Goal: Task Accomplishment & Management: Complete application form

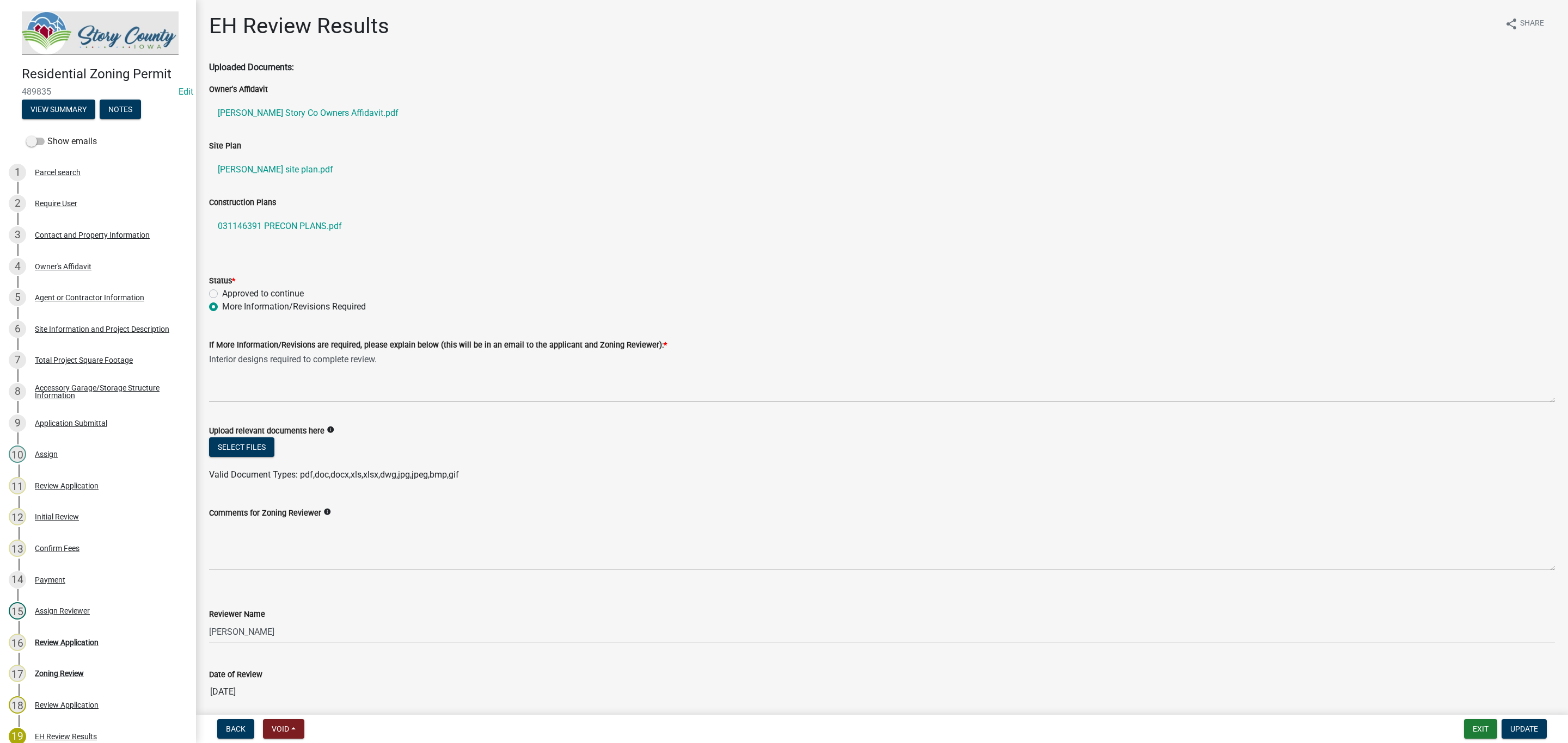
select select "d6ba19c2-de5c-4719-b65c-8ee22eaf790e"
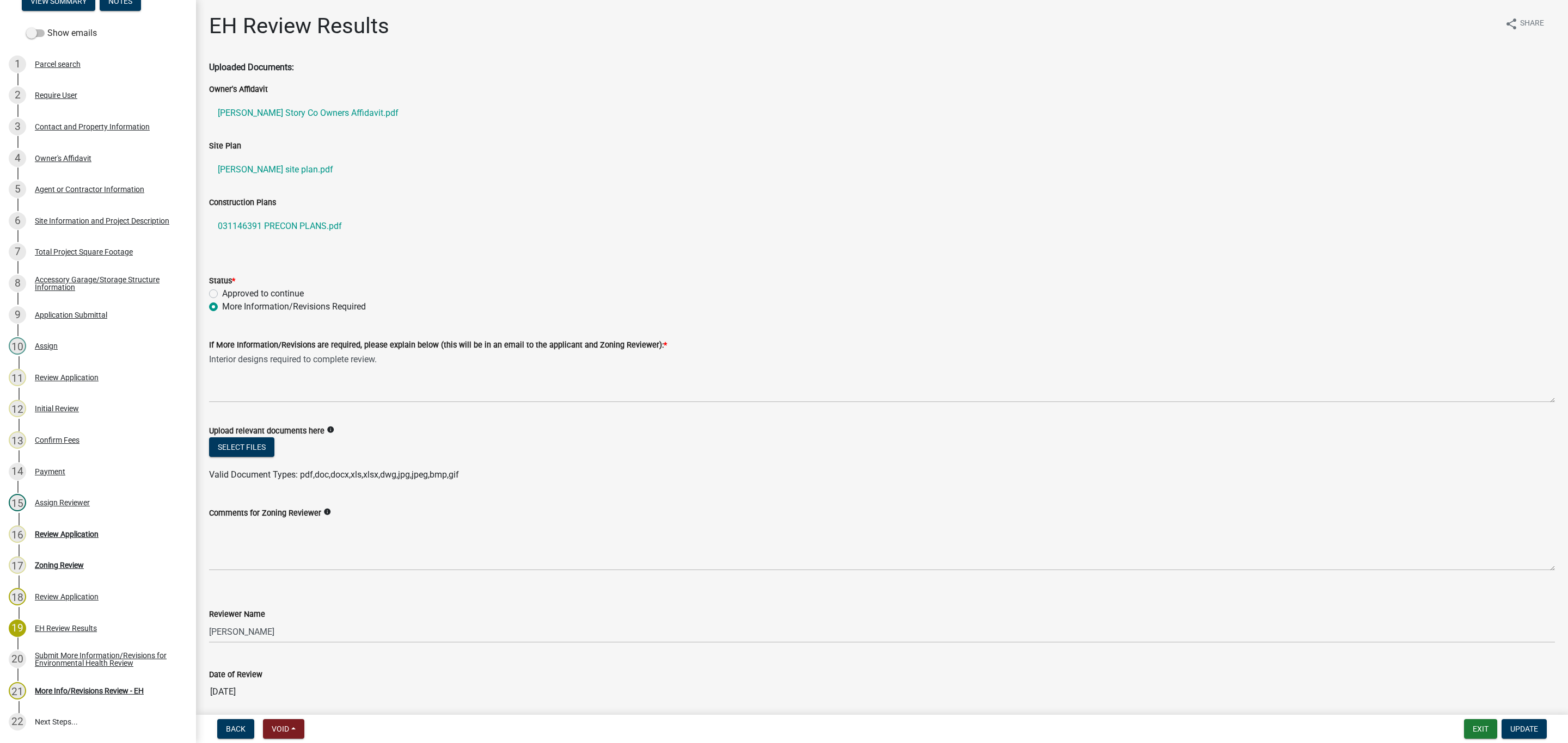
scroll to position [82, 0]
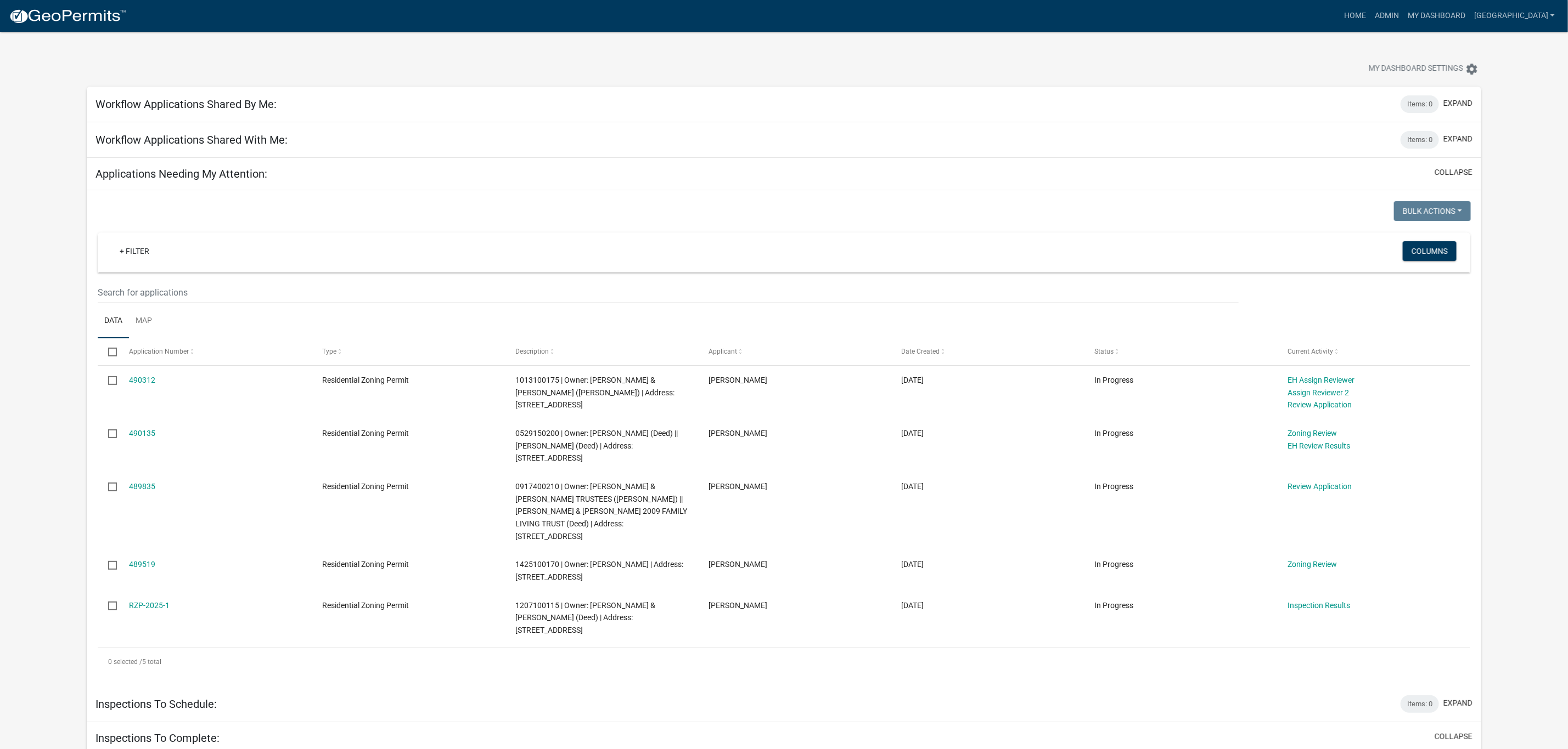
click at [148, 560] on link "489519" at bounding box center [142, 565] width 26 height 9
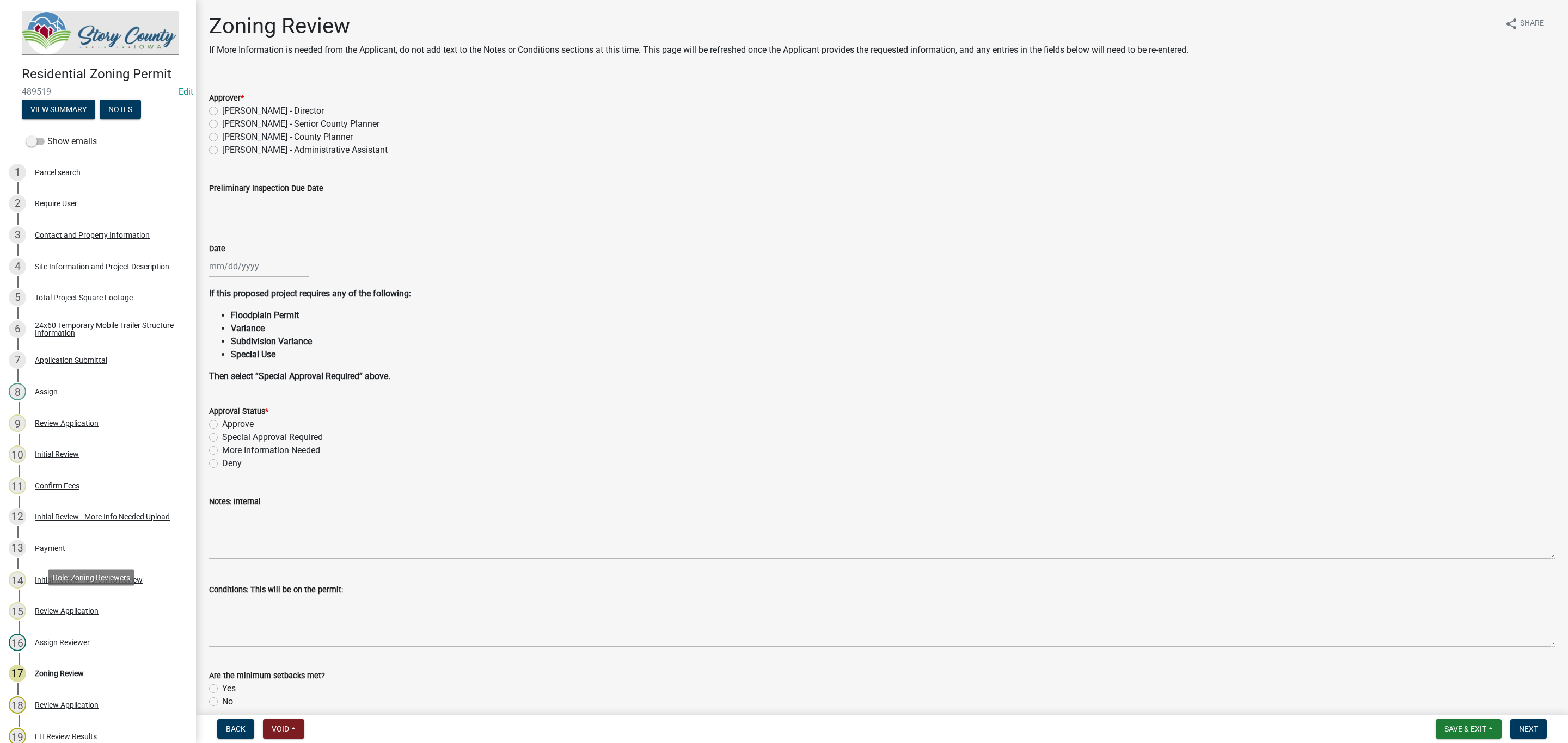
click at [52, 608] on div "Review Application" at bounding box center [67, 611] width 64 height 7
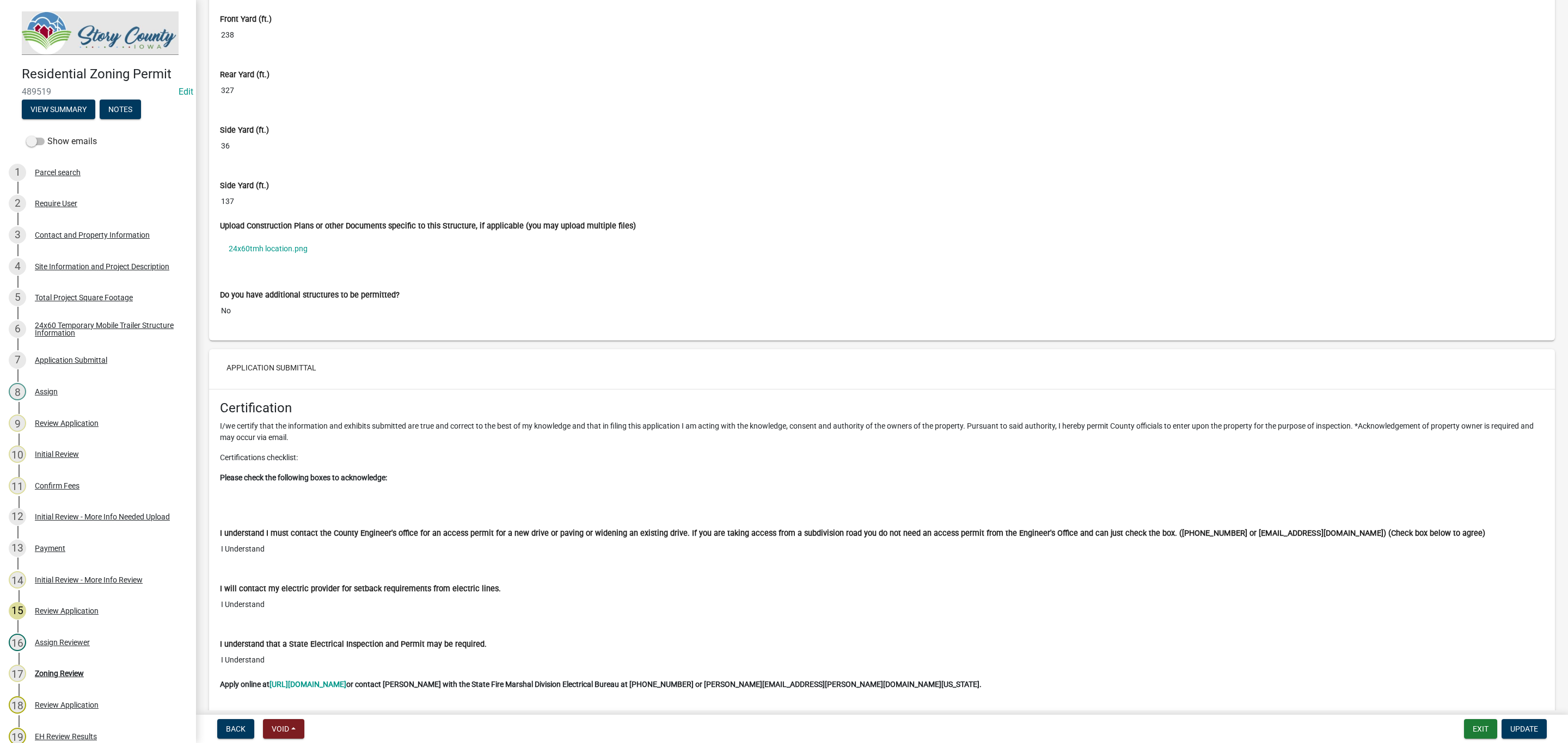
scroll to position [6040, 0]
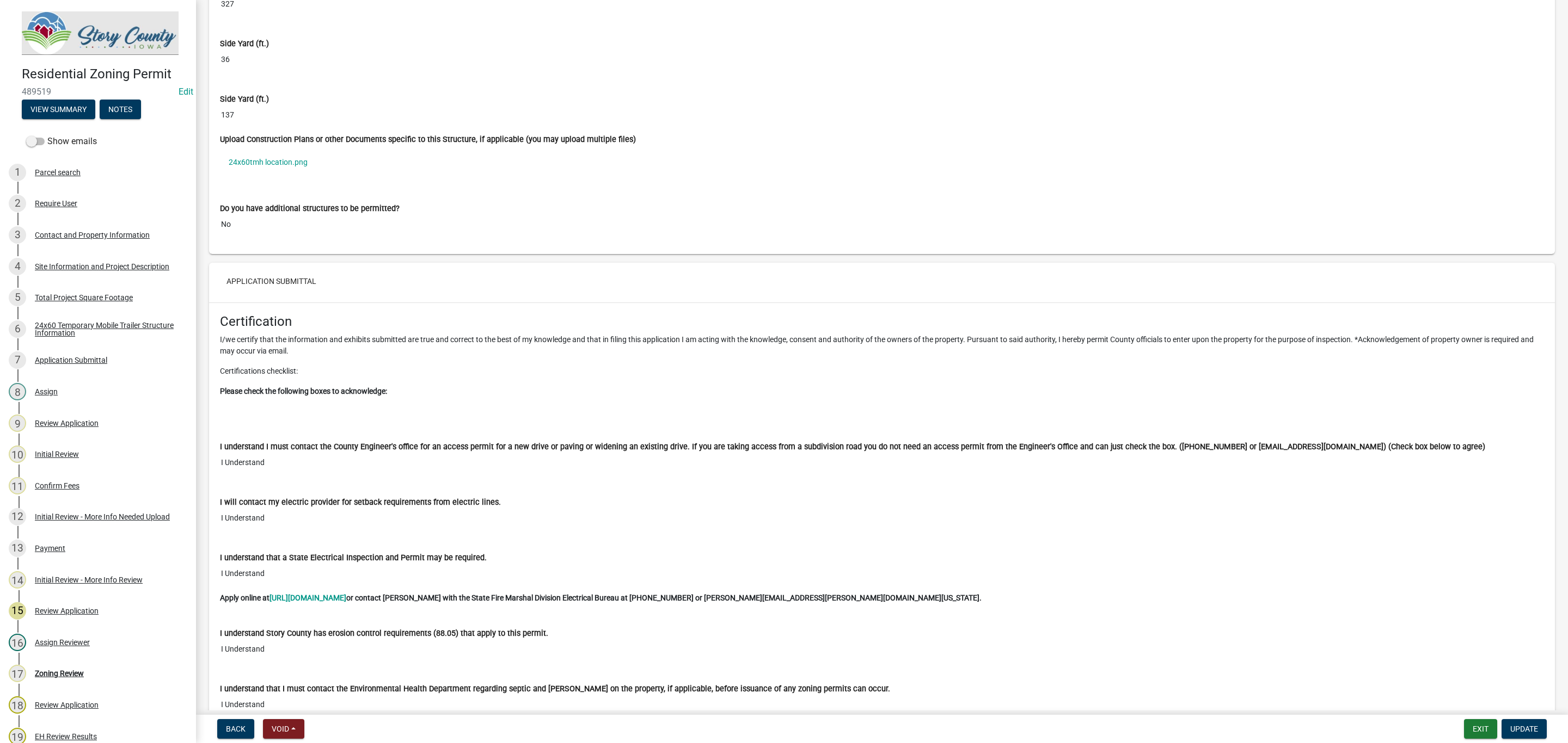
click at [257, 175] on link "24x60tmh location.png" at bounding box center [882, 162] width 1325 height 25
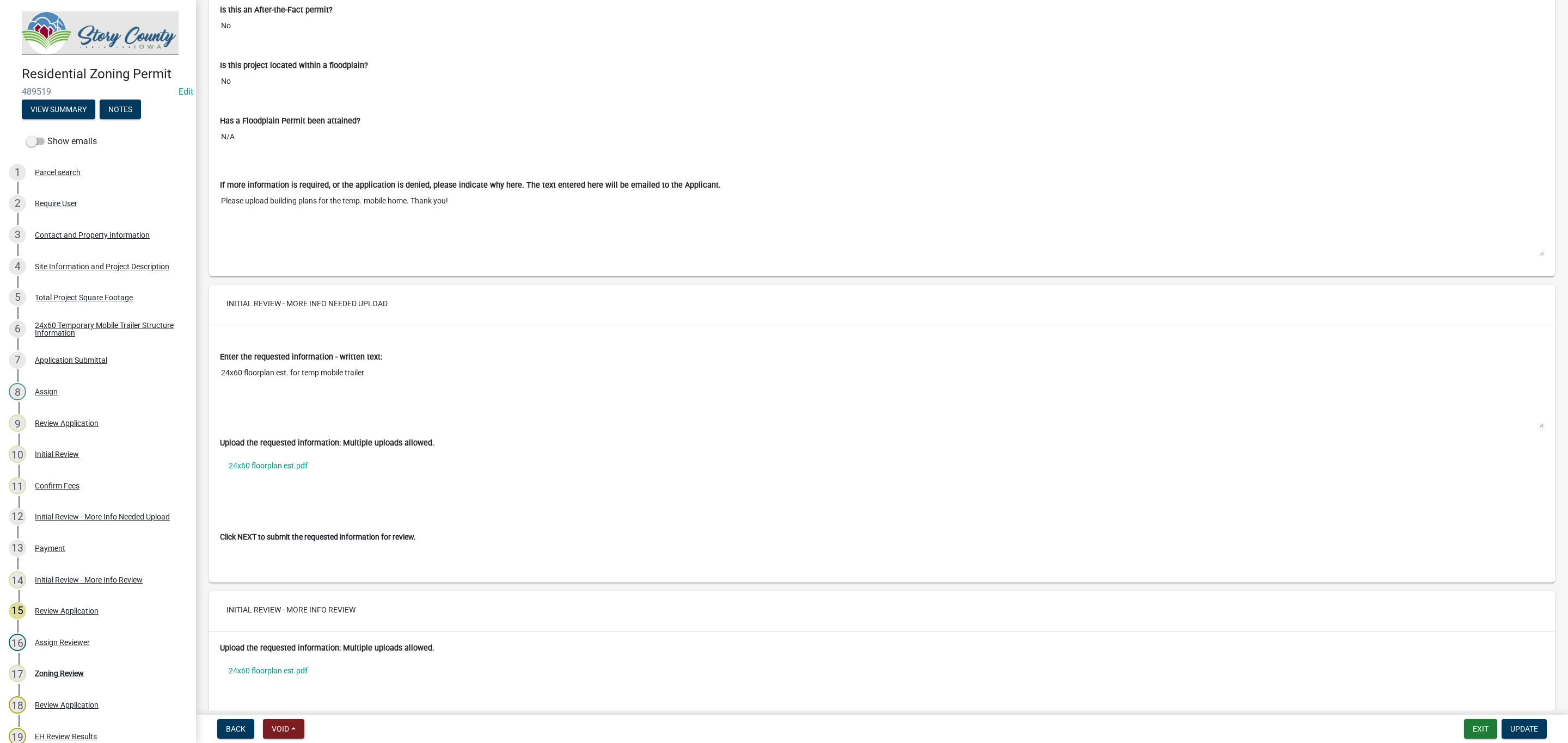
scroll to position [7265, 0]
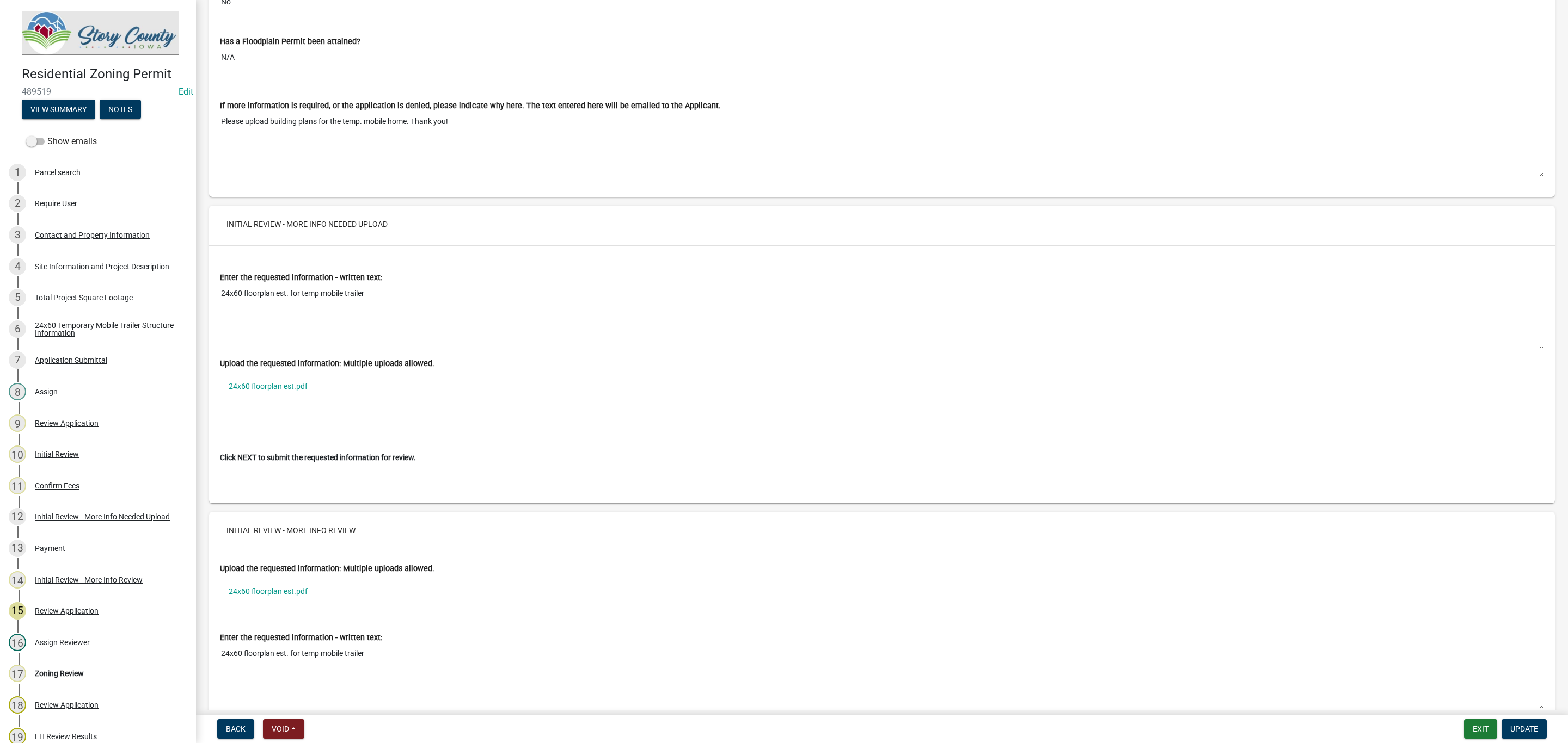
click at [281, 399] on link "24x60 floorplan est.pdf" at bounding box center [882, 386] width 1325 height 25
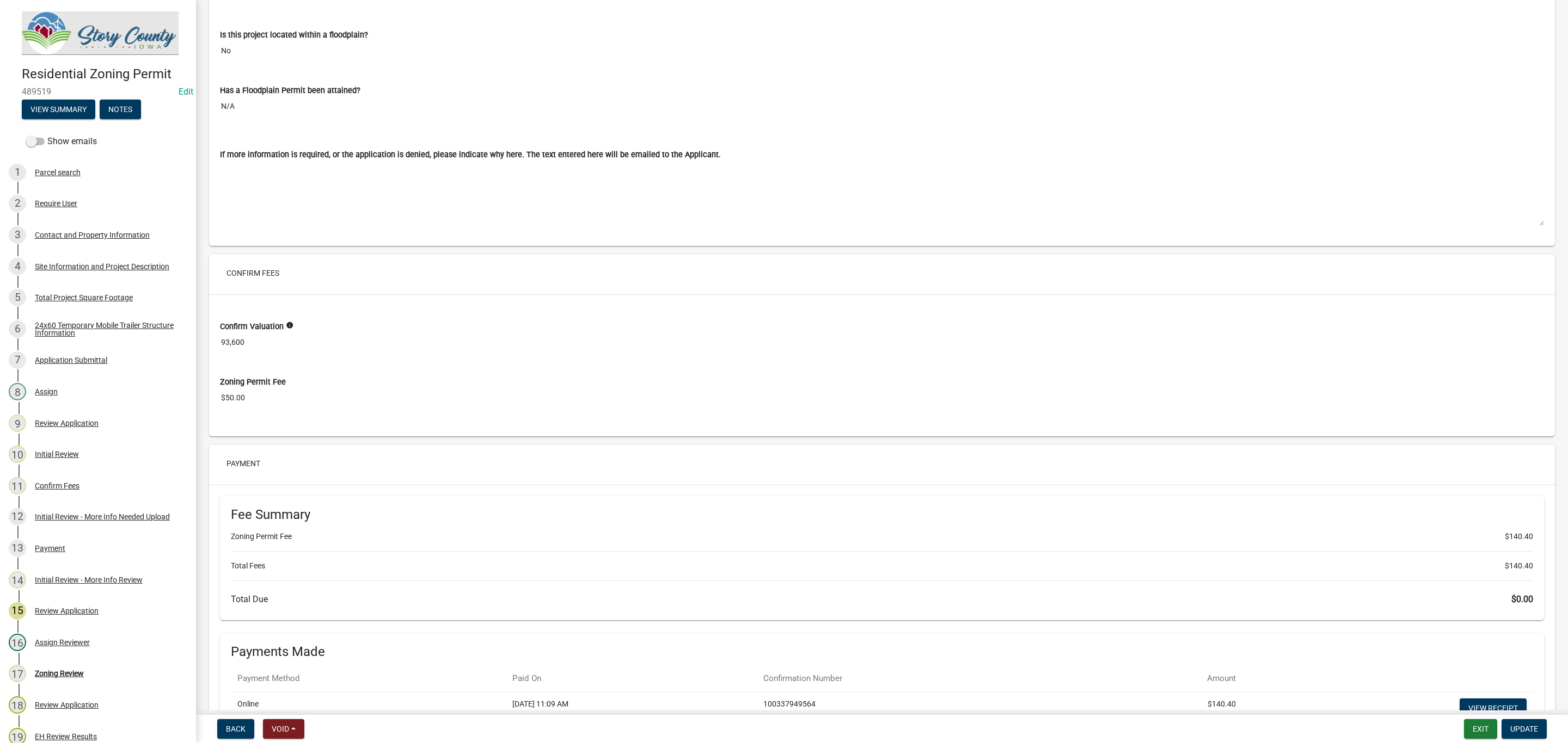
scroll to position [8212, 0]
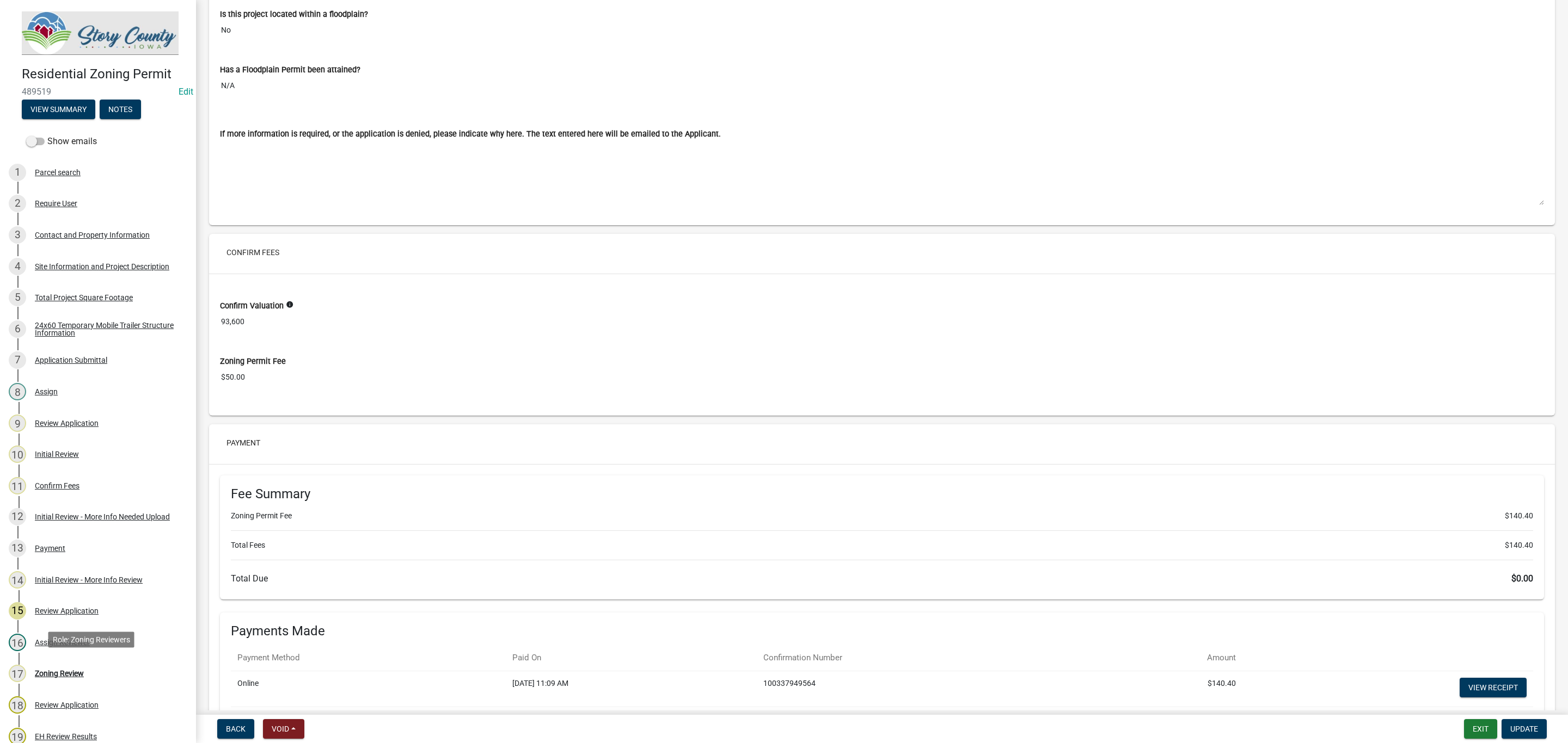
click at [67, 675] on div "Zoning Review" at bounding box center [59, 674] width 49 height 7
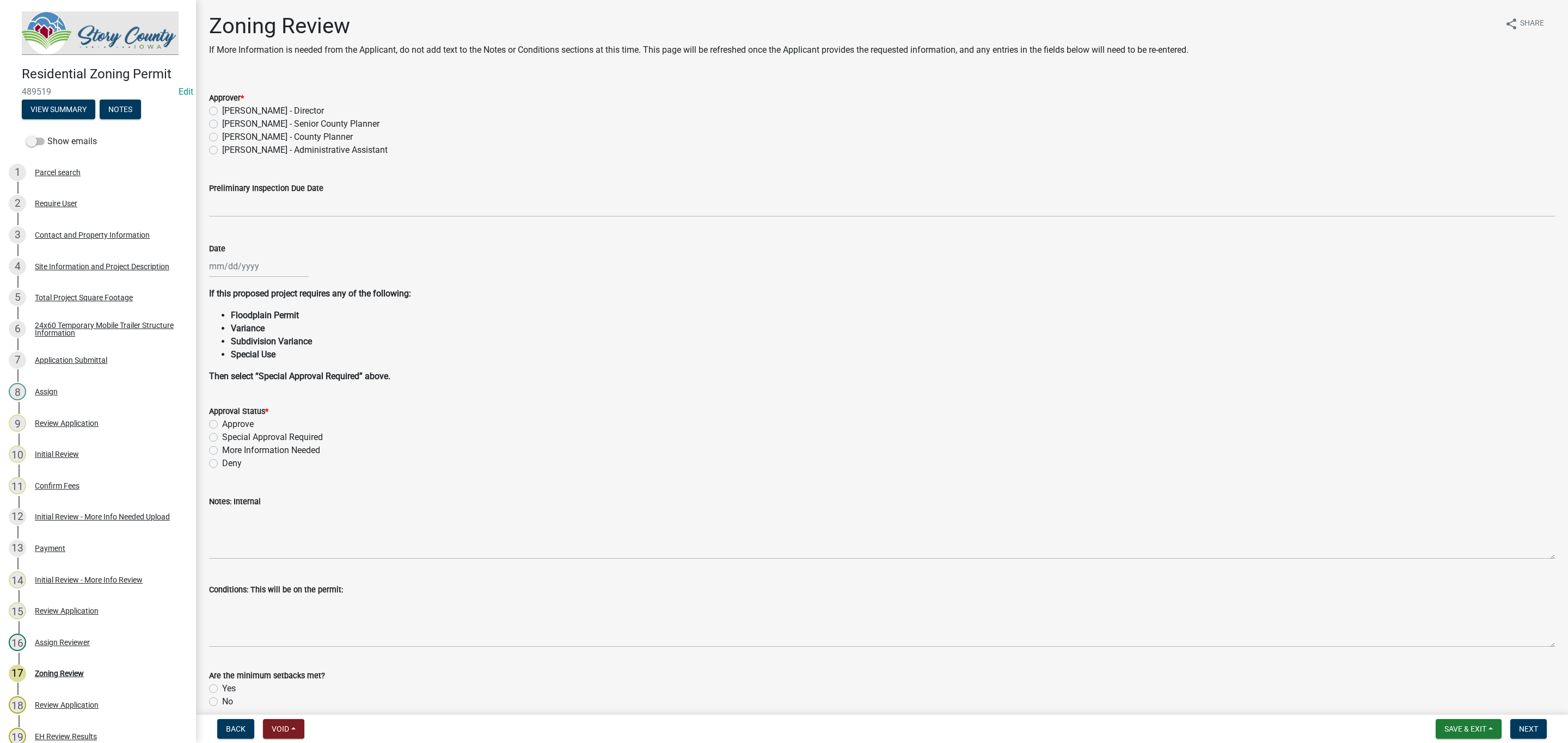
click at [223, 124] on label "Marcus Amman - Senior County Planner" at bounding box center [301, 124] width 158 height 14
click at [223, 124] on input "Marcus Amman - Senior County Planner" at bounding box center [226, 122] width 7 height 7
radio input "true"
click at [231, 263] on div at bounding box center [259, 266] width 100 height 23
select select "10"
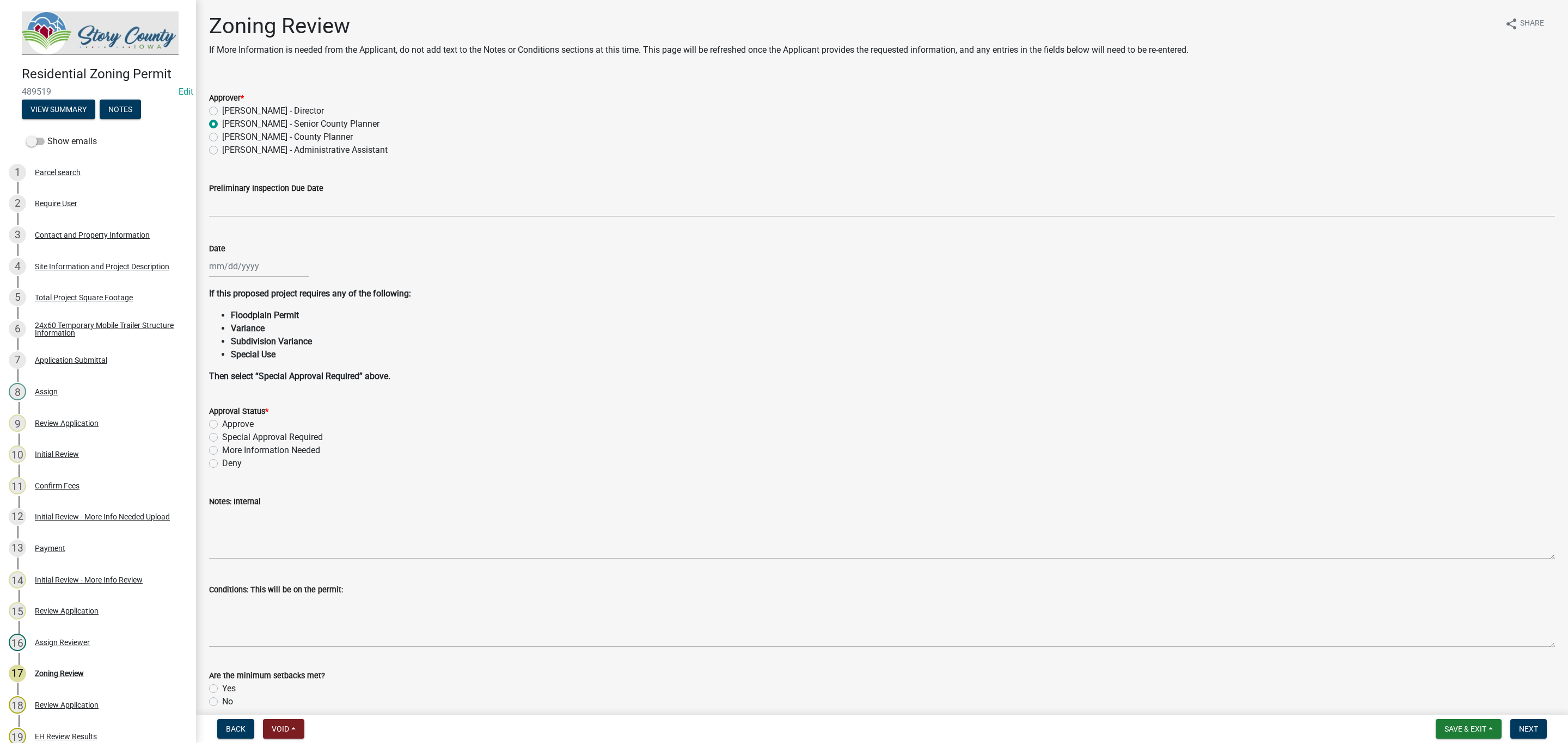
select select "2025"
click at [219, 359] on div "13" at bounding box center [219, 358] width 17 height 17
type input "10/13/2025"
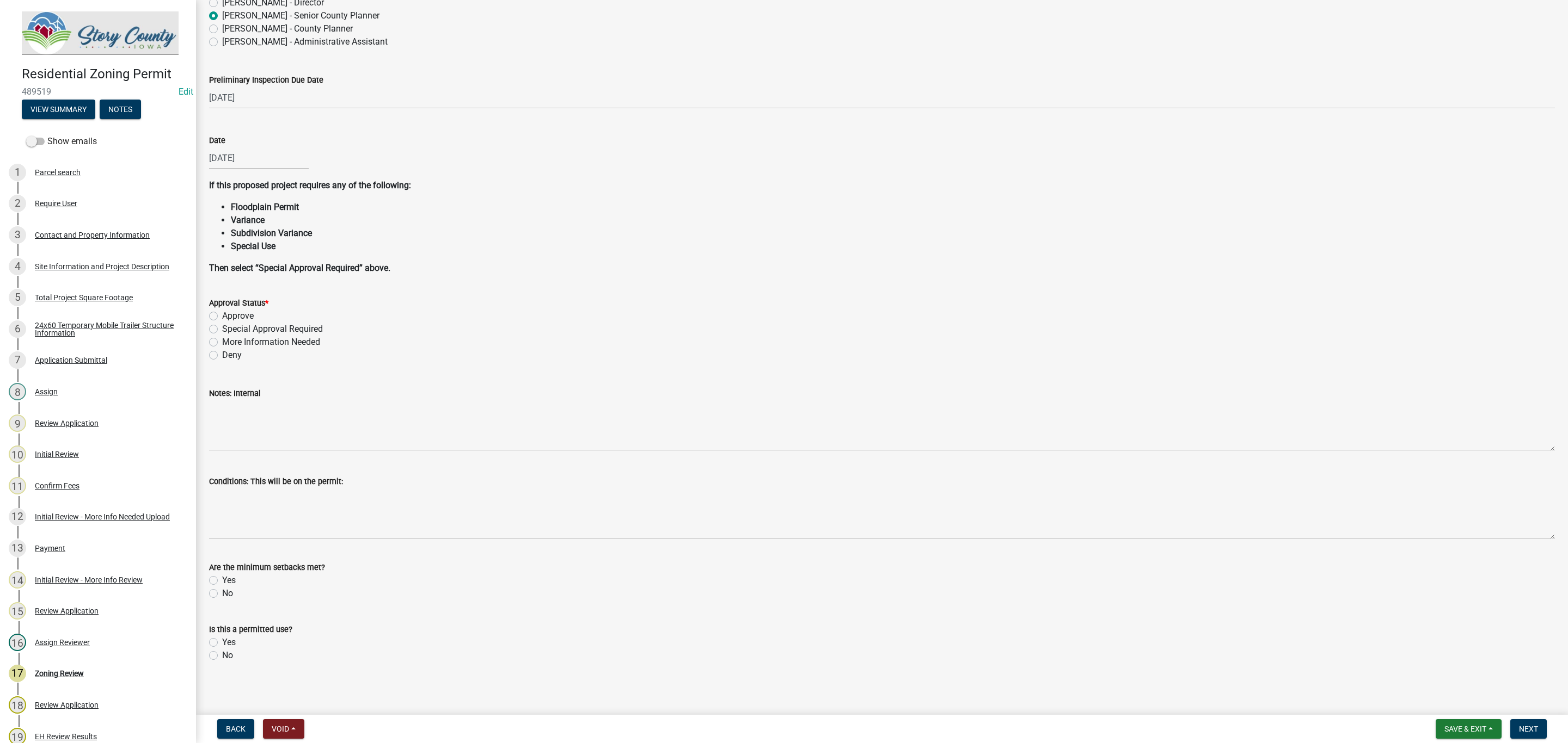
scroll to position [120, 0]
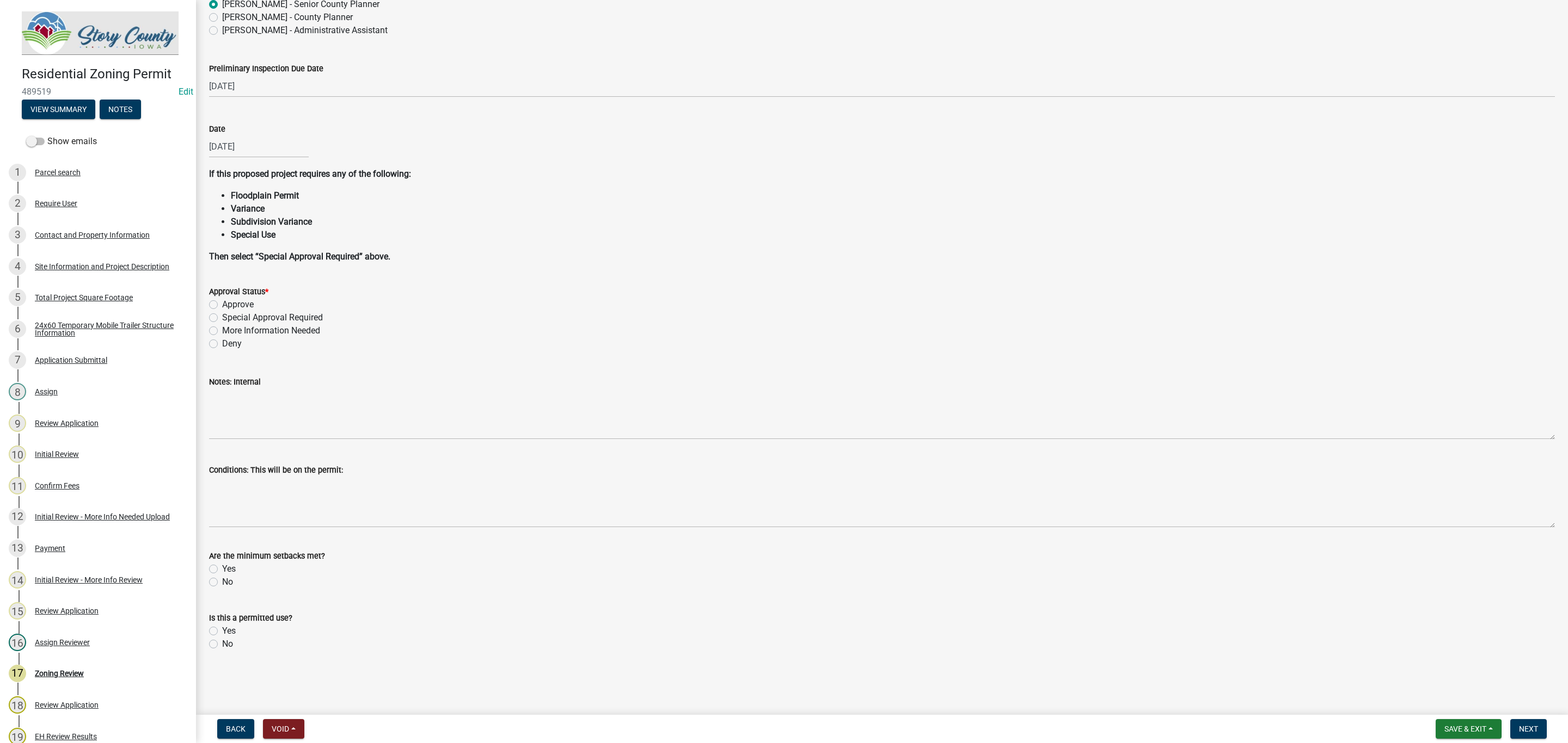
click at [223, 566] on label "Yes" at bounding box center [229, 569] width 14 height 14
click at [223, 566] on input "Yes" at bounding box center [226, 566] width 7 height 7
radio input "true"
click at [223, 630] on label "Yes" at bounding box center [229, 631] width 14 height 14
click at [223, 630] on input "Yes" at bounding box center [226, 629] width 7 height 7
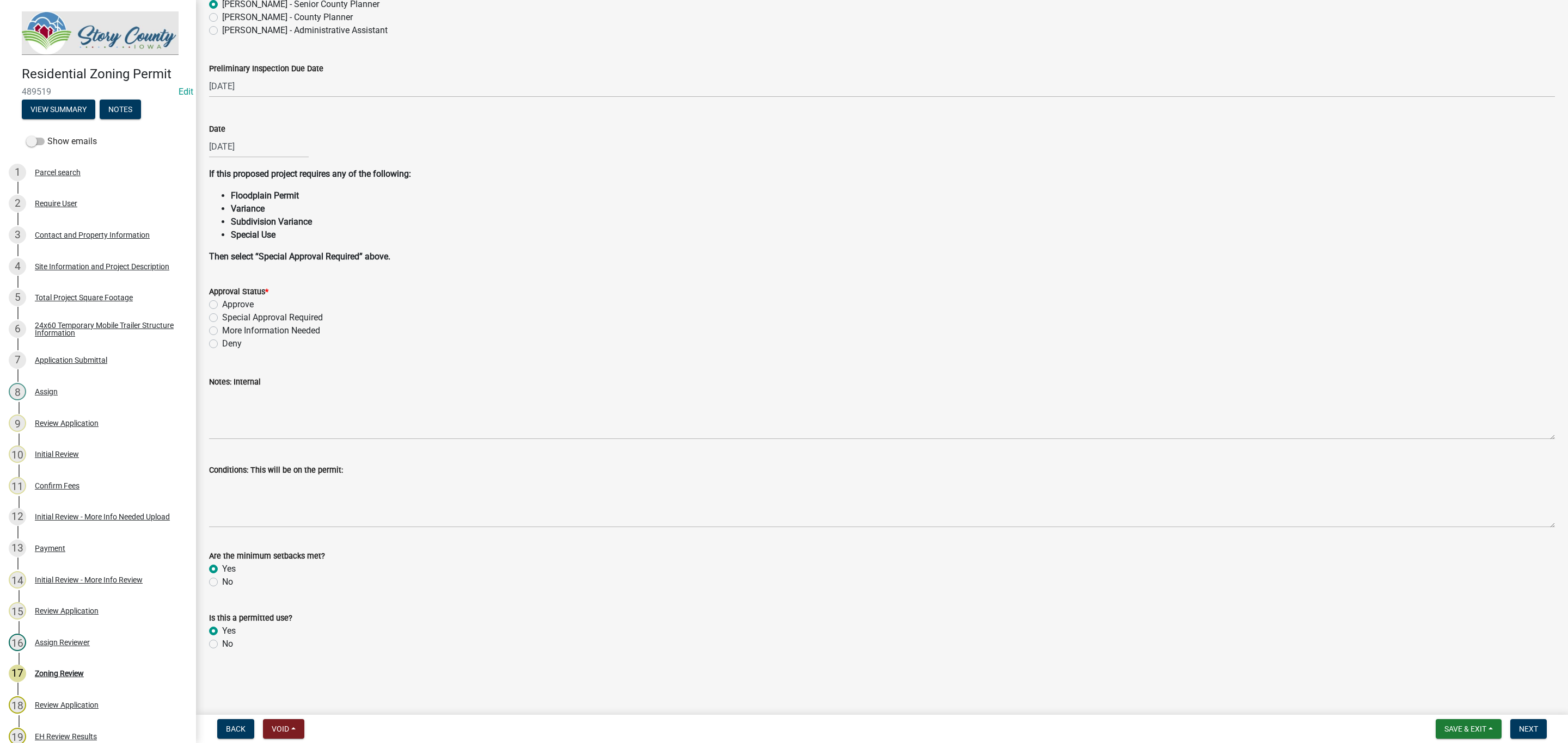
radio input "true"
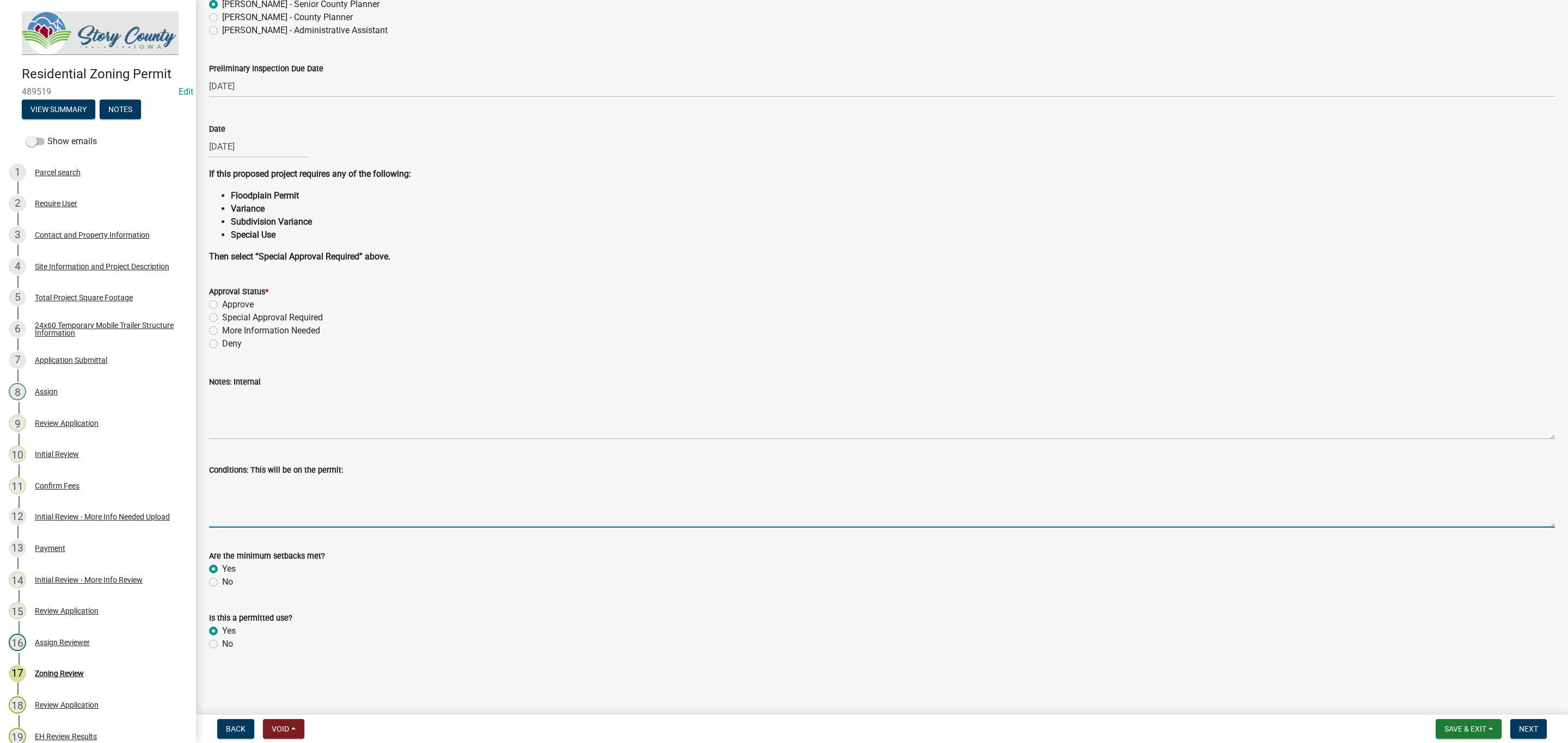
click at [229, 519] on textarea "Conditions: This will be on the permit:" at bounding box center [882, 502] width 1346 height 51
click at [265, 504] on textarea "Conditions: This will be on the permit:" at bounding box center [882, 502] width 1346 height 51
paste textarea "Cordon off septic area to protect the area from construction equipment and stoc…"
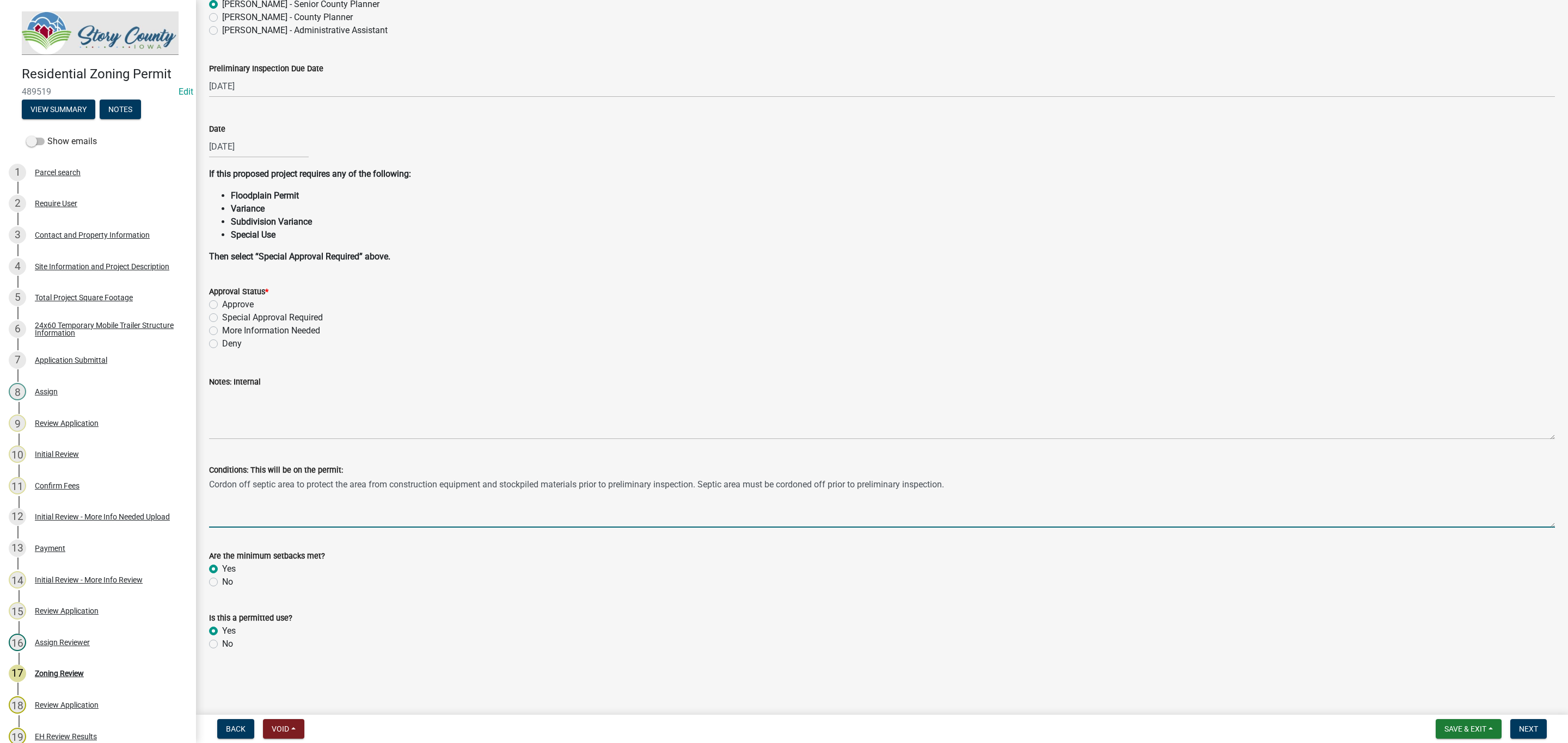
type textarea "Cordon off septic area to protect the area from construction equipment and stoc…"
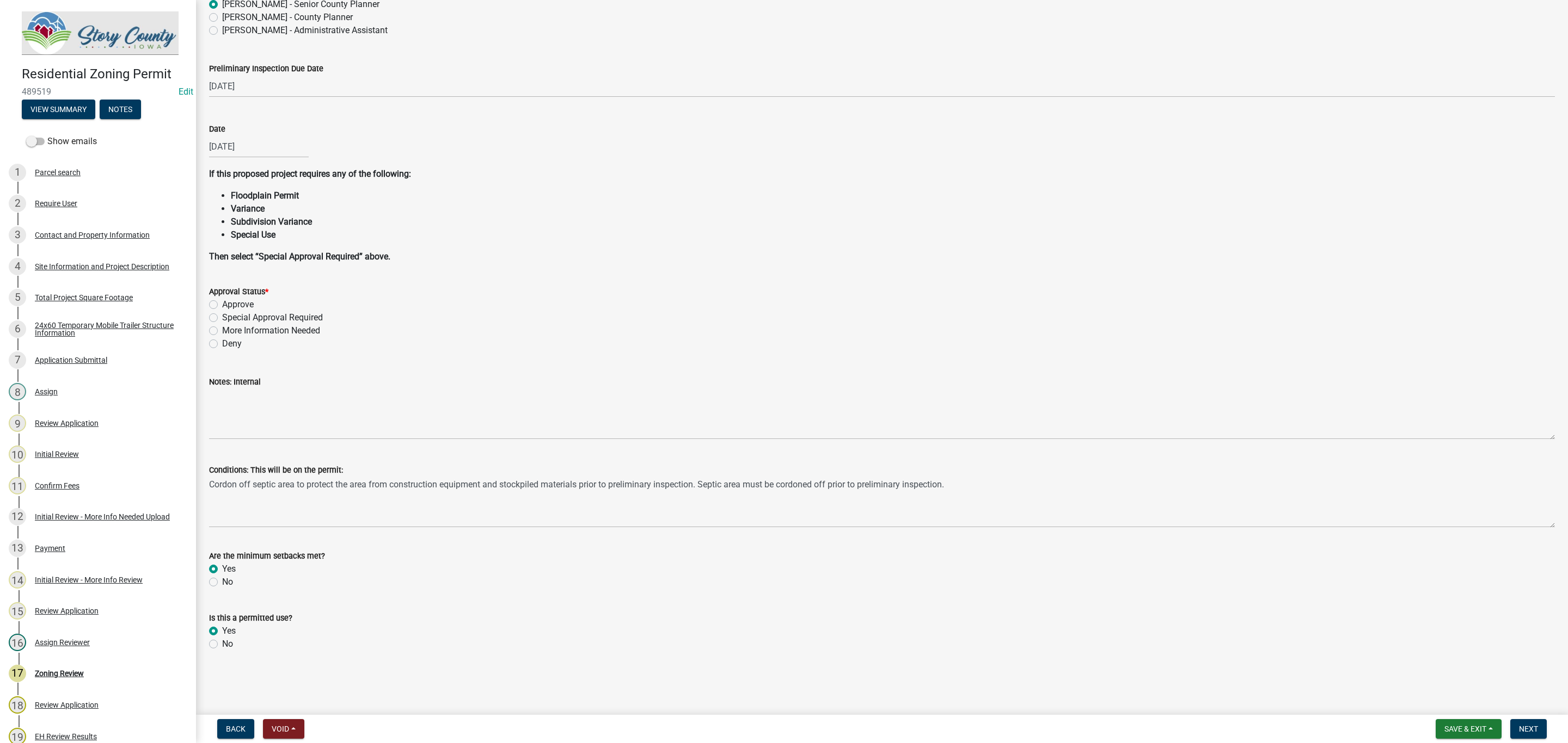
click at [223, 304] on label "Approve" at bounding box center [238, 304] width 32 height 14
click at [223, 304] on input "Approve" at bounding box center [226, 302] width 7 height 7
radio input "true"
click at [1529, 733] on span "Next" at bounding box center [1528, 729] width 19 height 9
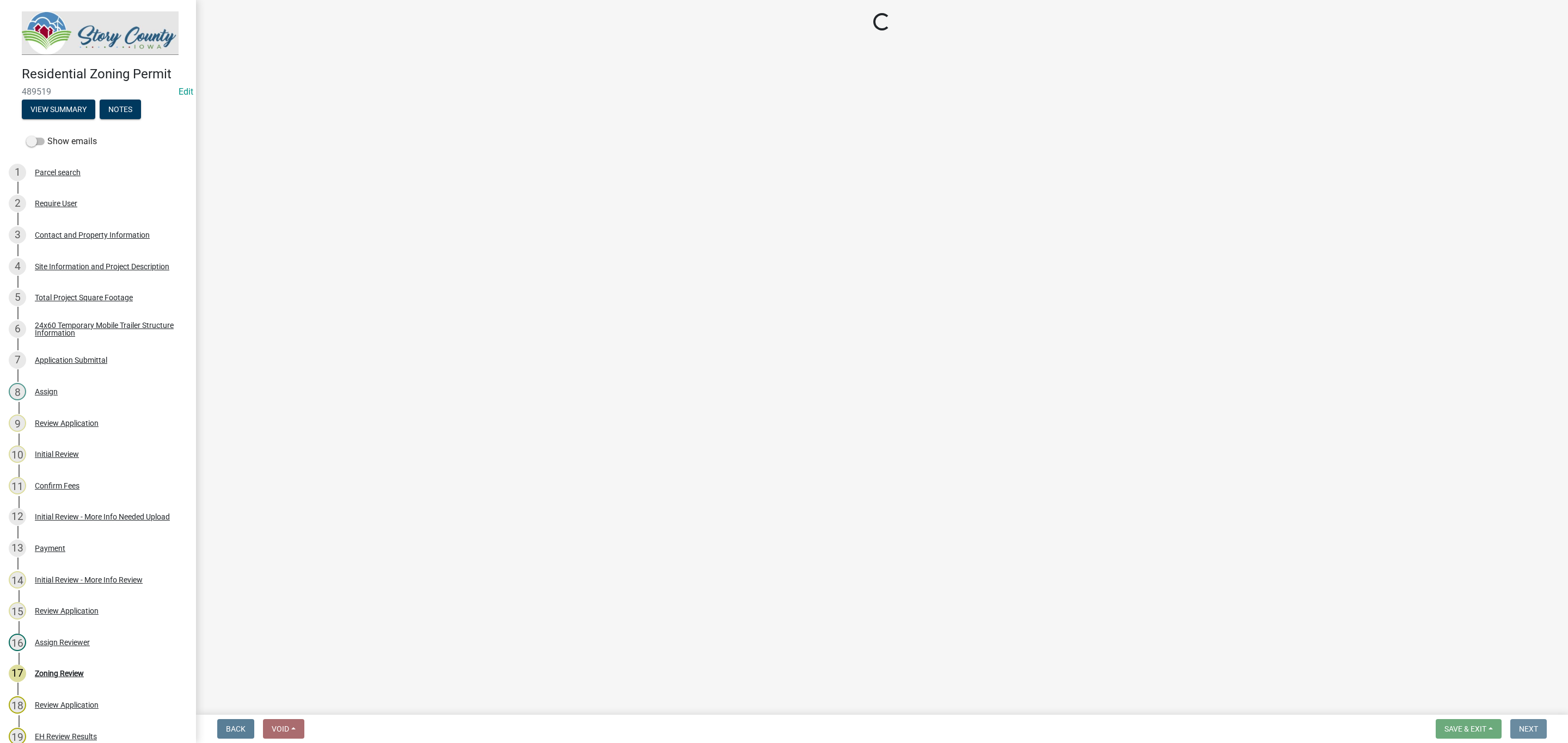
scroll to position [0, 0]
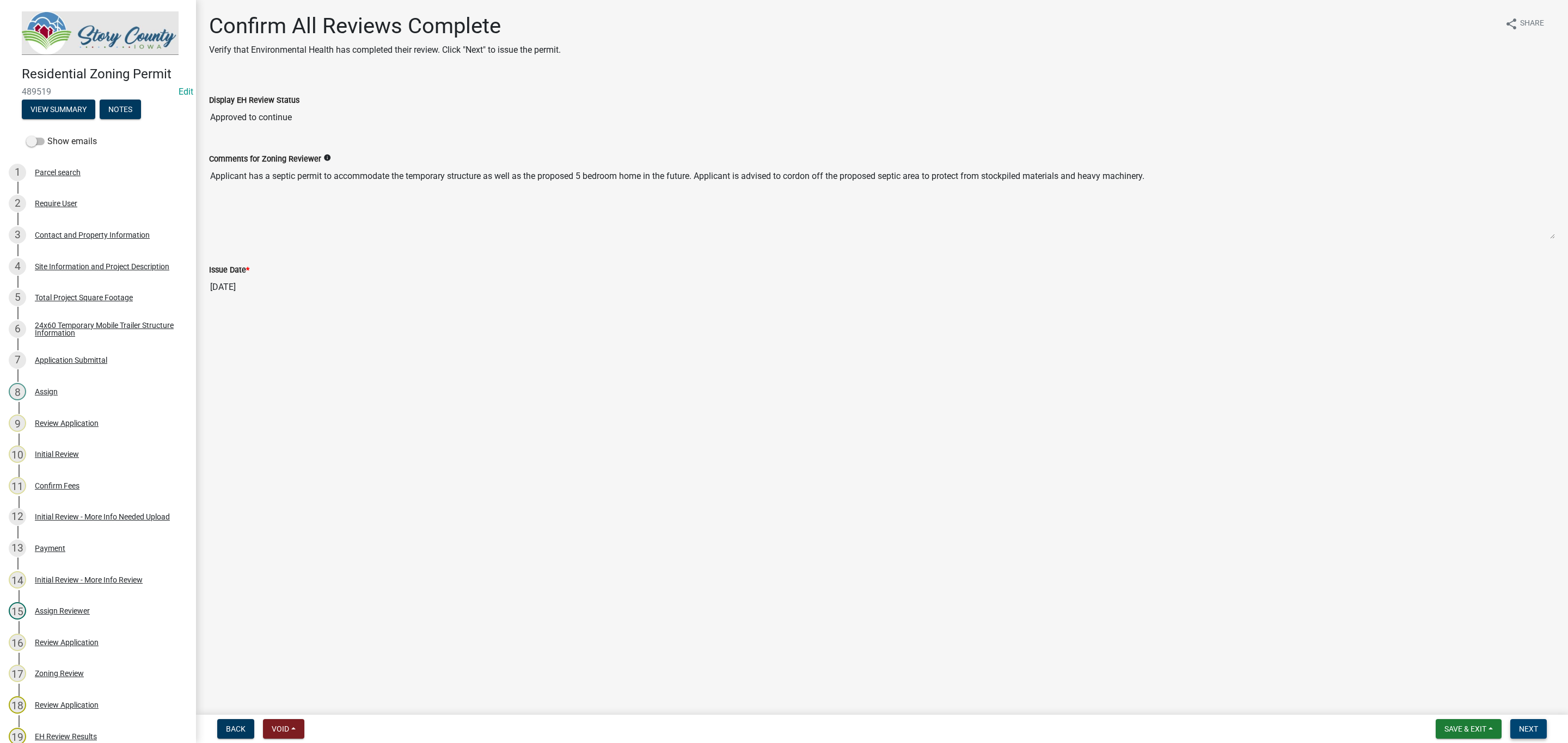
click at [1533, 727] on span "Next" at bounding box center [1528, 729] width 19 height 9
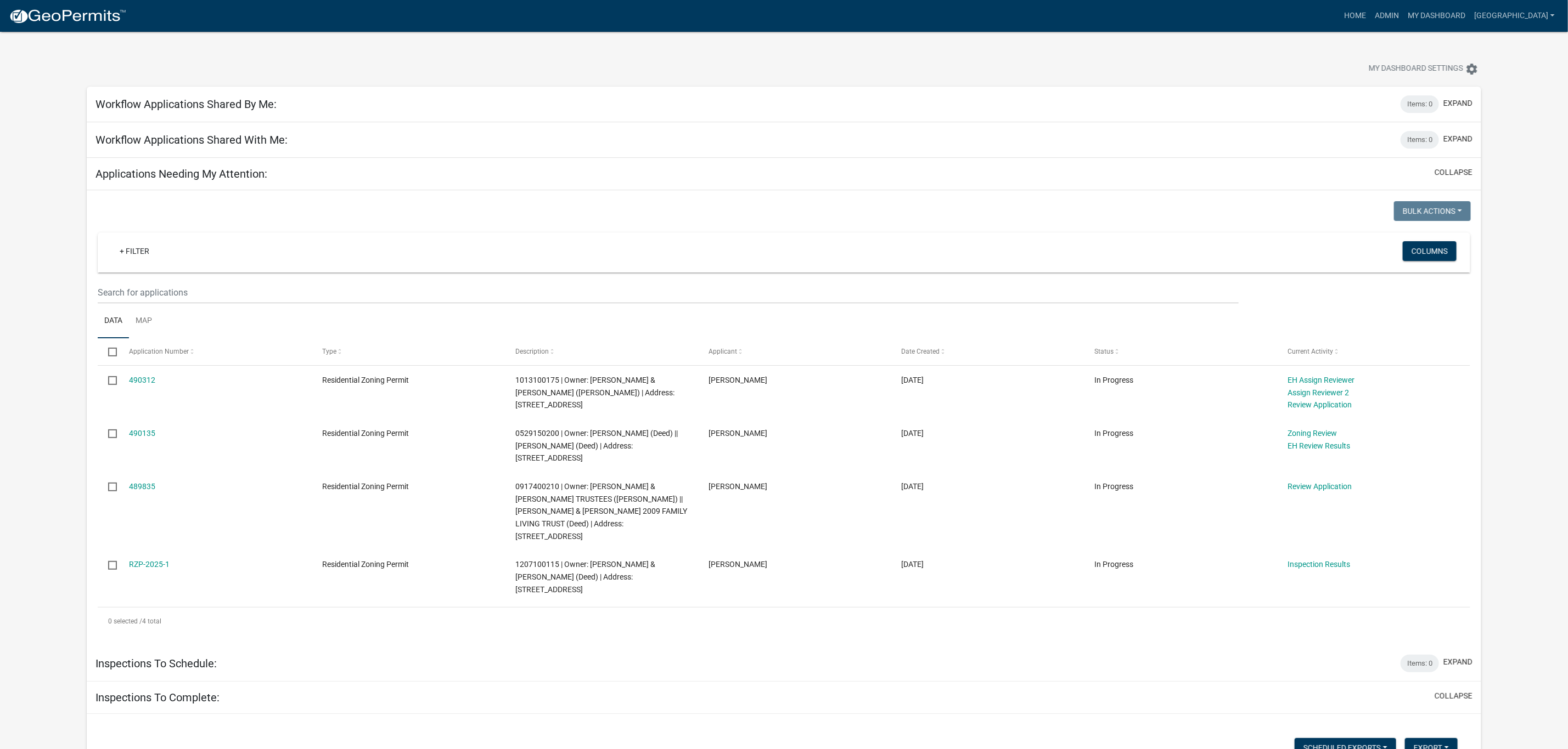
click at [152, 484] on link "489835" at bounding box center [142, 487] width 26 height 9
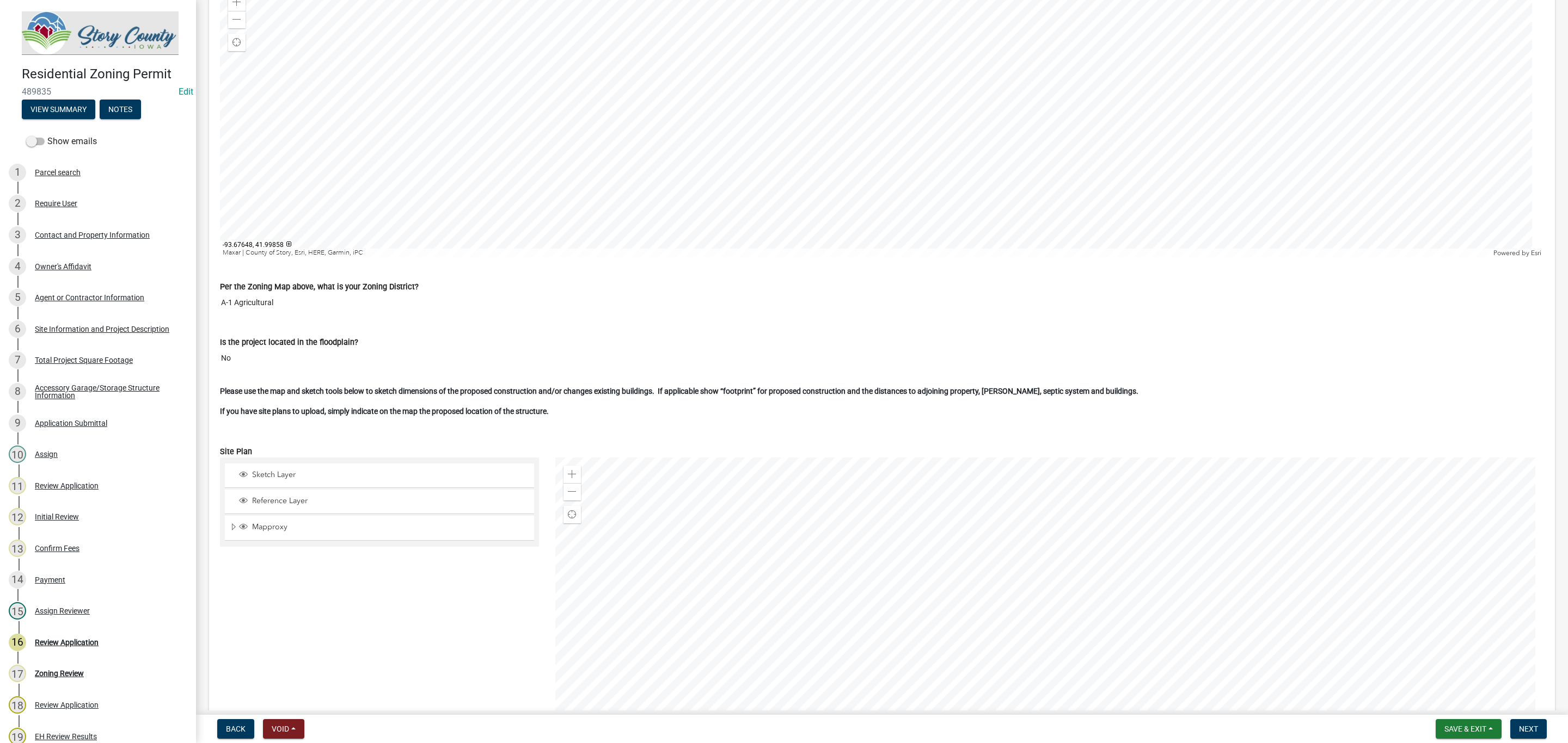
scroll to position [2776, 0]
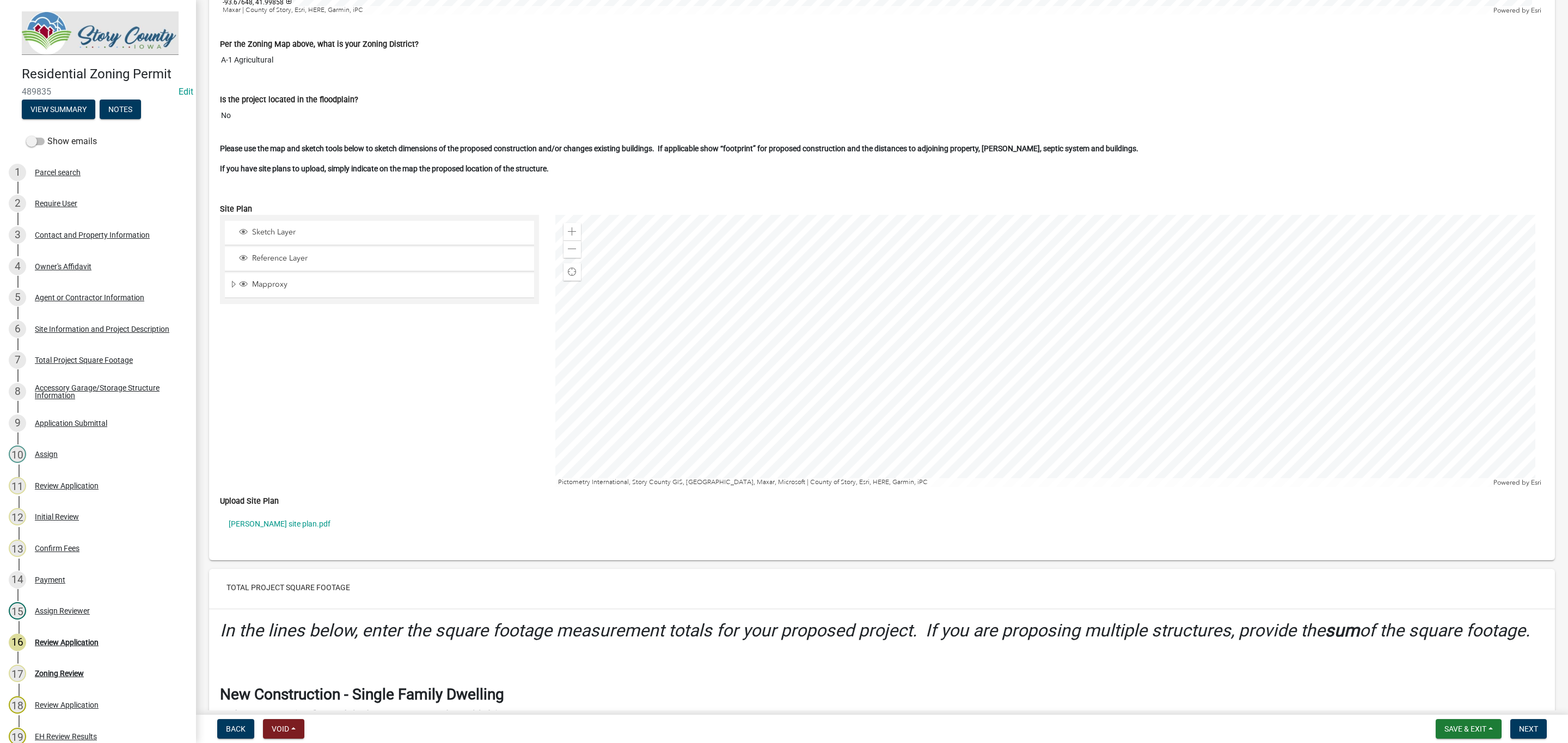
click at [272, 537] on link "Hellyer site plan.pdf" at bounding box center [882, 524] width 1325 height 25
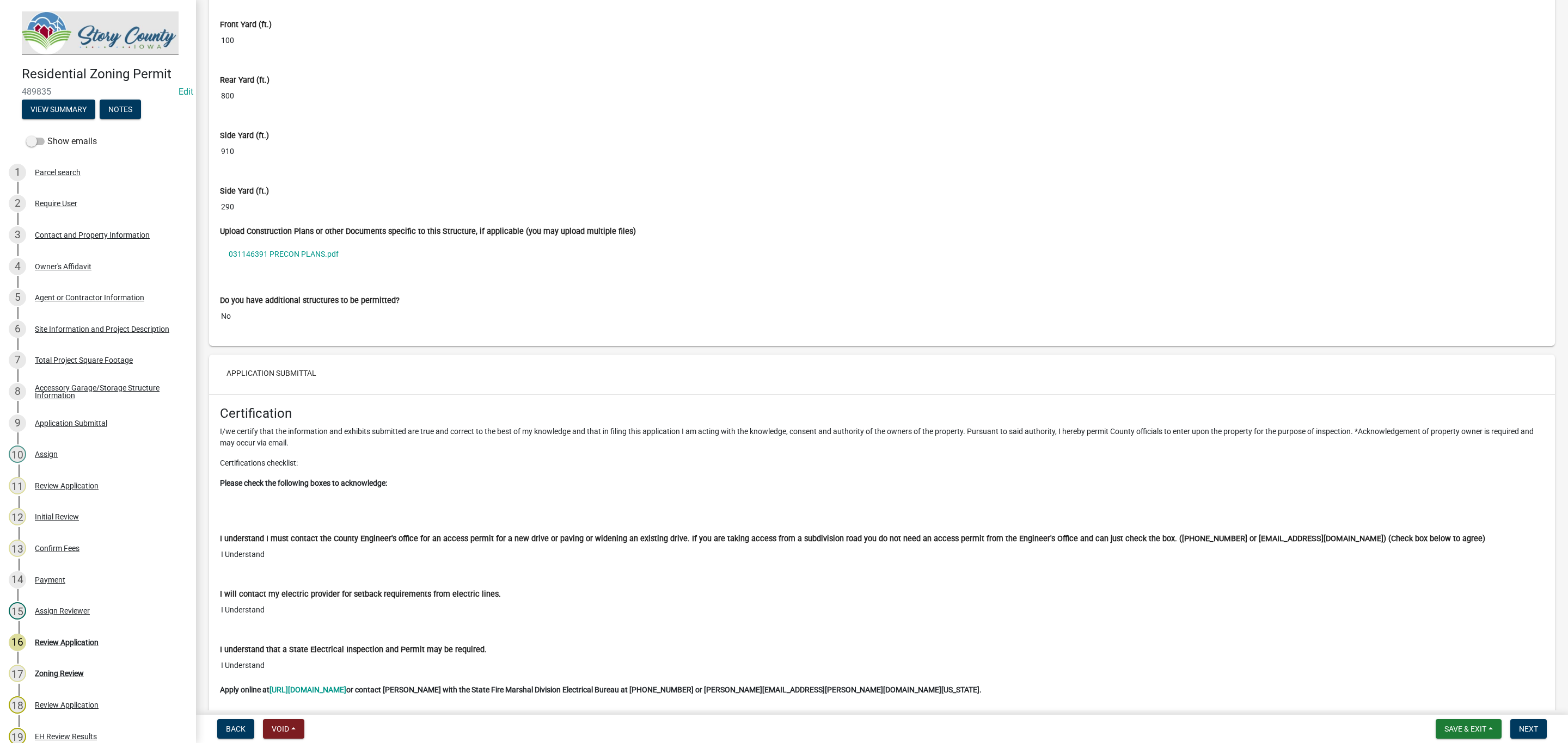
scroll to position [6775, 0]
click at [299, 267] on link "031146391 PRECON PLANS.pdf" at bounding box center [882, 255] width 1325 height 25
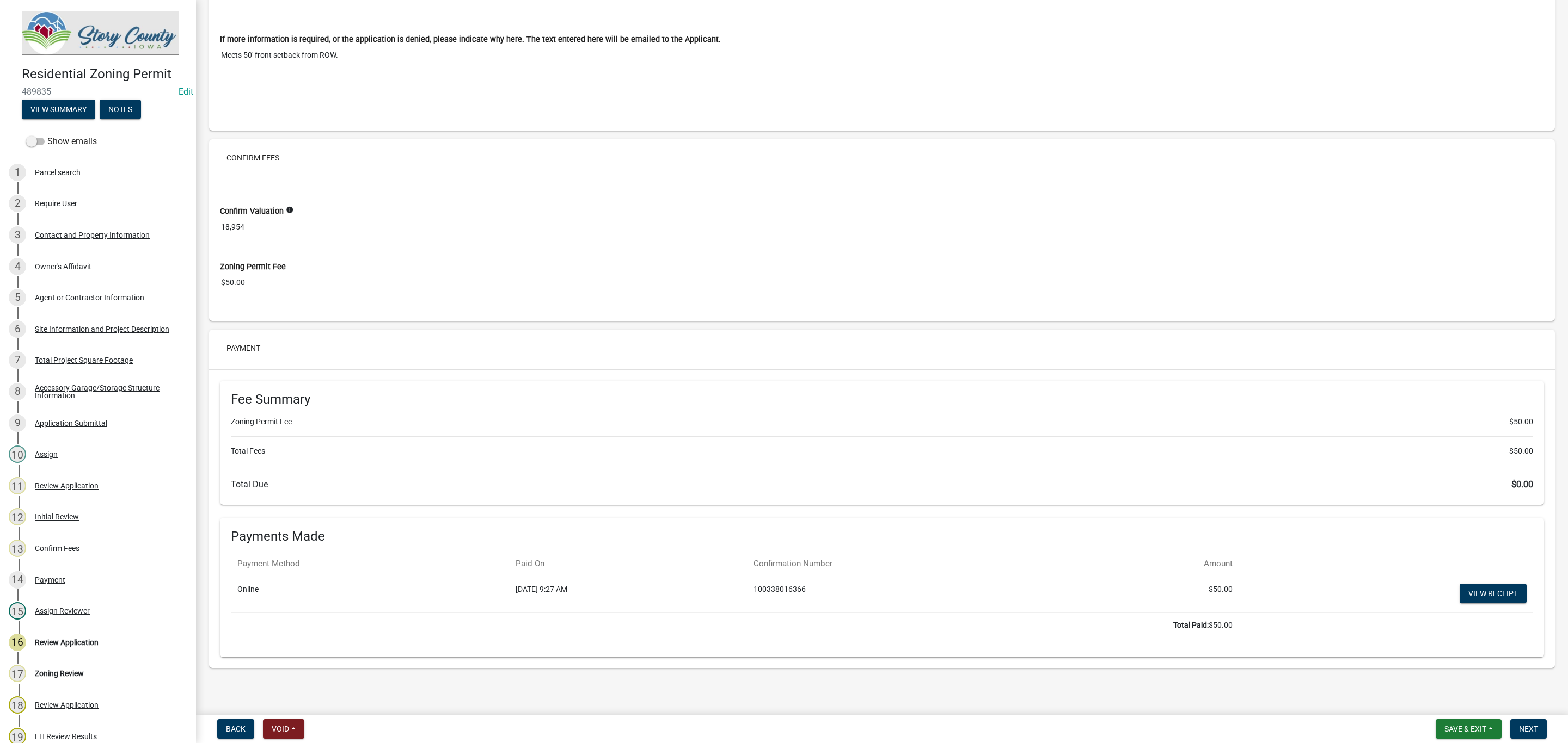
scroll to position [8228, 0]
click at [1525, 731] on span "Next" at bounding box center [1528, 729] width 19 height 9
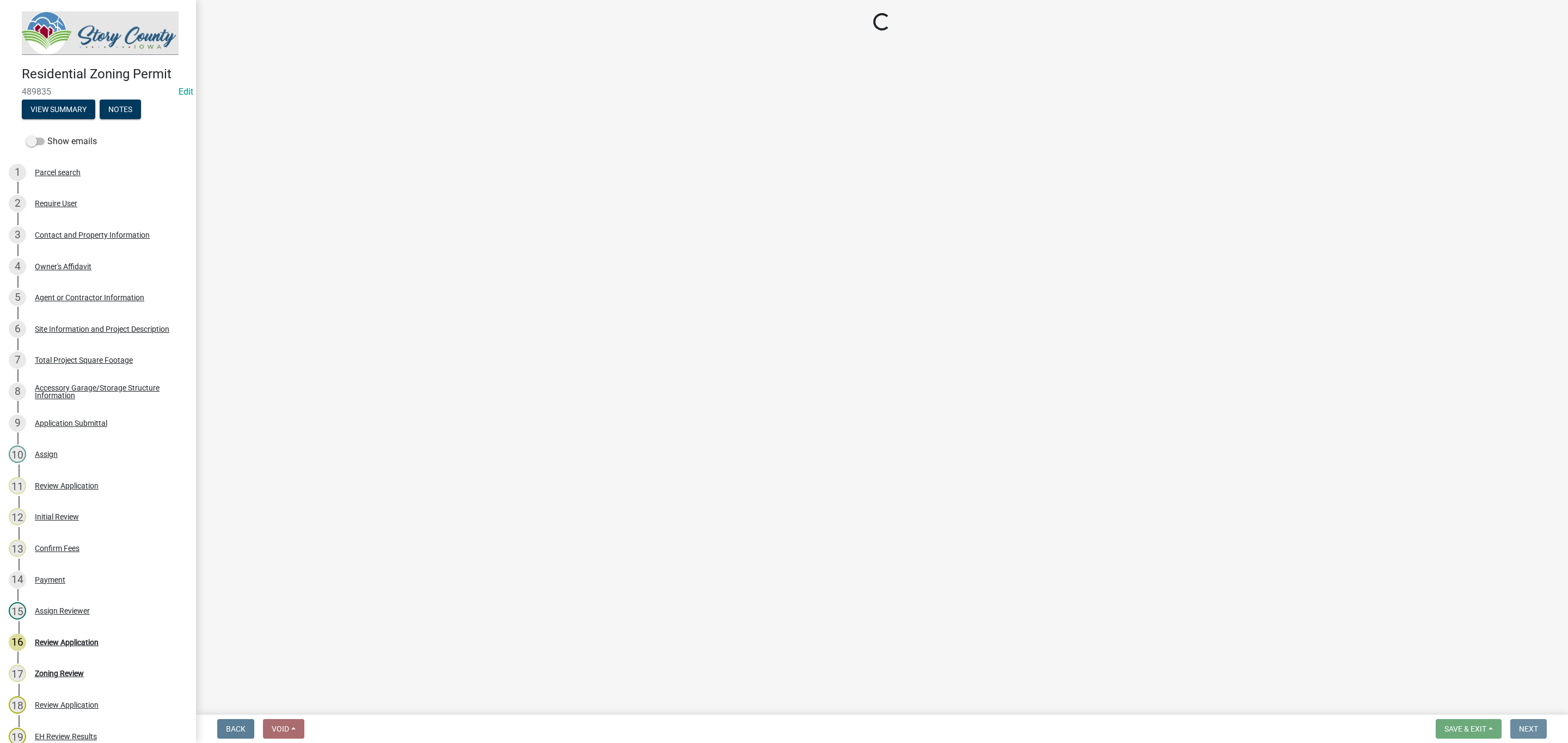
scroll to position [0, 0]
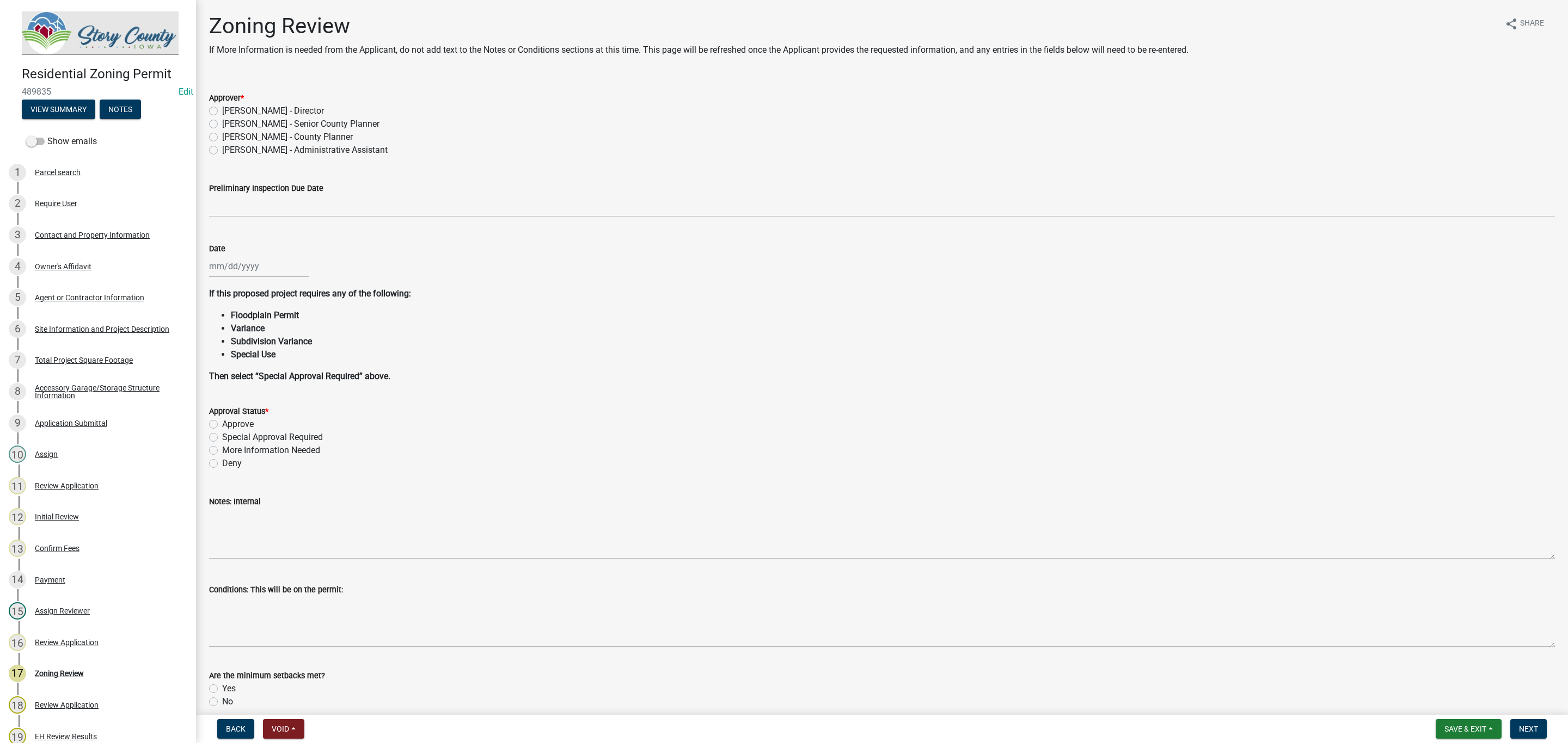
click at [223, 122] on label "Marcus Amman - Senior County Planner" at bounding box center [301, 124] width 158 height 14
click at [223, 122] on input "Marcus Amman - Senior County Planner" at bounding box center [226, 122] width 7 height 7
radio input "true"
click at [241, 263] on div at bounding box center [259, 266] width 100 height 23
select select "10"
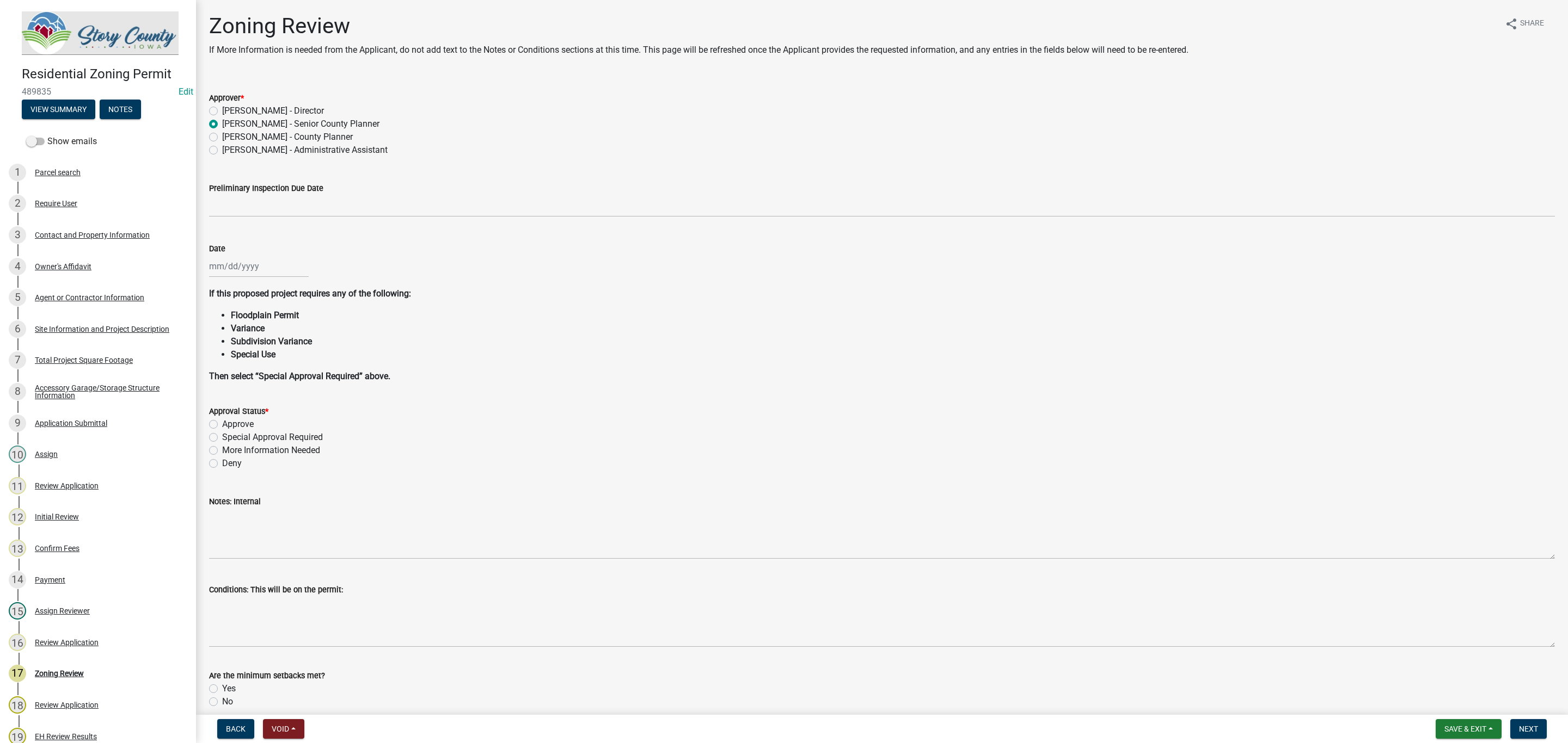
select select "2025"
click at [218, 355] on div "13" at bounding box center [219, 358] width 17 height 17
type input "10/13/2025"
click at [223, 425] on label "Approve" at bounding box center [238, 424] width 32 height 14
click at [223, 425] on input "Approve" at bounding box center [226, 421] width 7 height 7
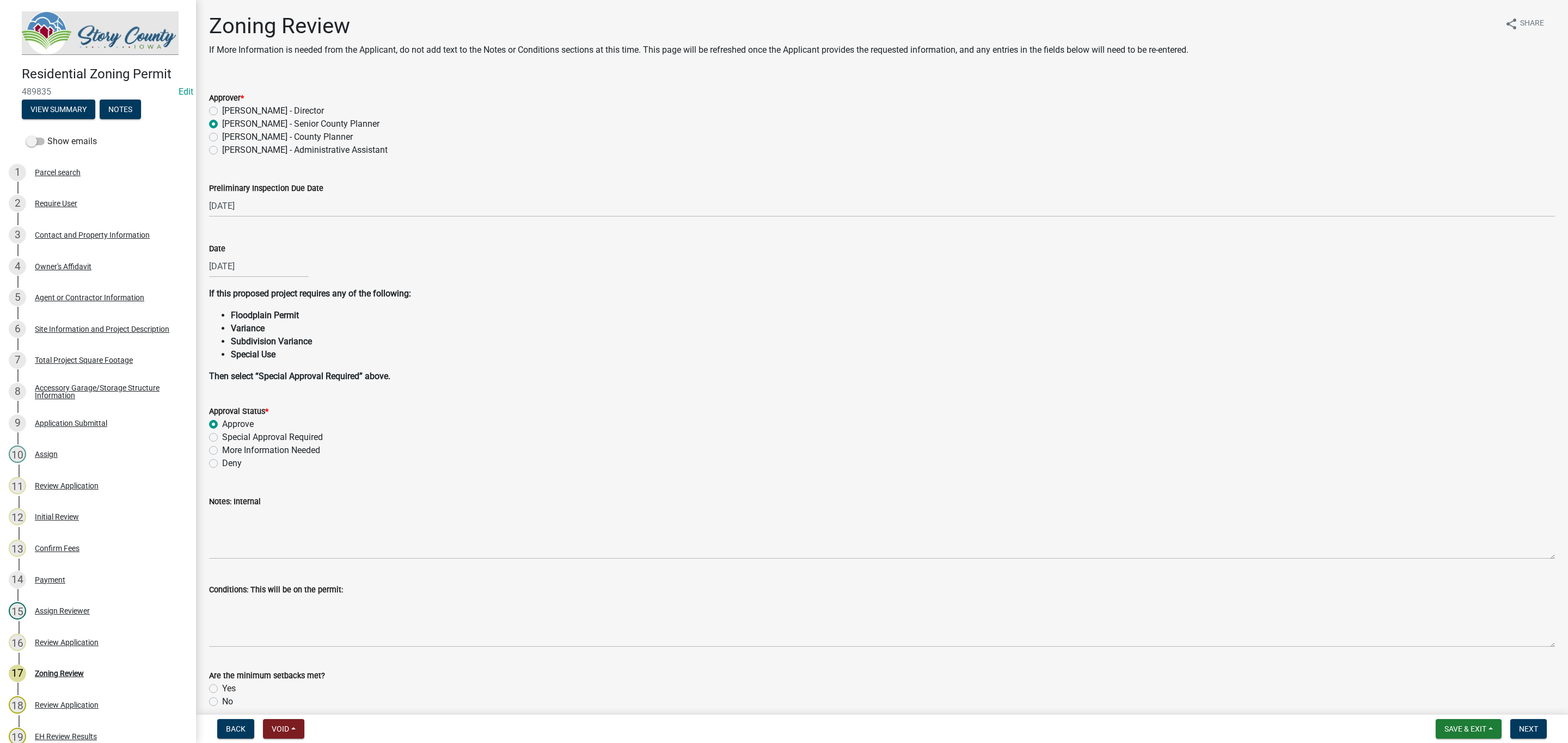
radio input "true"
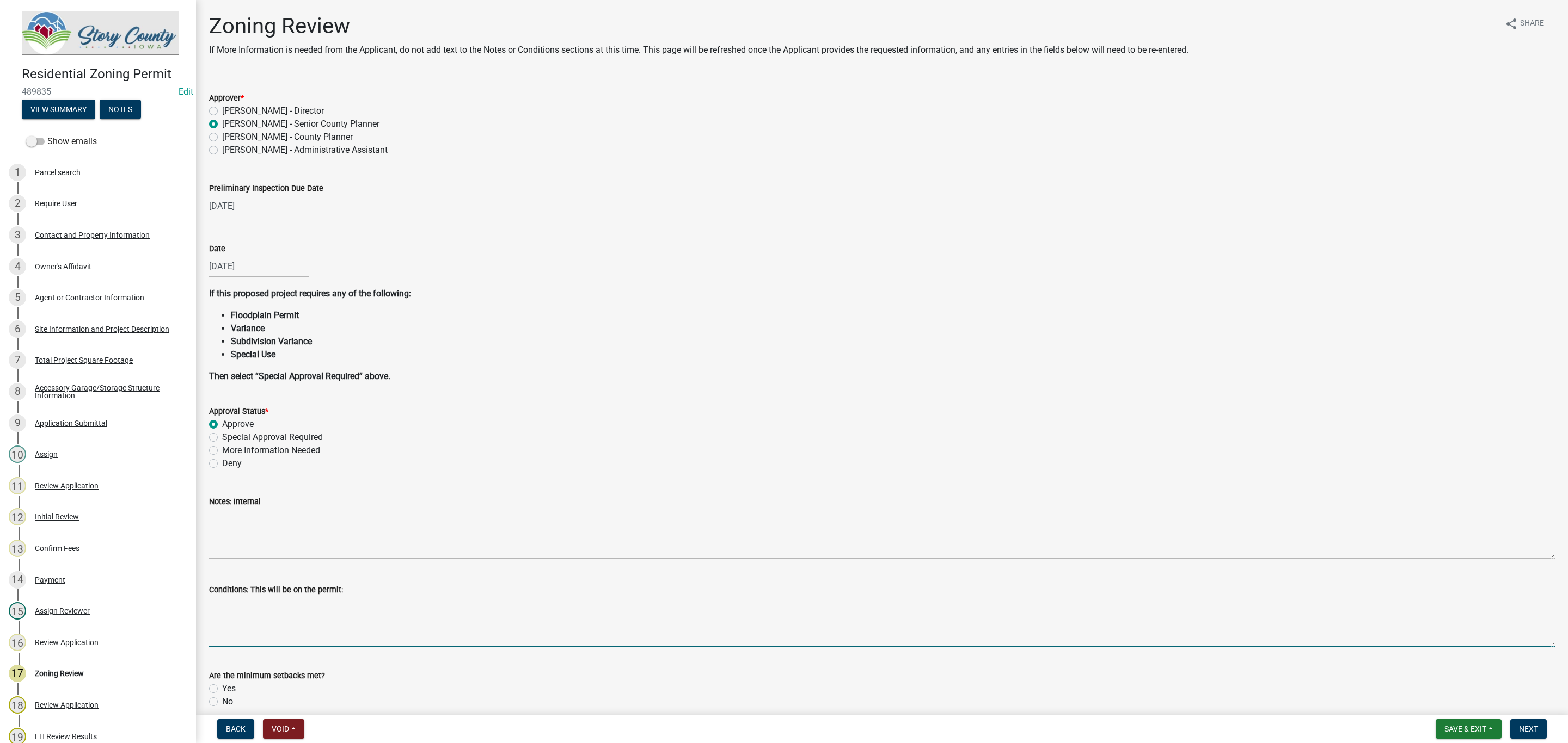
click at [247, 618] on textarea "Conditions: This will be on the permit:" at bounding box center [882, 621] width 1346 height 51
paste textarea "Cordon off septic area to protect the area from construction equipment and stoc…"
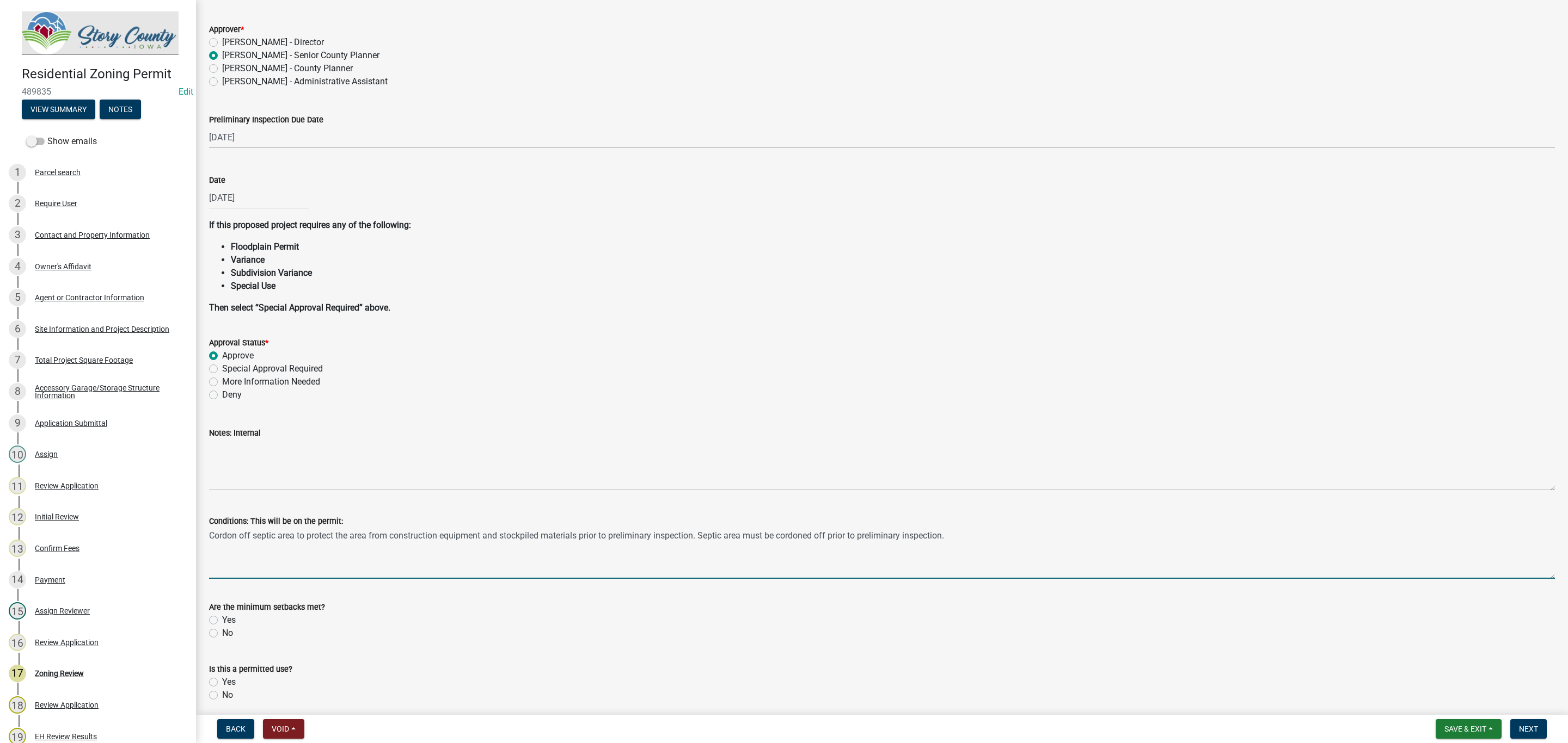
scroll to position [120, 0]
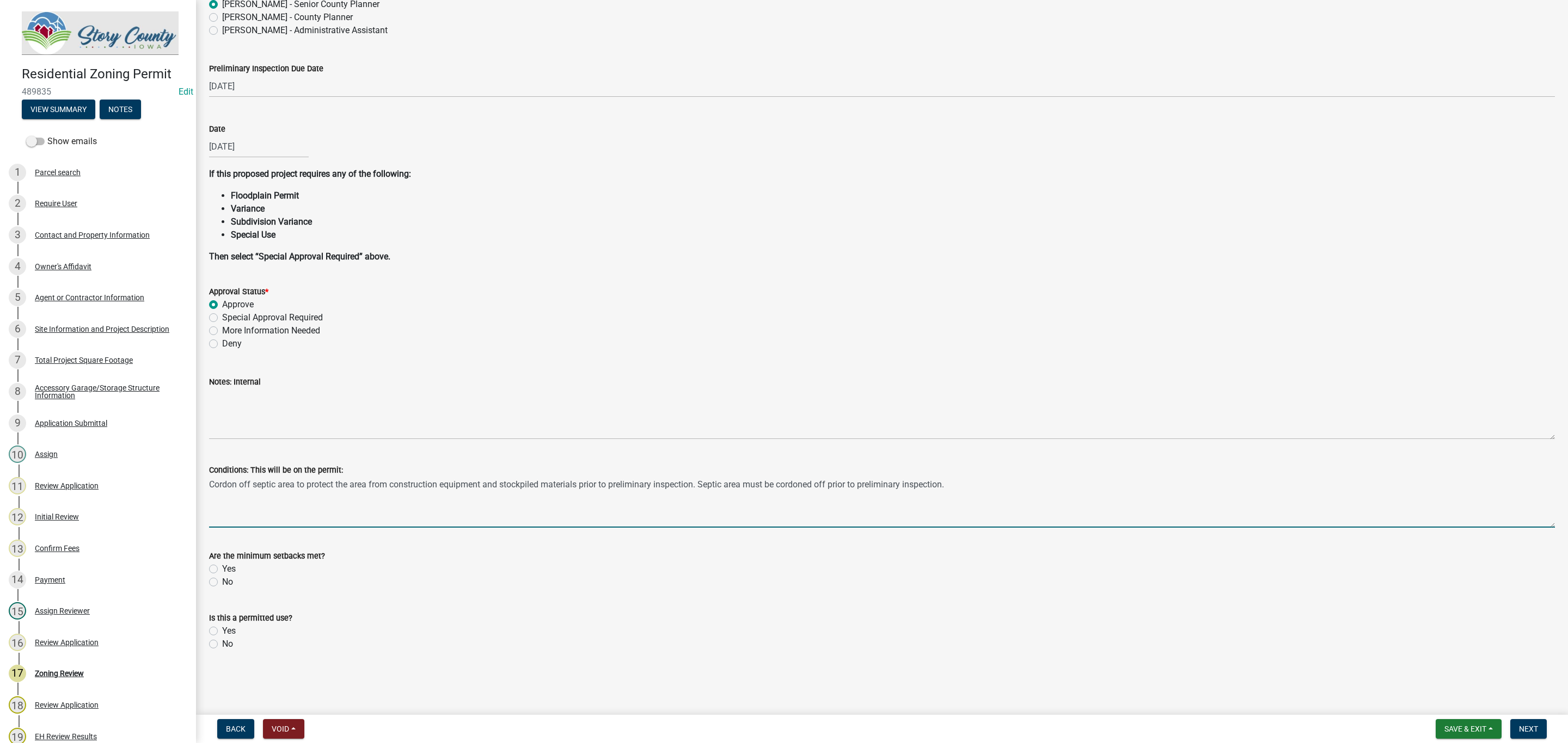
type textarea "Cordon off septic area to protect the area from construction equipment and stoc…"
click at [223, 565] on label "Yes" at bounding box center [229, 569] width 14 height 14
click at [223, 565] on input "Yes" at bounding box center [226, 566] width 7 height 7
radio input "true"
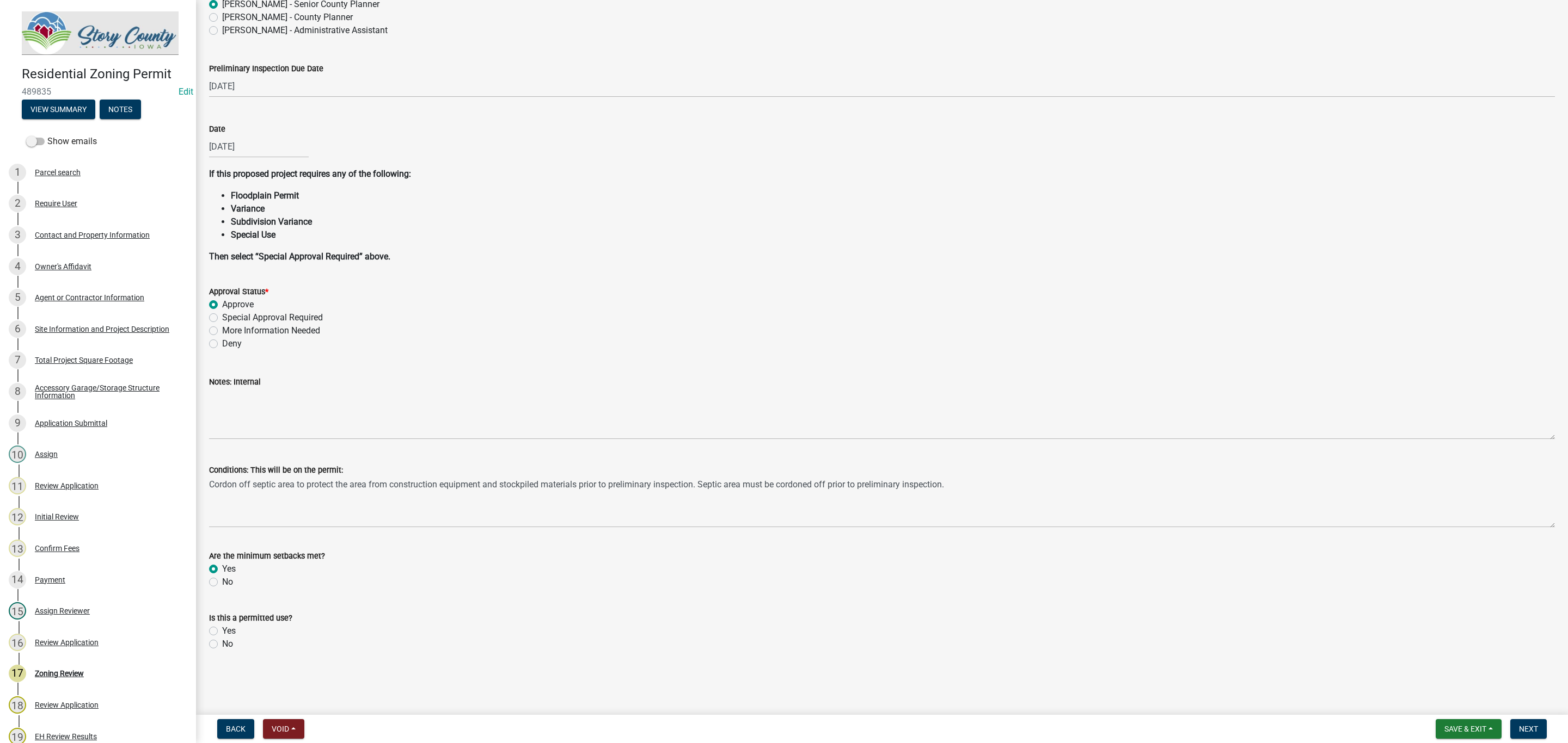
click at [223, 630] on label "Yes" at bounding box center [229, 631] width 14 height 14
click at [223, 630] on input "Yes" at bounding box center [226, 629] width 7 height 7
radio input "true"
click at [1521, 721] on button "Next" at bounding box center [1528, 729] width 36 height 20
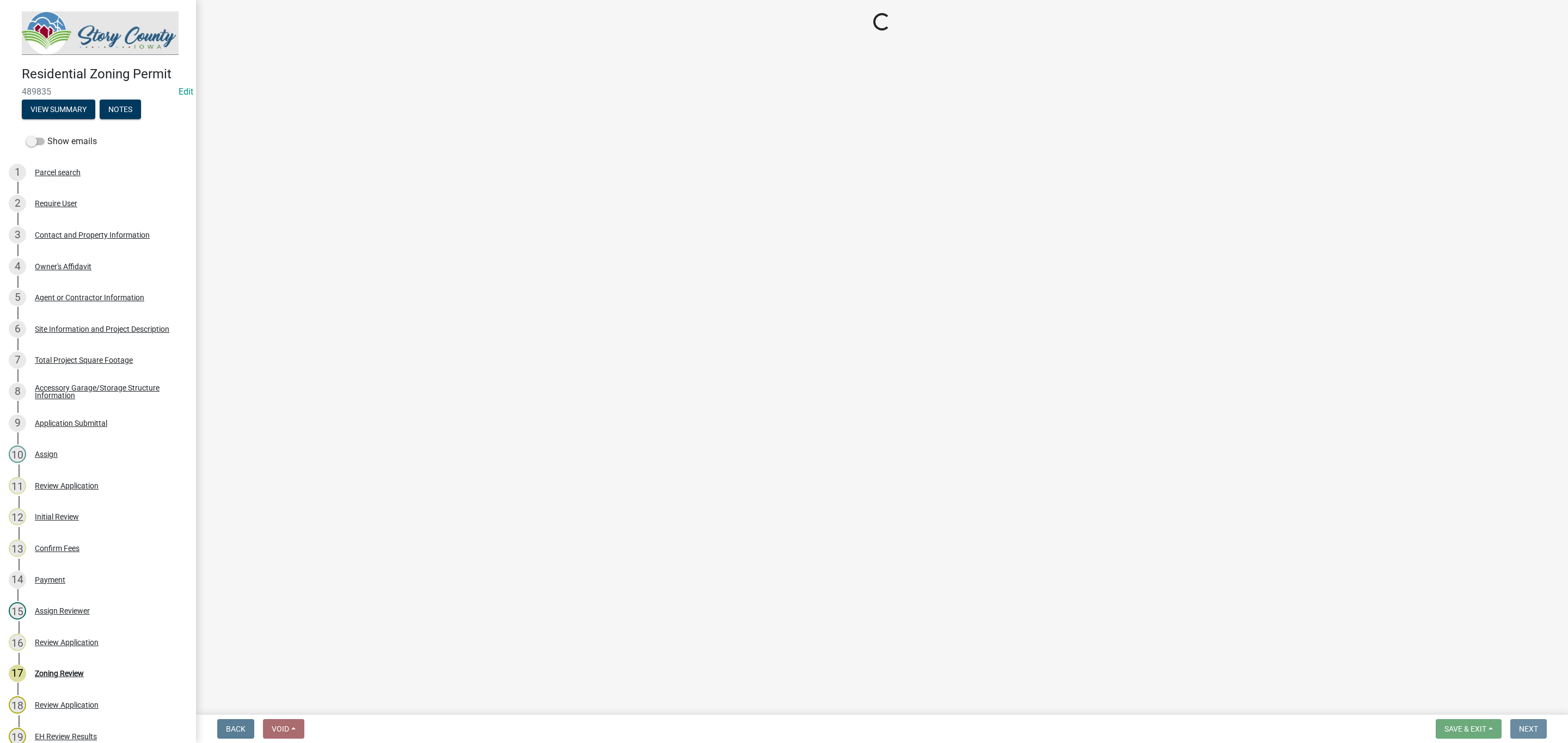
scroll to position [0, 0]
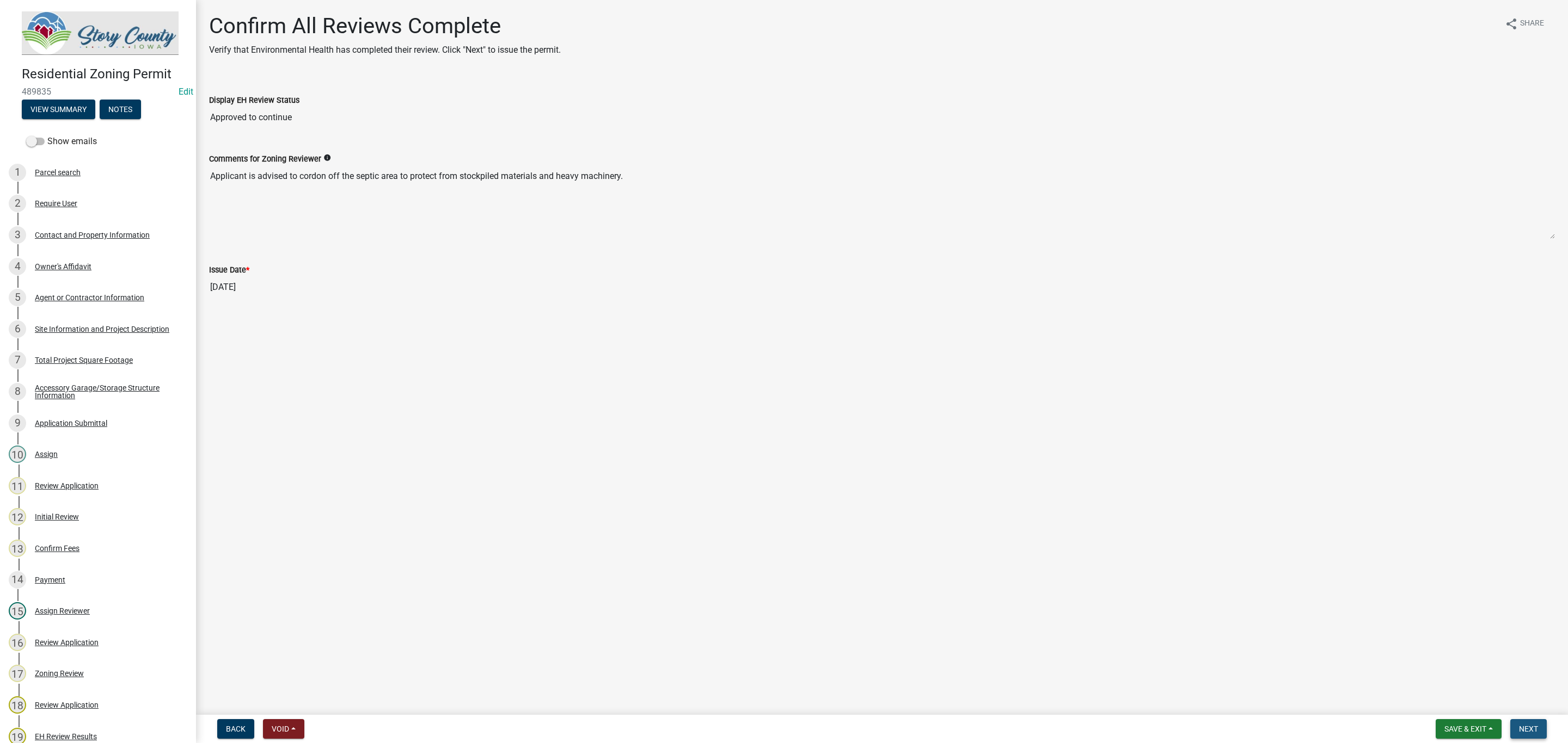
click at [1527, 729] on span "Next" at bounding box center [1528, 729] width 19 height 9
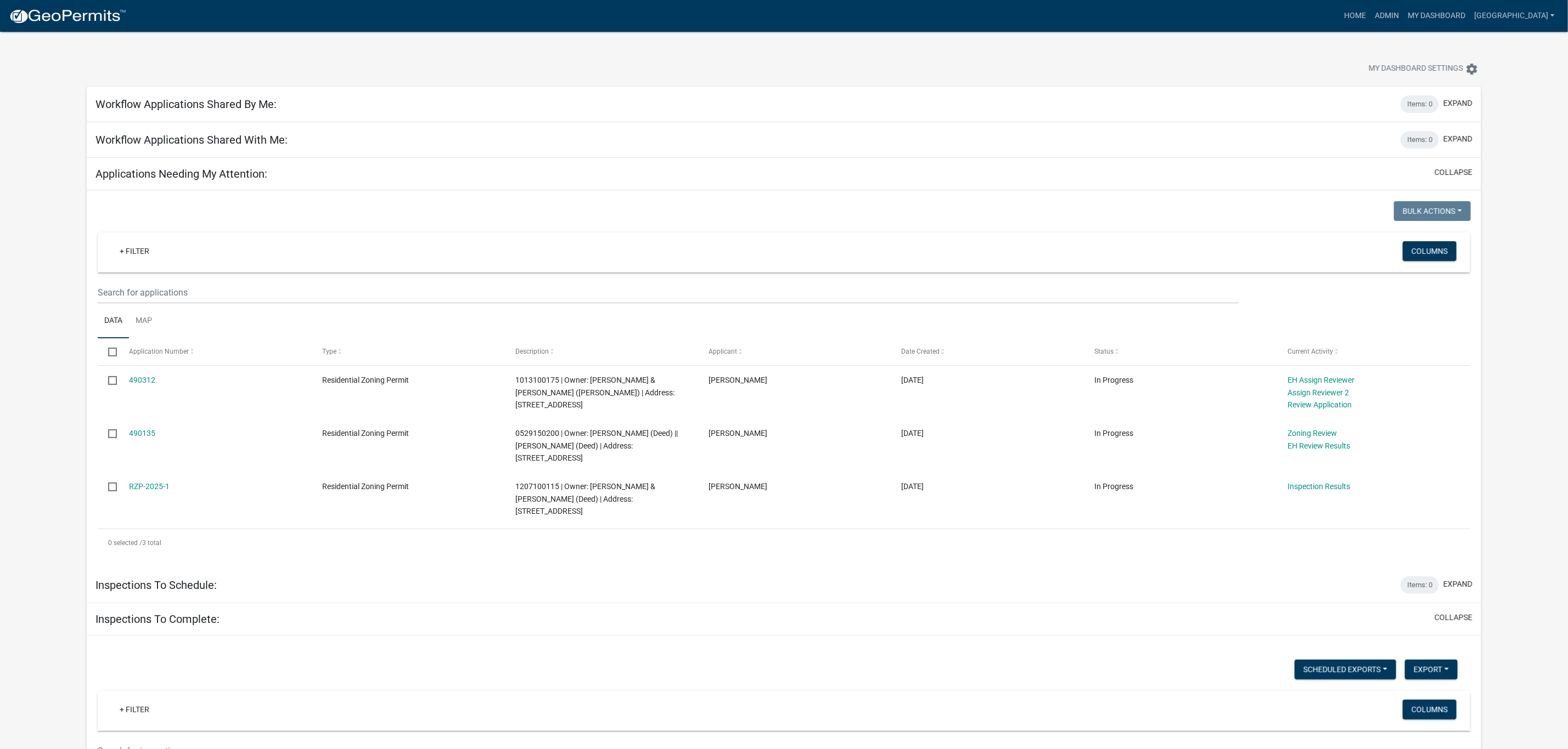
click at [148, 431] on link "490135" at bounding box center [142, 434] width 26 height 9
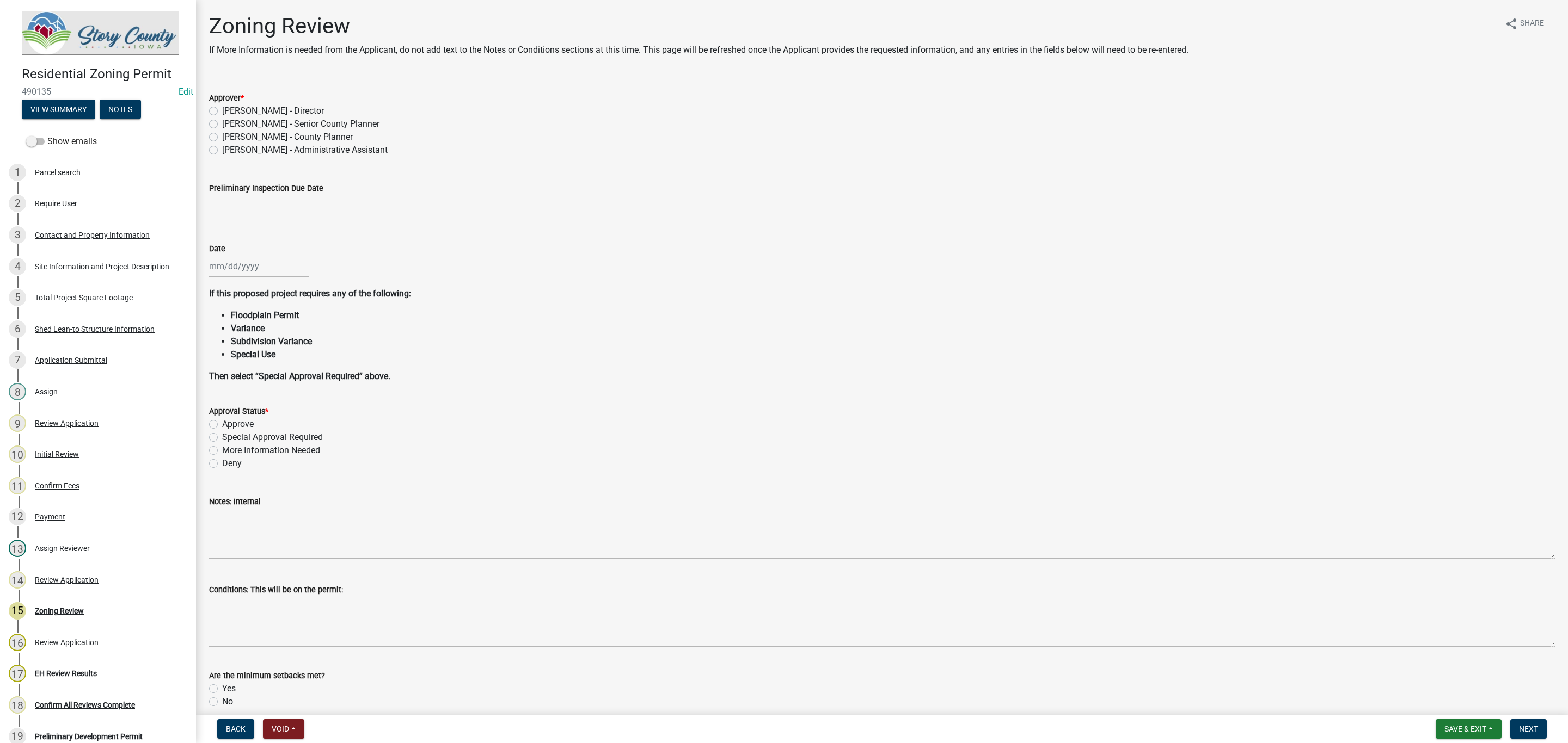
click at [223, 123] on label "Marcus Amman - Senior County Planner" at bounding box center [301, 124] width 158 height 14
click at [223, 123] on input "Marcus Amman - Senior County Planner" at bounding box center [226, 122] width 7 height 7
radio input "true"
click at [245, 265] on div at bounding box center [259, 266] width 100 height 23
select select "10"
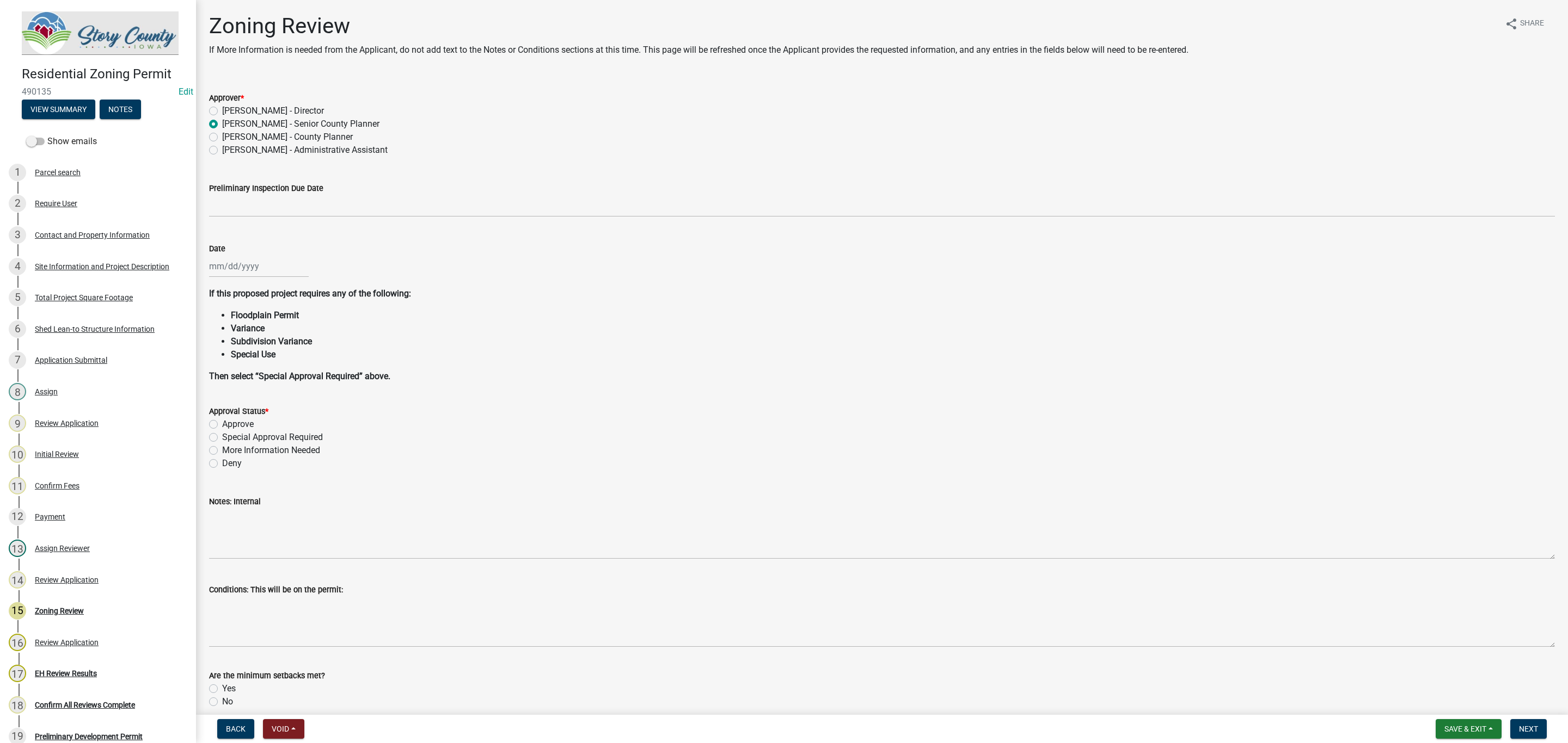
select select "2025"
click at [215, 359] on div "13" at bounding box center [219, 358] width 17 height 17
type input "10/13/2025"
click at [88, 571] on div "14 Review Application" at bounding box center [94, 579] width 170 height 17
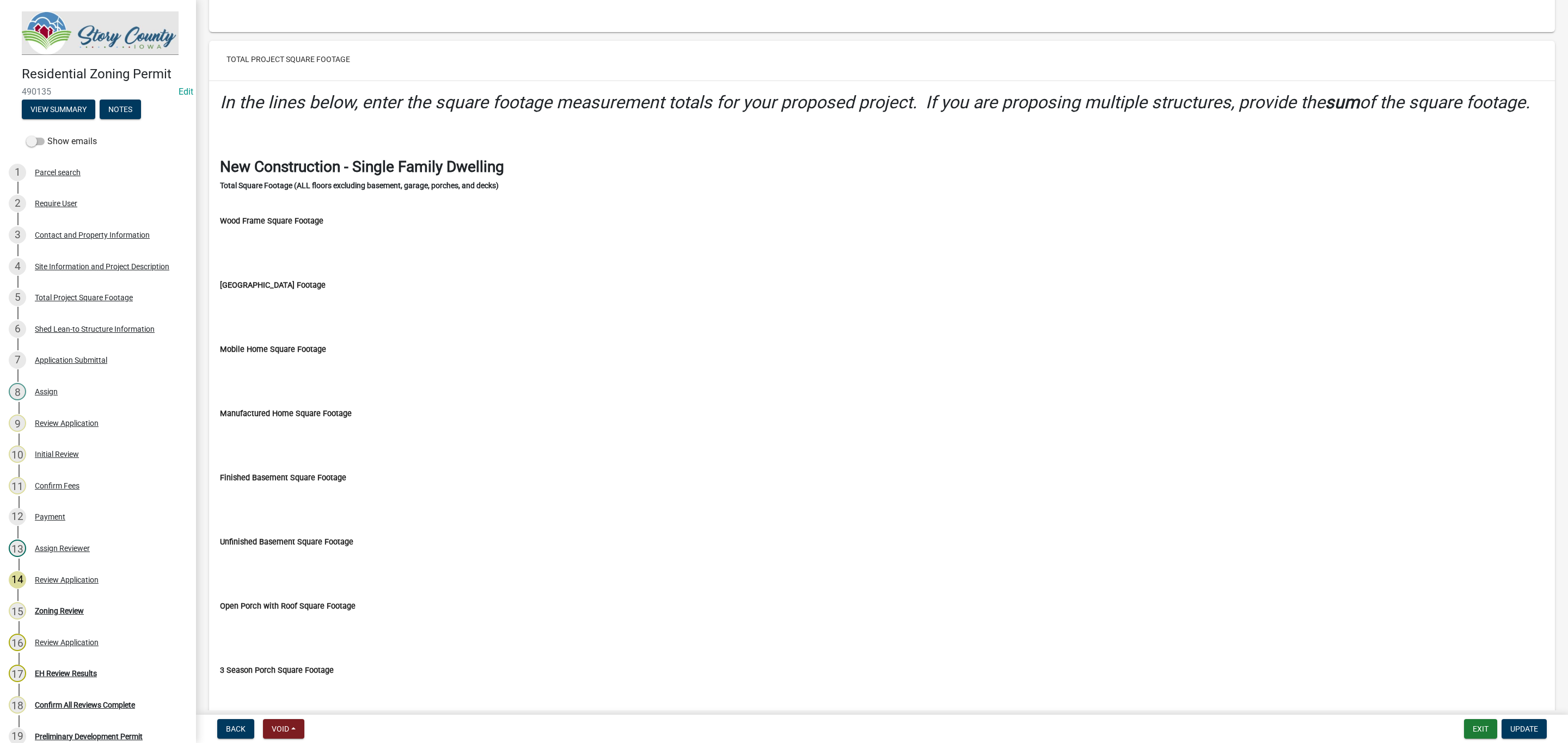
scroll to position [2286, 0]
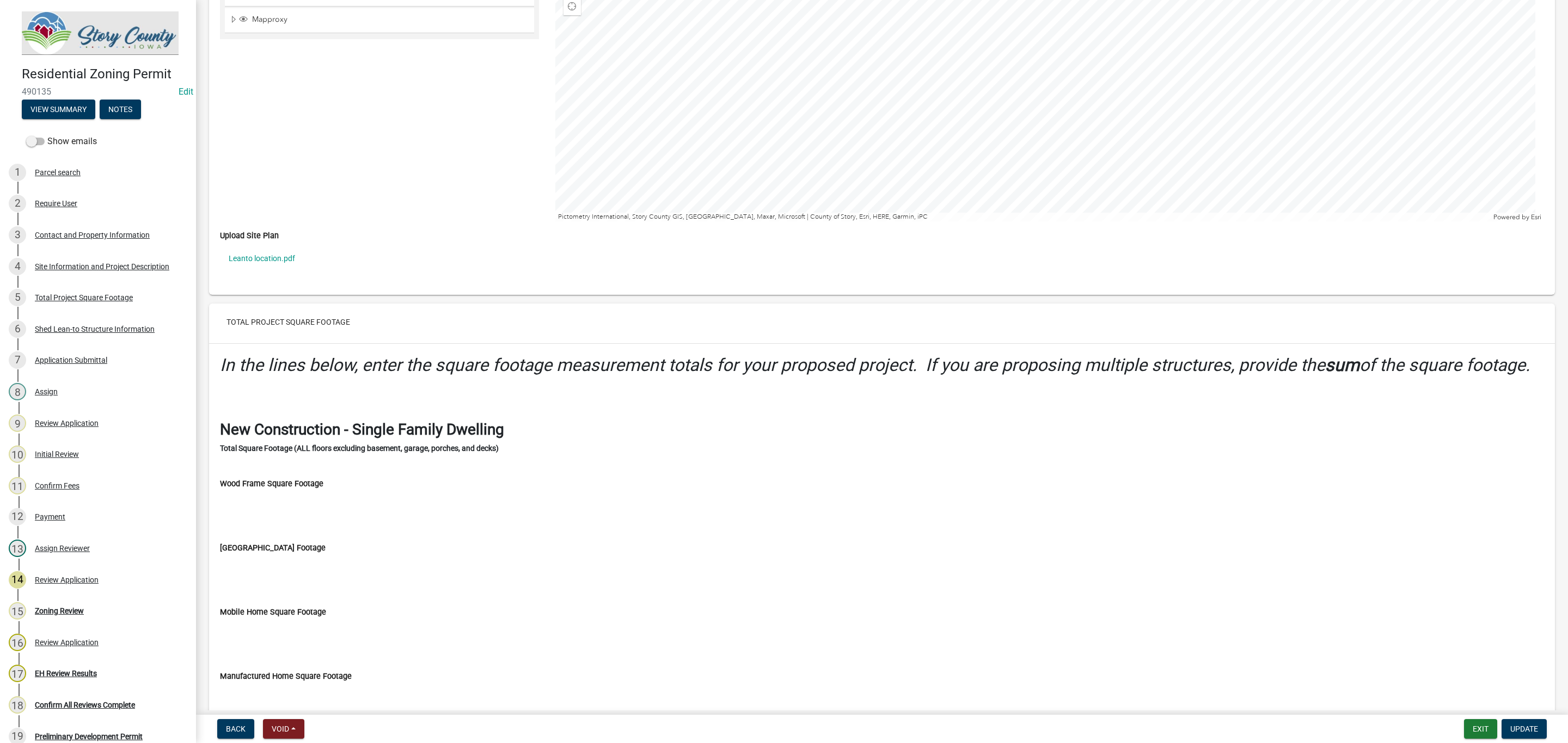
click at [269, 271] on link "Leanto location.pdf" at bounding box center [882, 258] width 1325 height 25
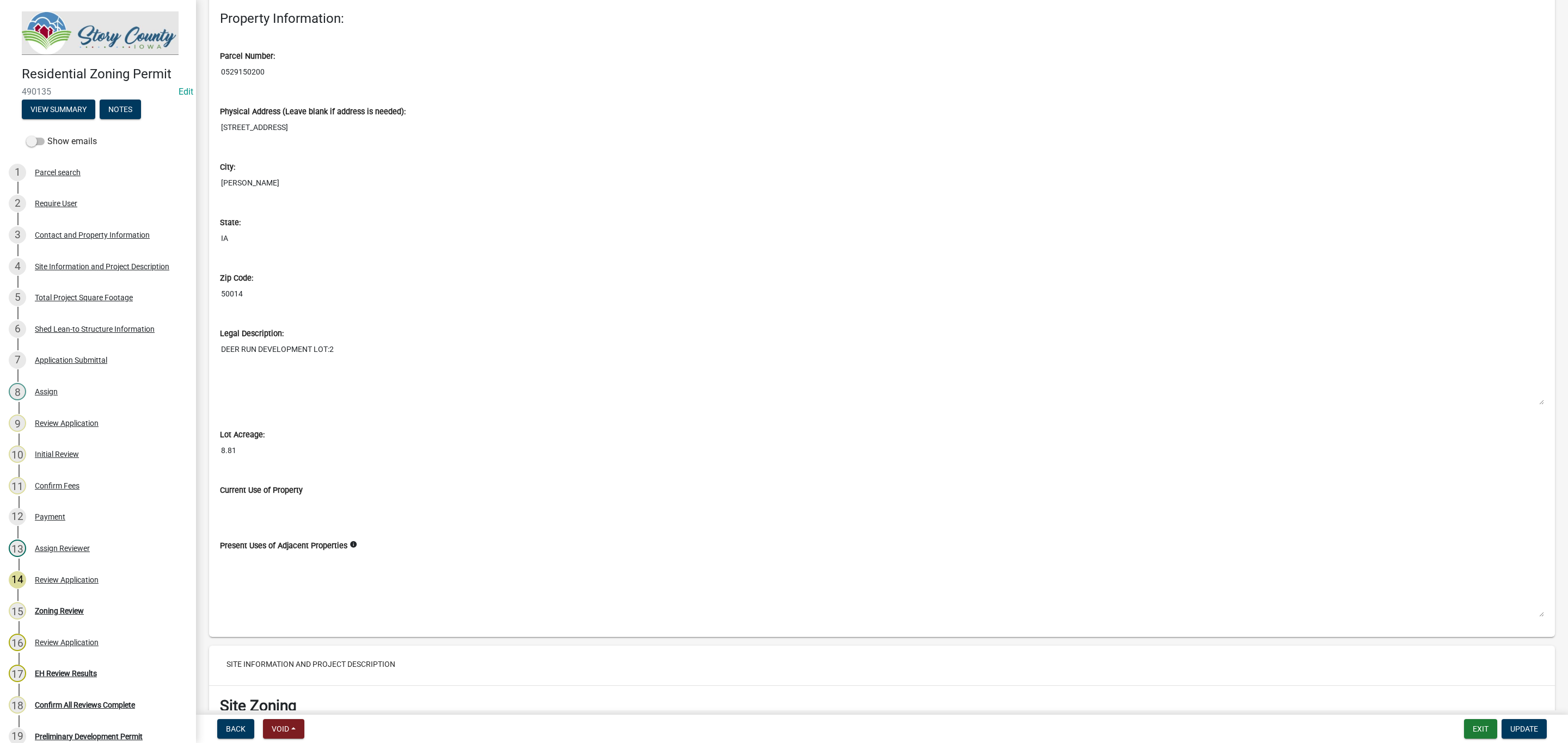
scroll to position [735, 0]
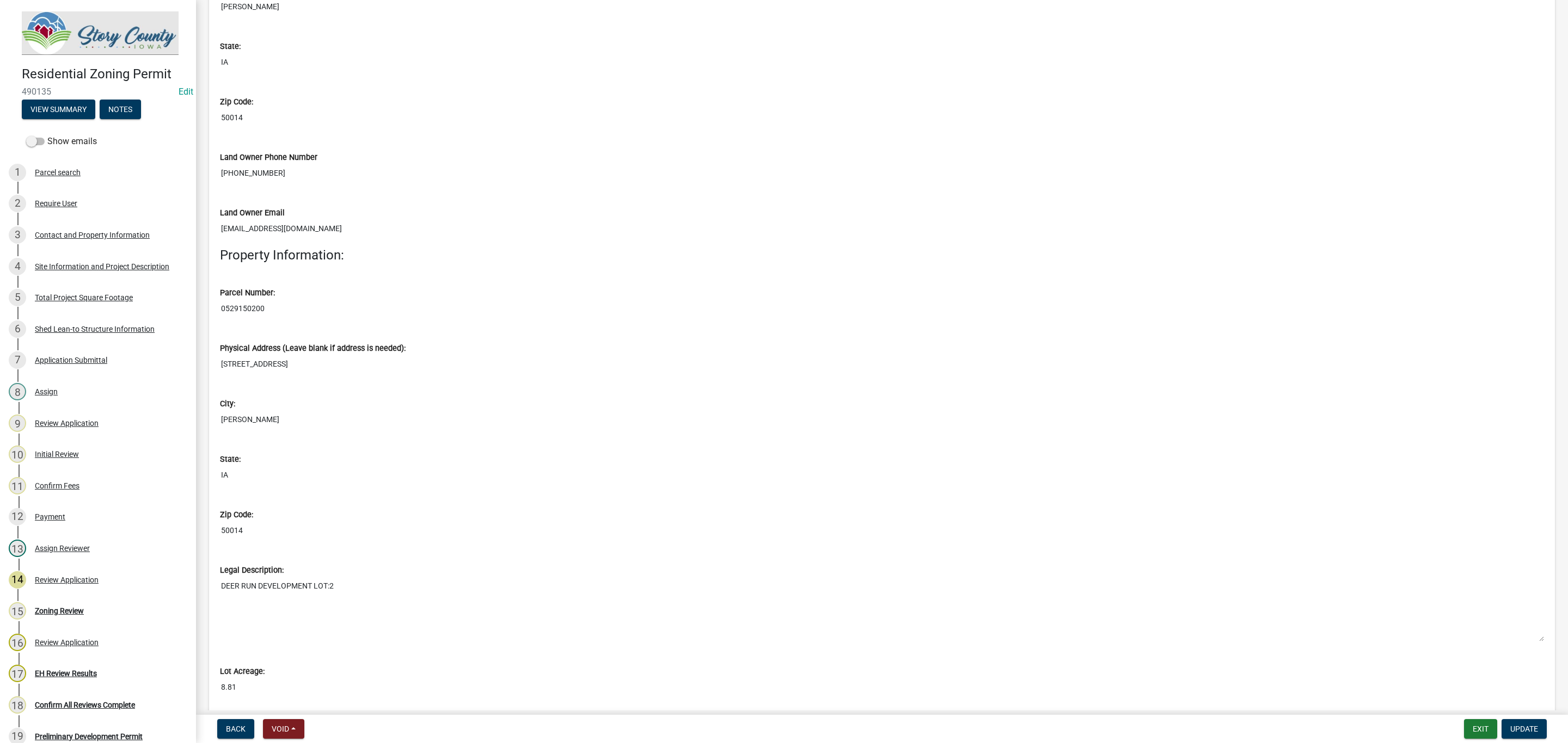
click at [242, 315] on input "0529150200" at bounding box center [882, 309] width 1325 height 20
click at [242, 315] on input "0529150200" at bounding box center [882, 309] width 1325 height 20
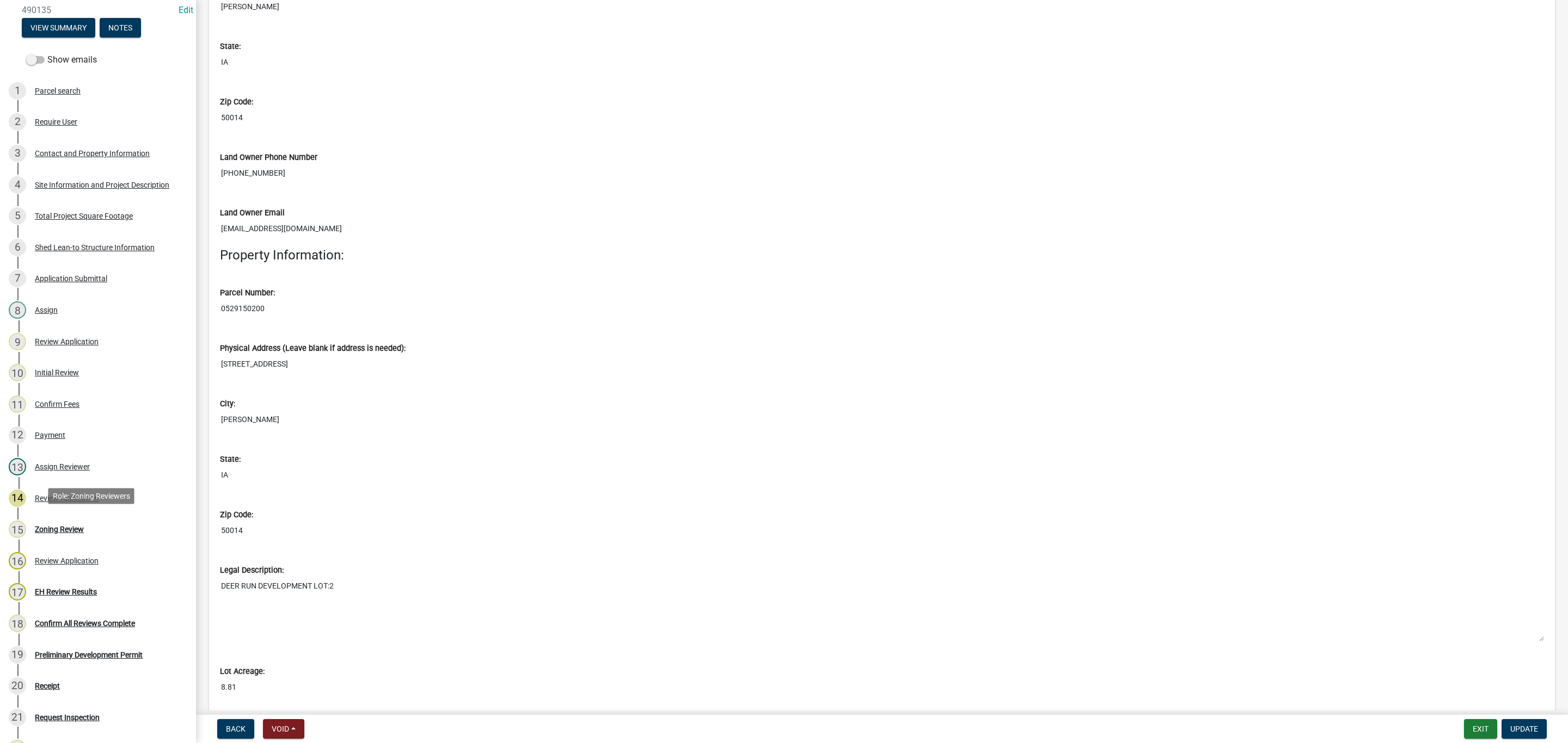
click at [82, 526] on div "Zoning Review" at bounding box center [59, 530] width 49 height 7
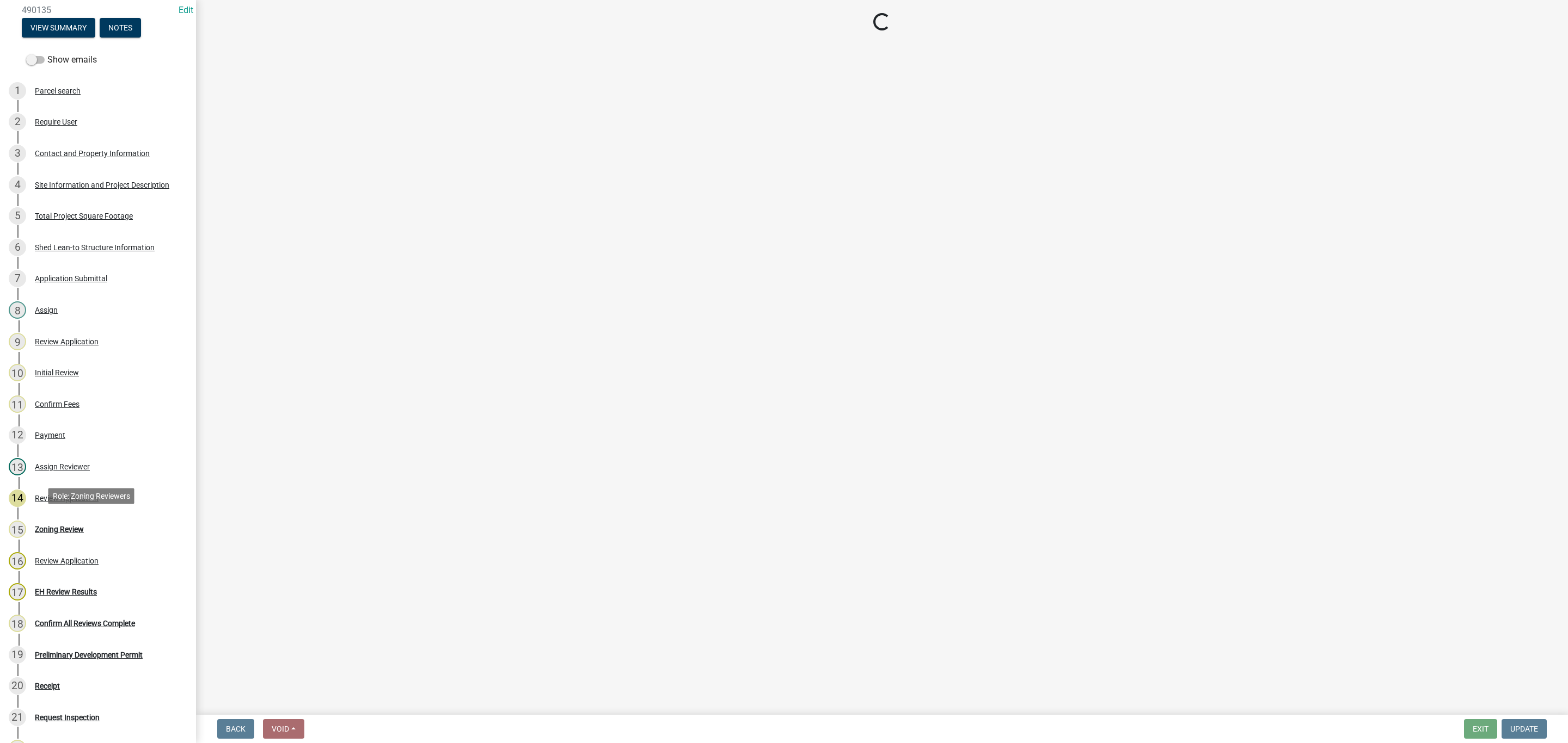
scroll to position [0, 0]
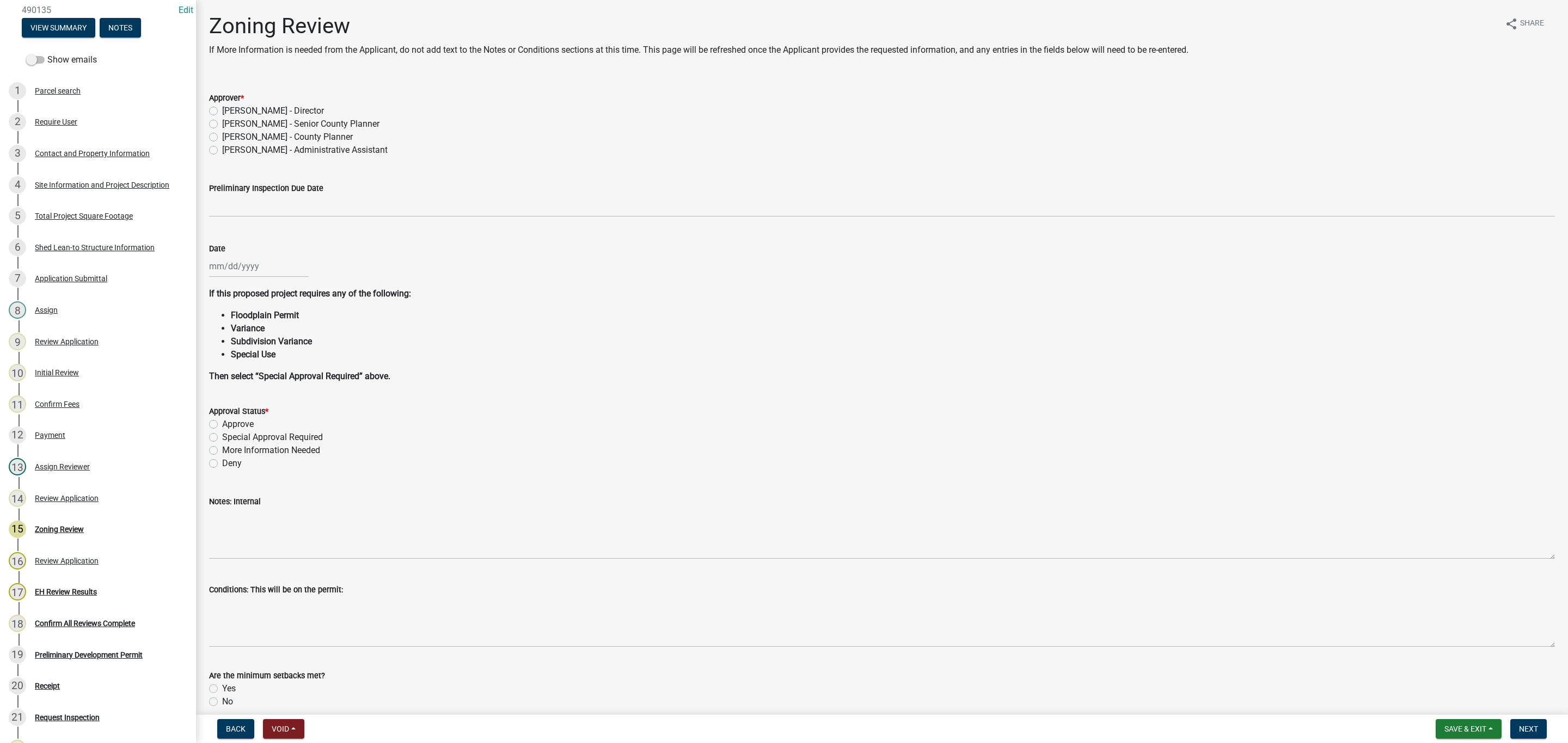
click at [223, 124] on label "Marcus Amman - Senior County Planner" at bounding box center [301, 124] width 158 height 14
click at [223, 124] on input "Marcus Amman - Senior County Planner" at bounding box center [226, 122] width 7 height 7
radio input "true"
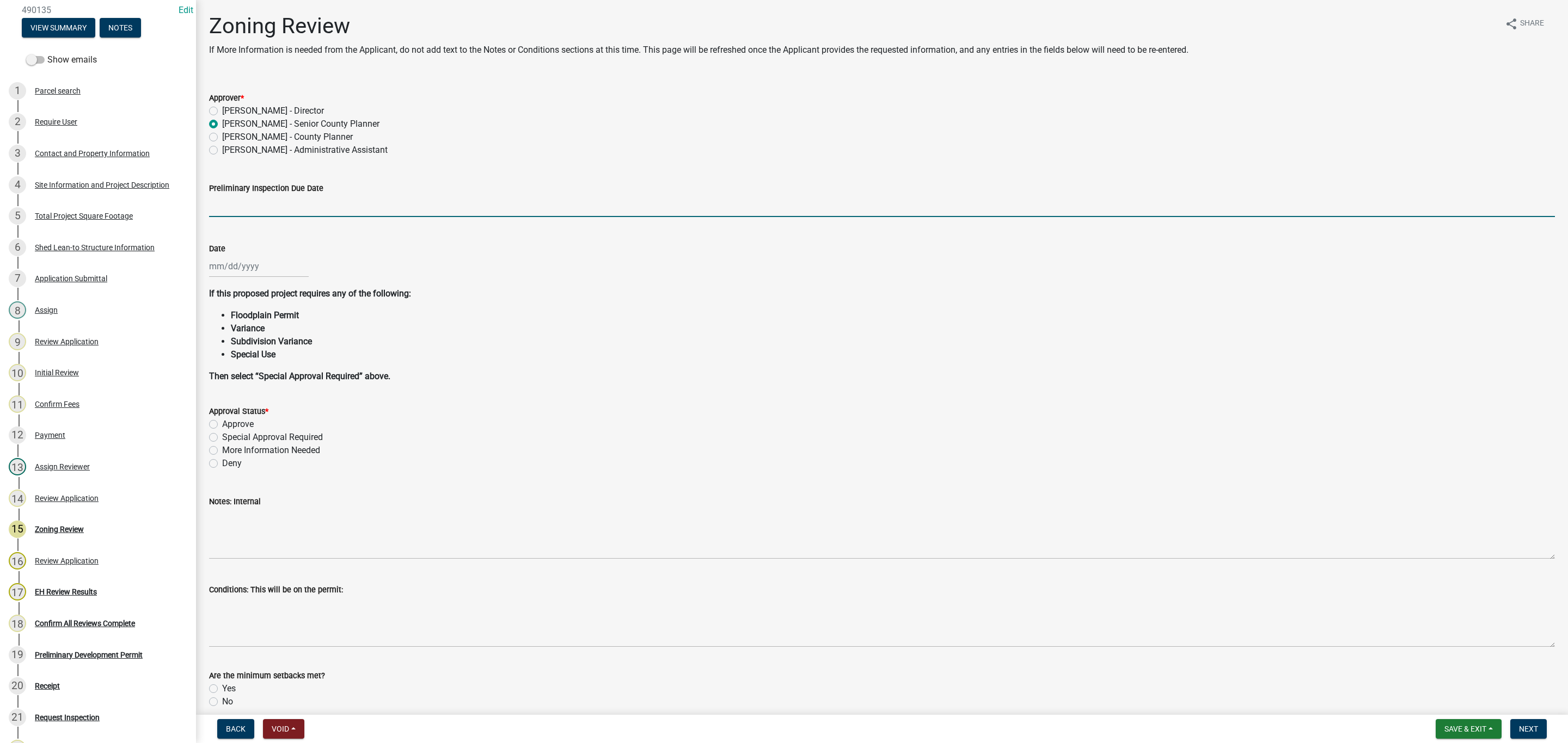
click at [237, 209] on input "Preliminary Inspection Due Date" at bounding box center [882, 205] width 1346 height 23
click at [227, 275] on div at bounding box center [259, 266] width 100 height 23
select select "10"
select select "2025"
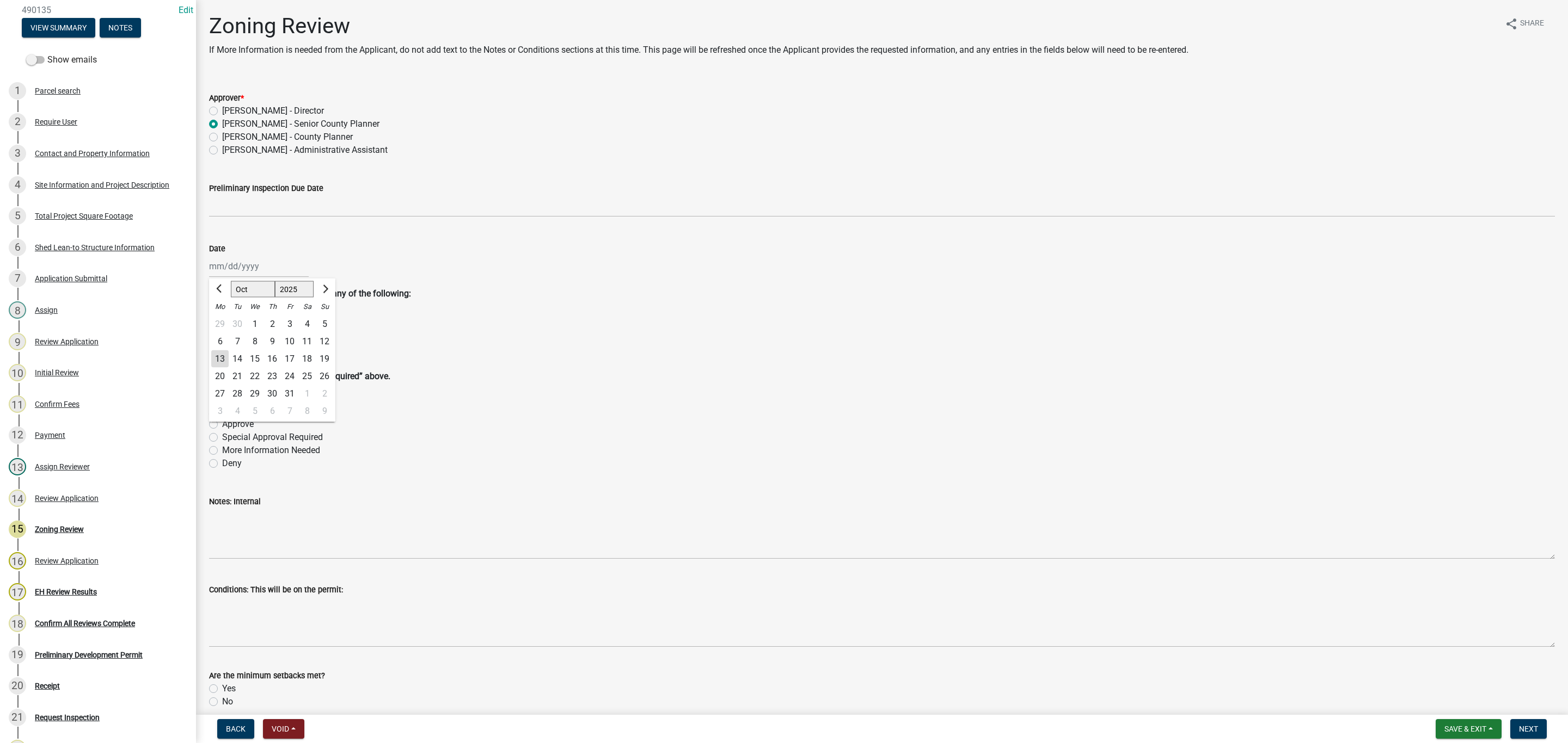
click at [214, 361] on div "13" at bounding box center [219, 358] width 17 height 17
type input "10/13/2025"
click at [223, 425] on label "Approve" at bounding box center [238, 424] width 32 height 14
click at [223, 425] on input "Approve" at bounding box center [226, 421] width 7 height 7
radio input "true"
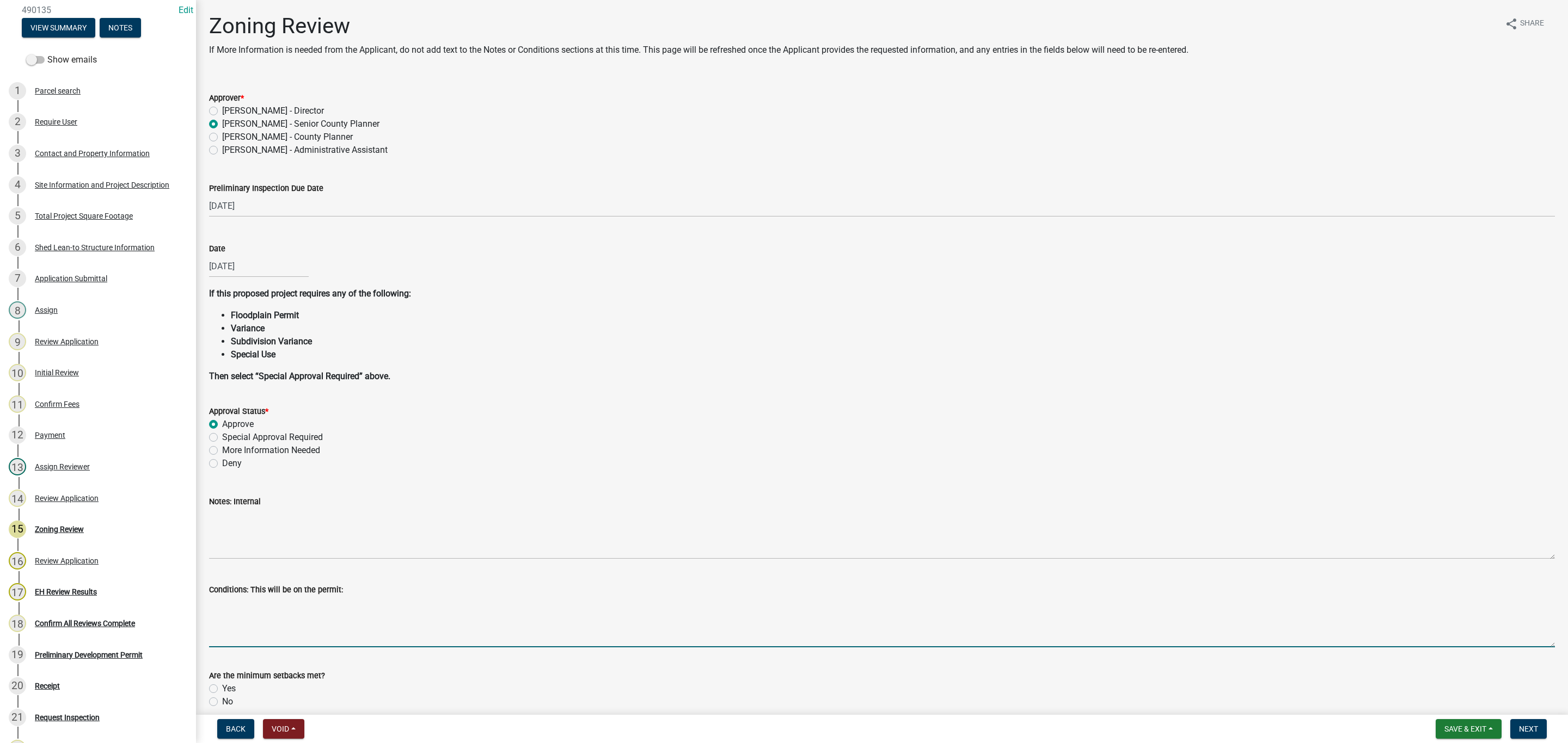
click at [228, 607] on textarea "Conditions: This will be on the permit:" at bounding box center [882, 621] width 1346 height 51
drag, startPoint x: 228, startPoint y: 607, endPoint x: 221, endPoint y: 608, distance: 7.1
paste textarea "Cordon off septic area to protect the area from construction equipment and stoc…"
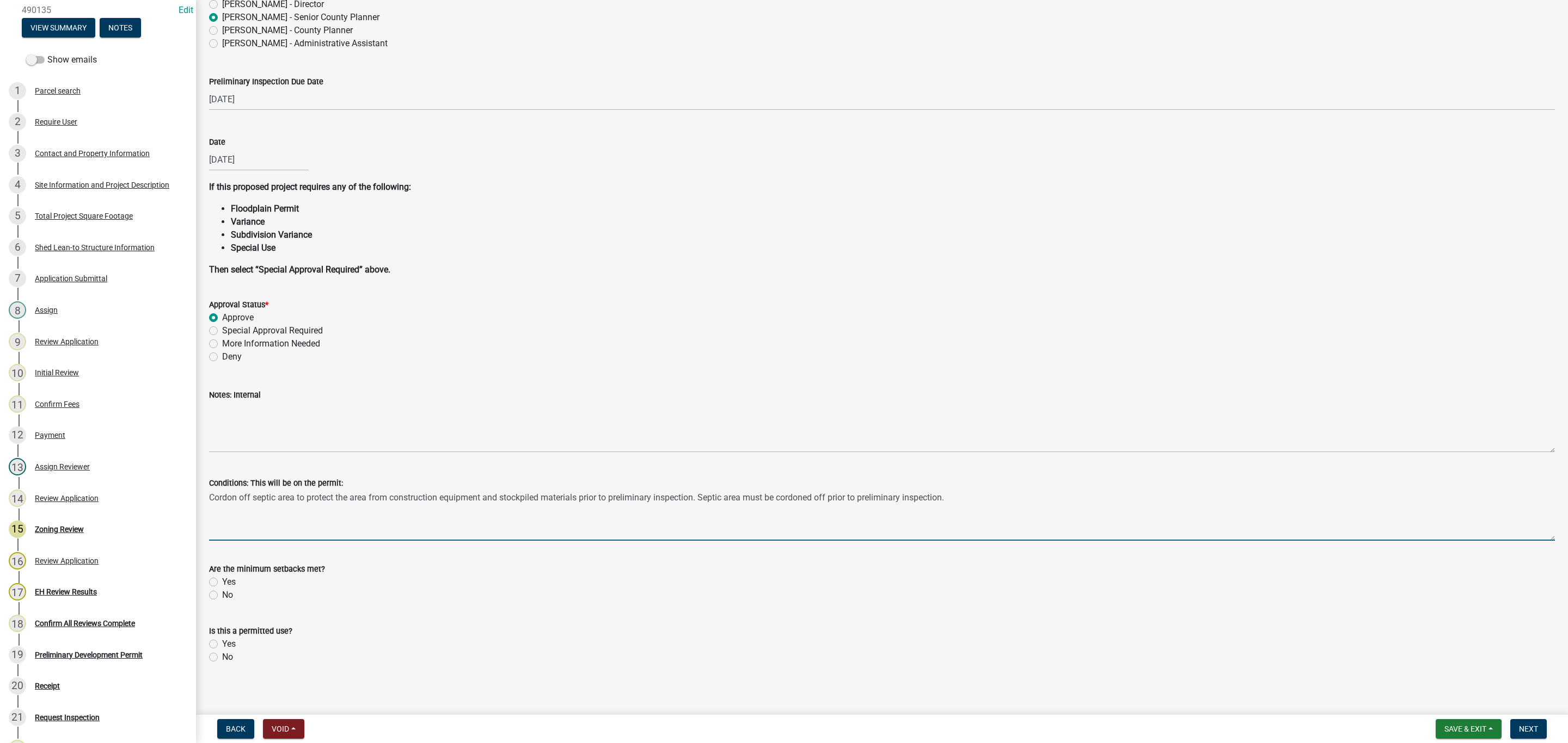
scroll to position [120, 0]
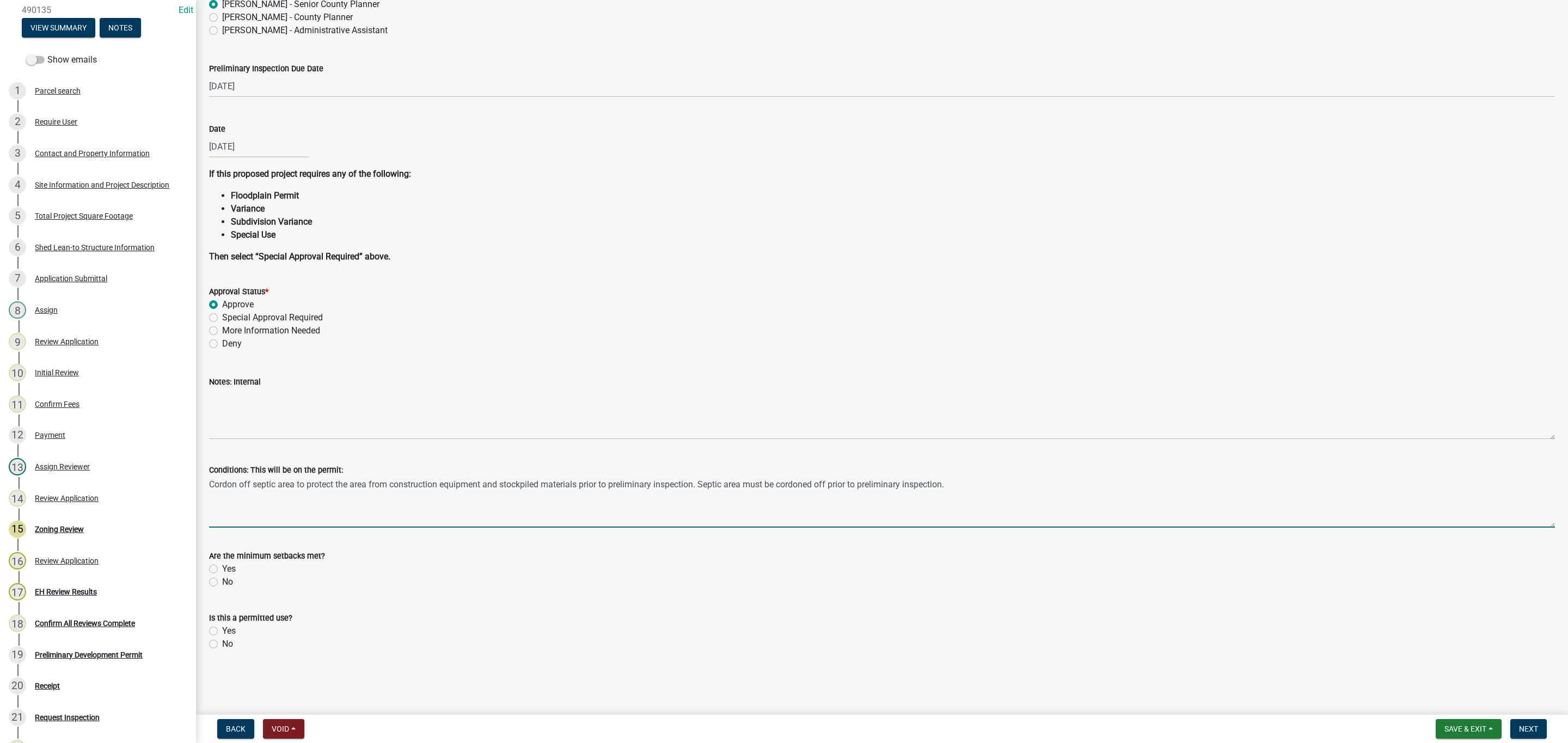
type textarea "Cordon off septic area to protect the area from construction equipment and stoc…"
click at [223, 565] on label "Yes" at bounding box center [229, 569] width 14 height 14
click at [223, 565] on input "Yes" at bounding box center [226, 566] width 7 height 7
radio input "true"
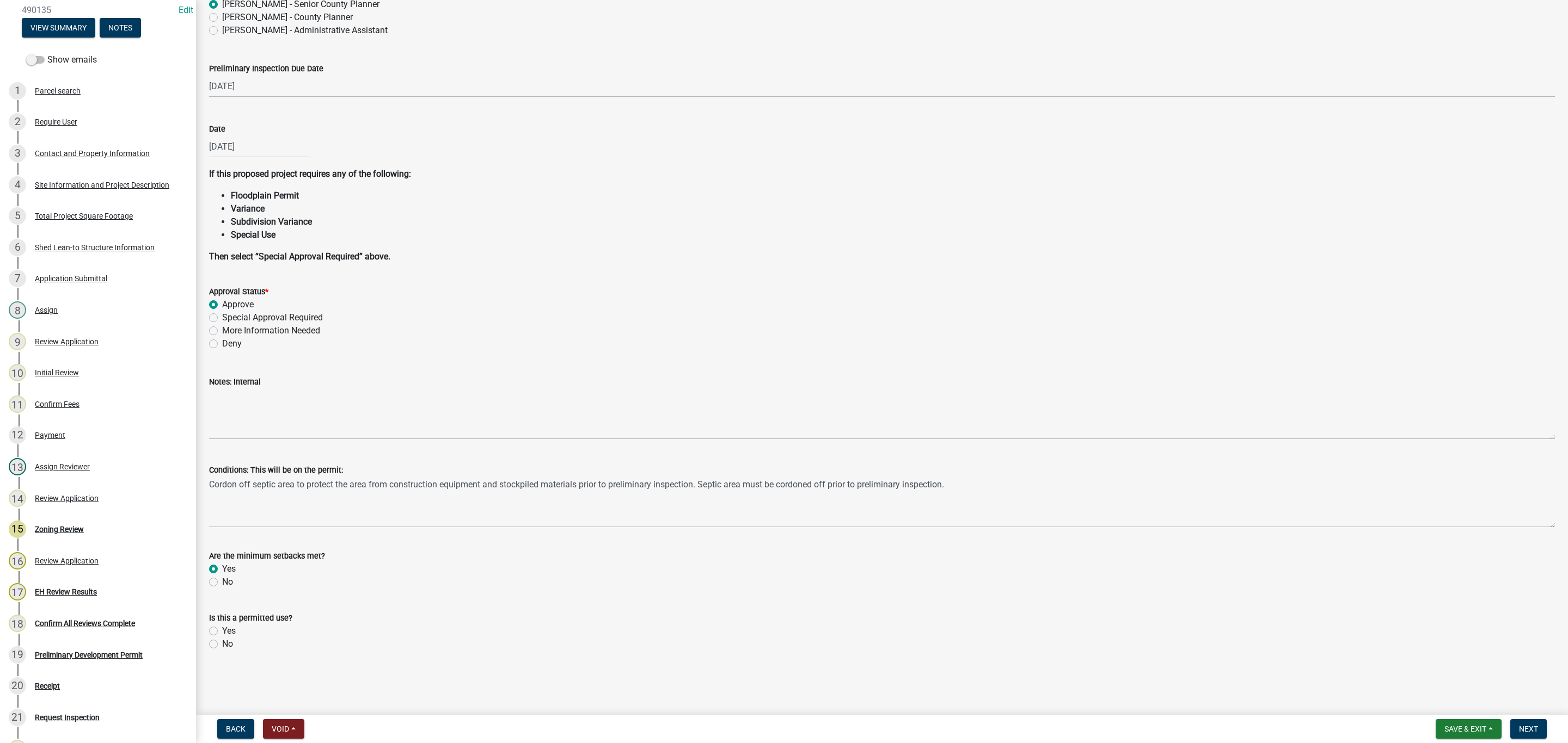
click at [223, 630] on label "Yes" at bounding box center [229, 631] width 14 height 14
click at [223, 630] on input "Yes" at bounding box center [226, 629] width 7 height 7
radio input "true"
click at [1529, 727] on span "Next" at bounding box center [1528, 729] width 19 height 9
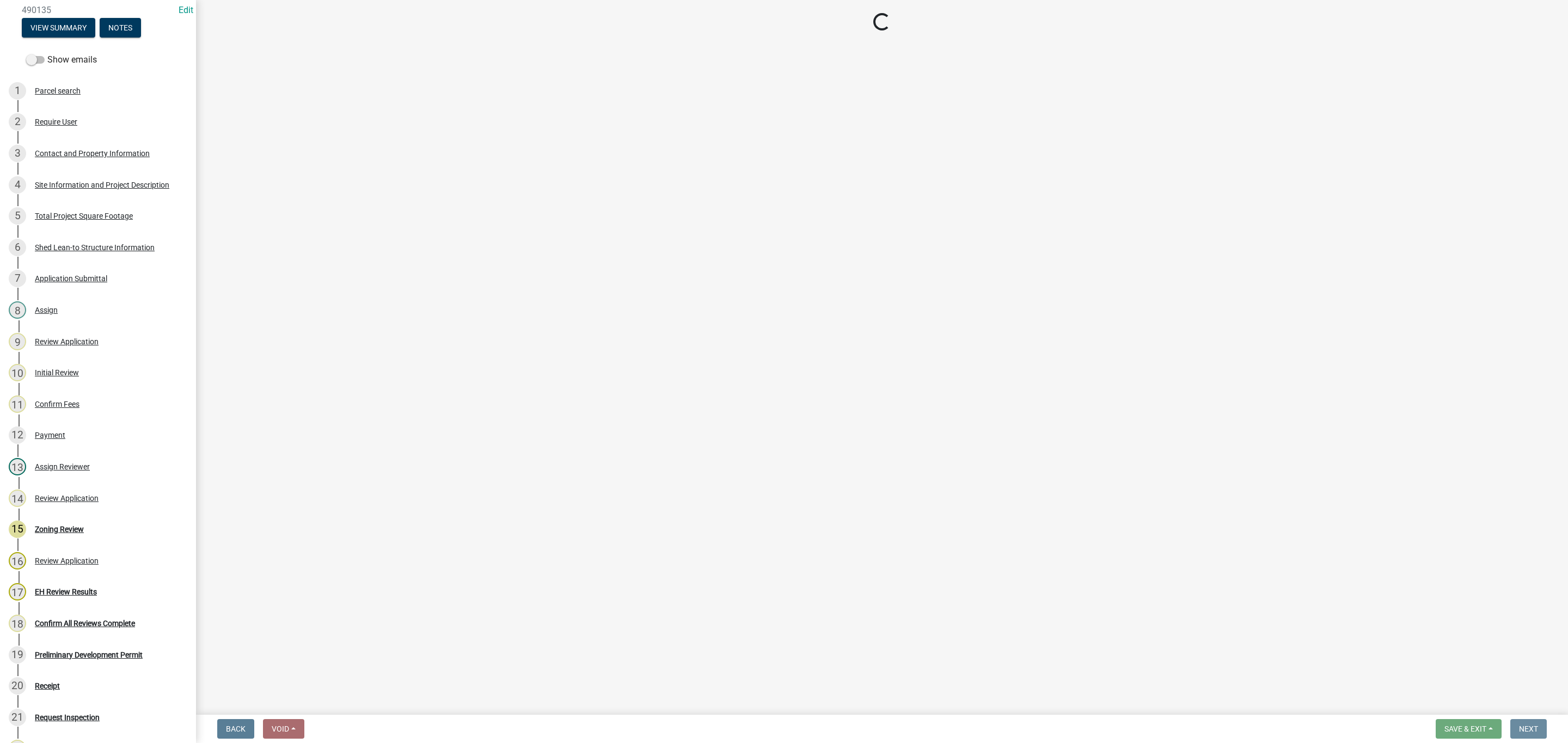
scroll to position [0, 0]
select select "d6ba19c2-de5c-4719-b65c-8ee22eaf790e"
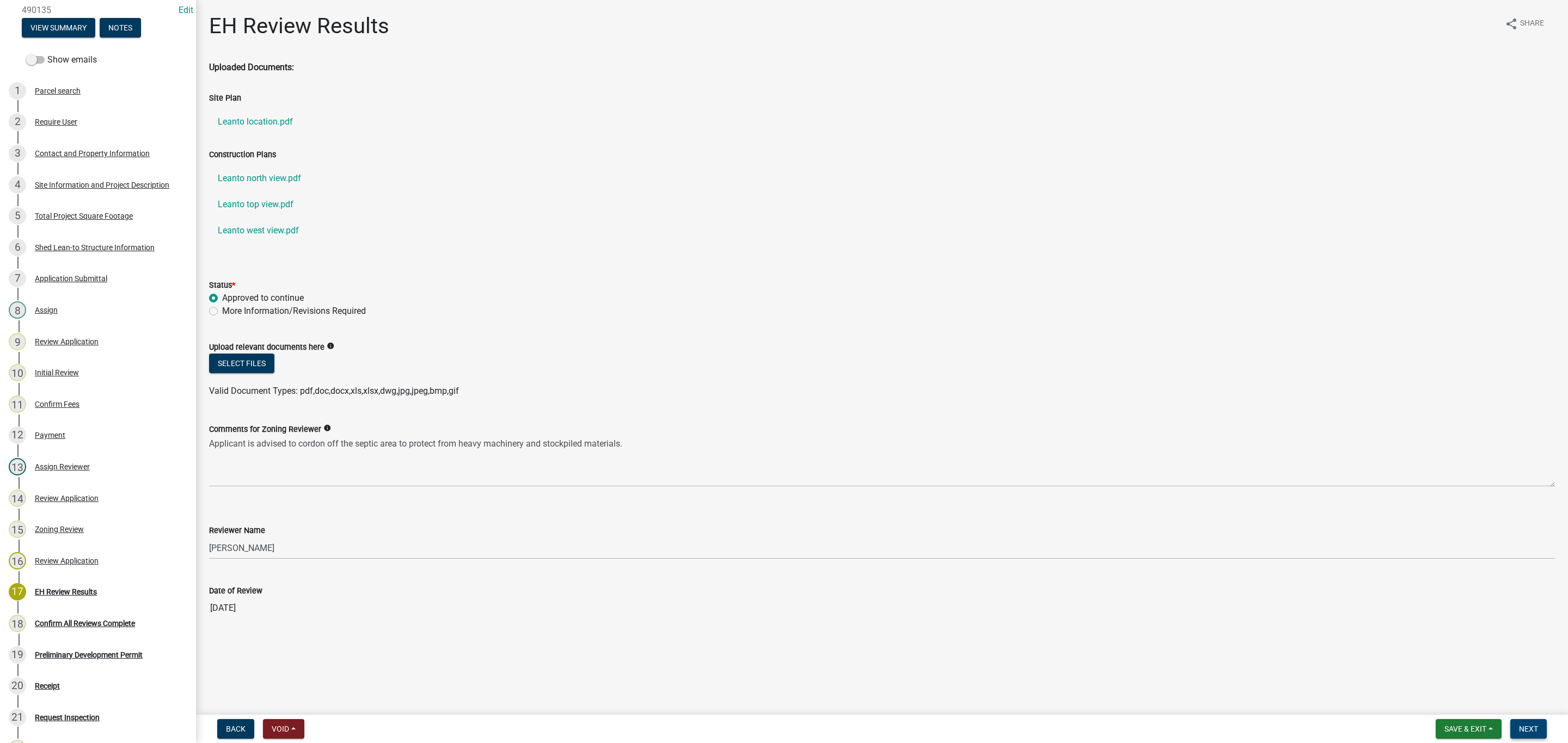
click at [1519, 729] on span "Next" at bounding box center [1528, 729] width 19 height 9
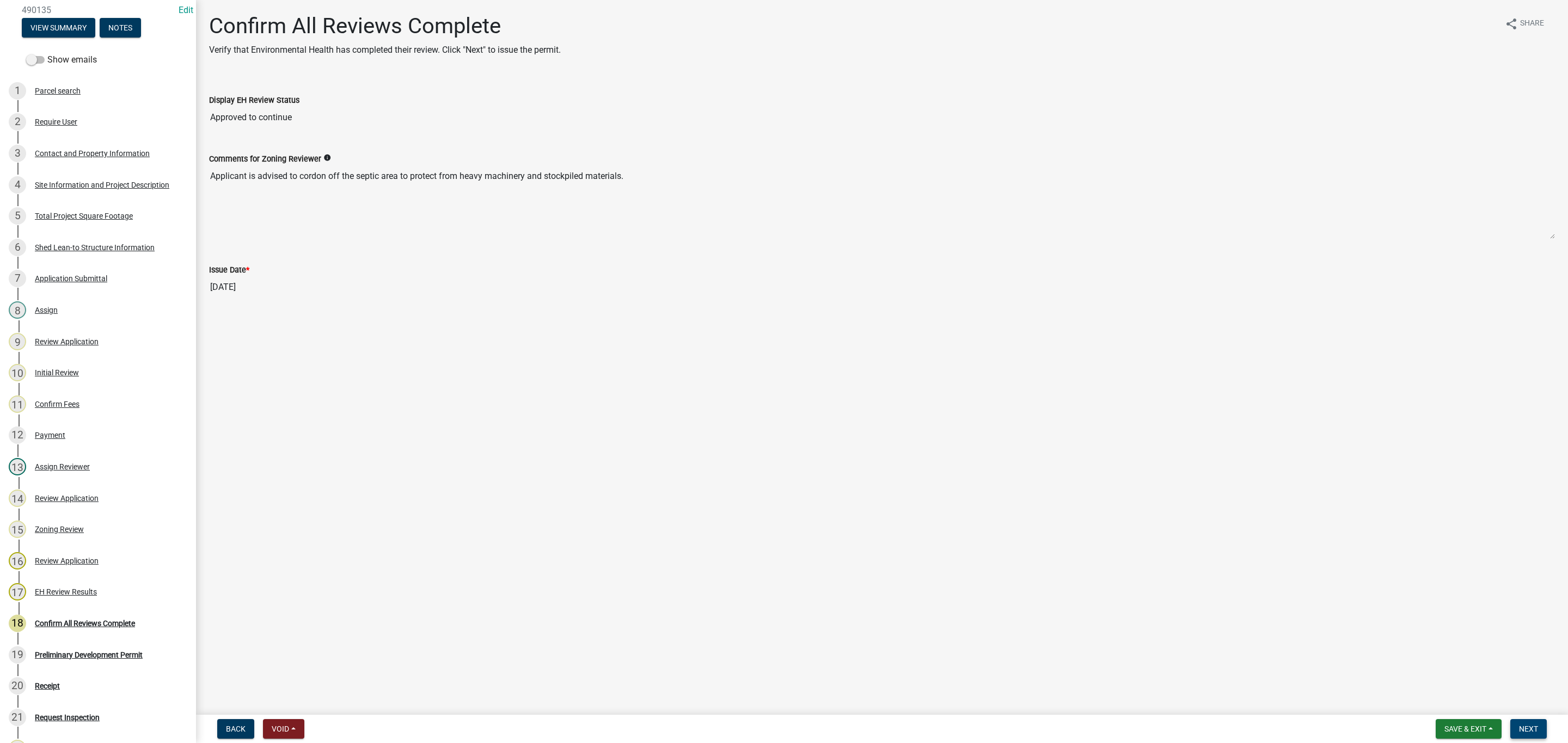
click at [1533, 723] on button "Next" at bounding box center [1528, 729] width 36 height 20
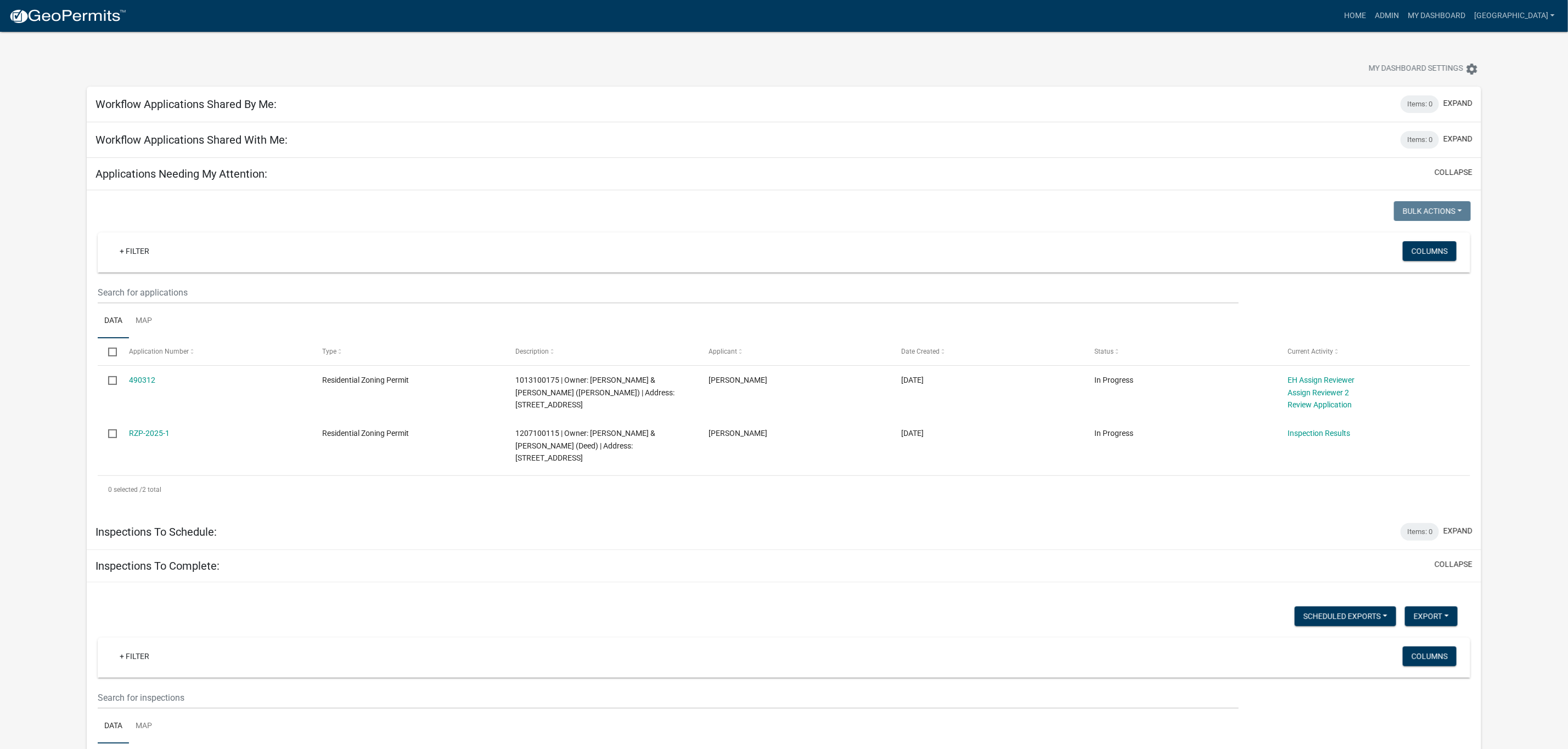
click at [154, 382] on link "490312" at bounding box center [142, 380] width 26 height 9
click at [157, 432] on link "RZP-2025-1" at bounding box center [149, 434] width 41 height 9
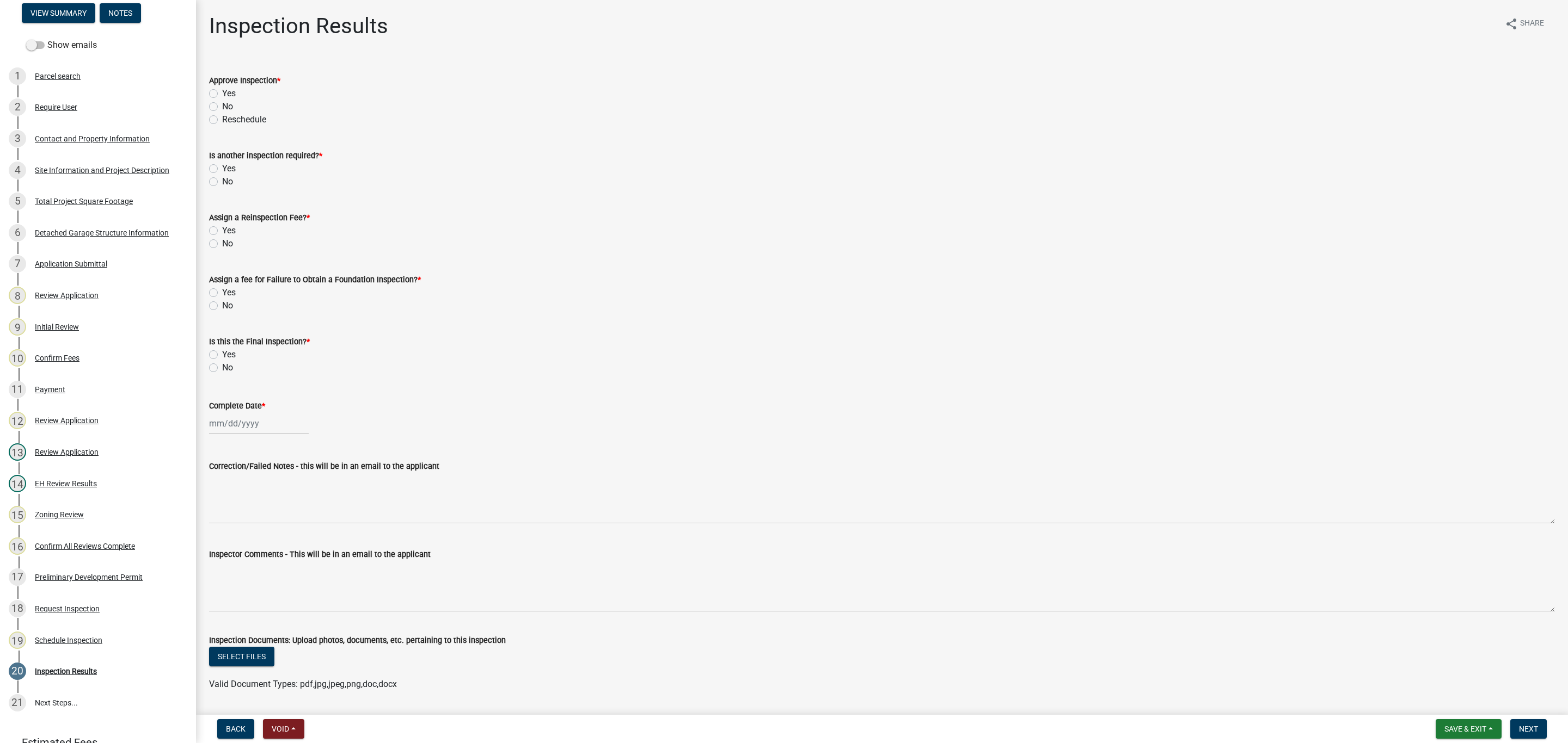
scroll to position [168, 0]
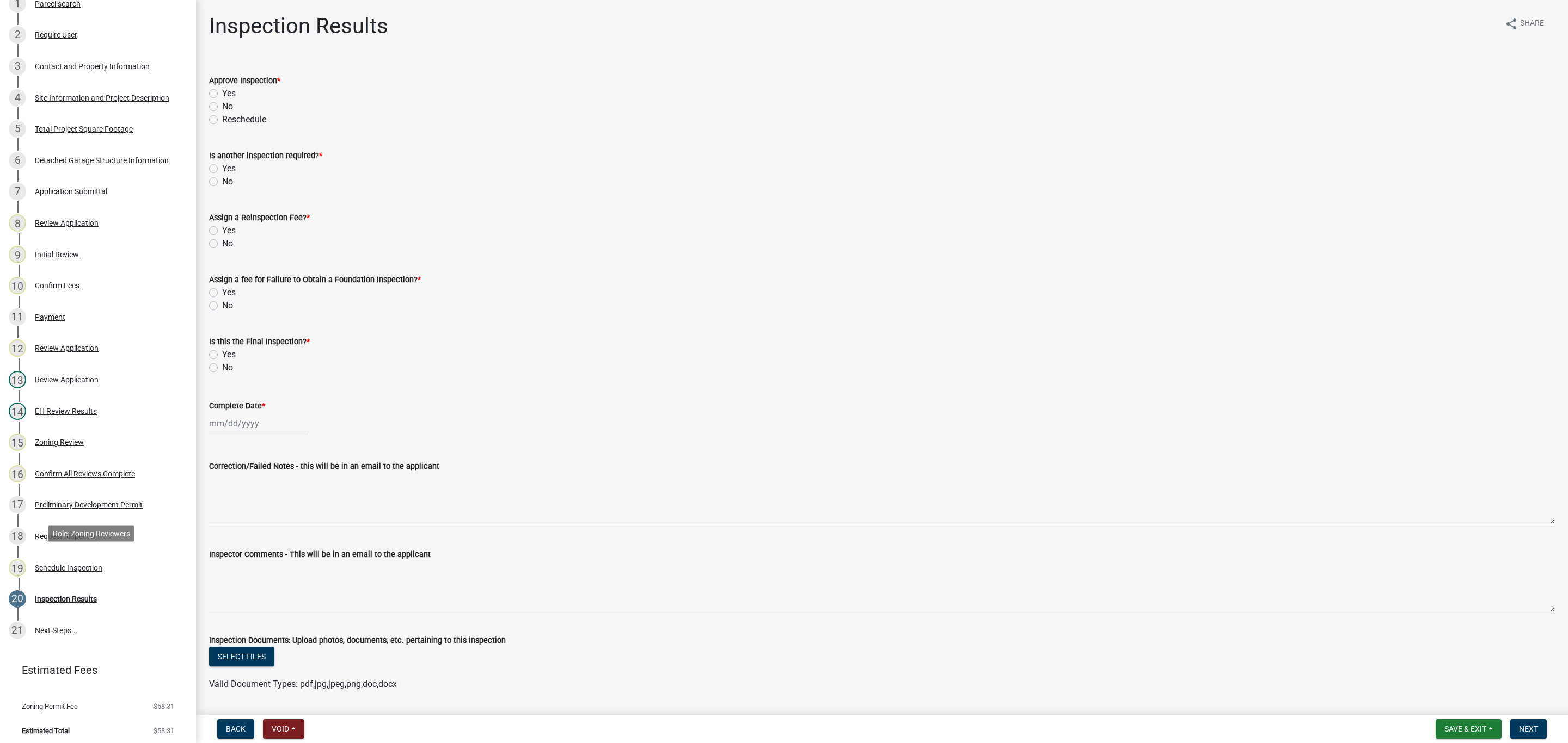
click at [87, 565] on div "Schedule Inspection" at bounding box center [68, 568] width 68 height 7
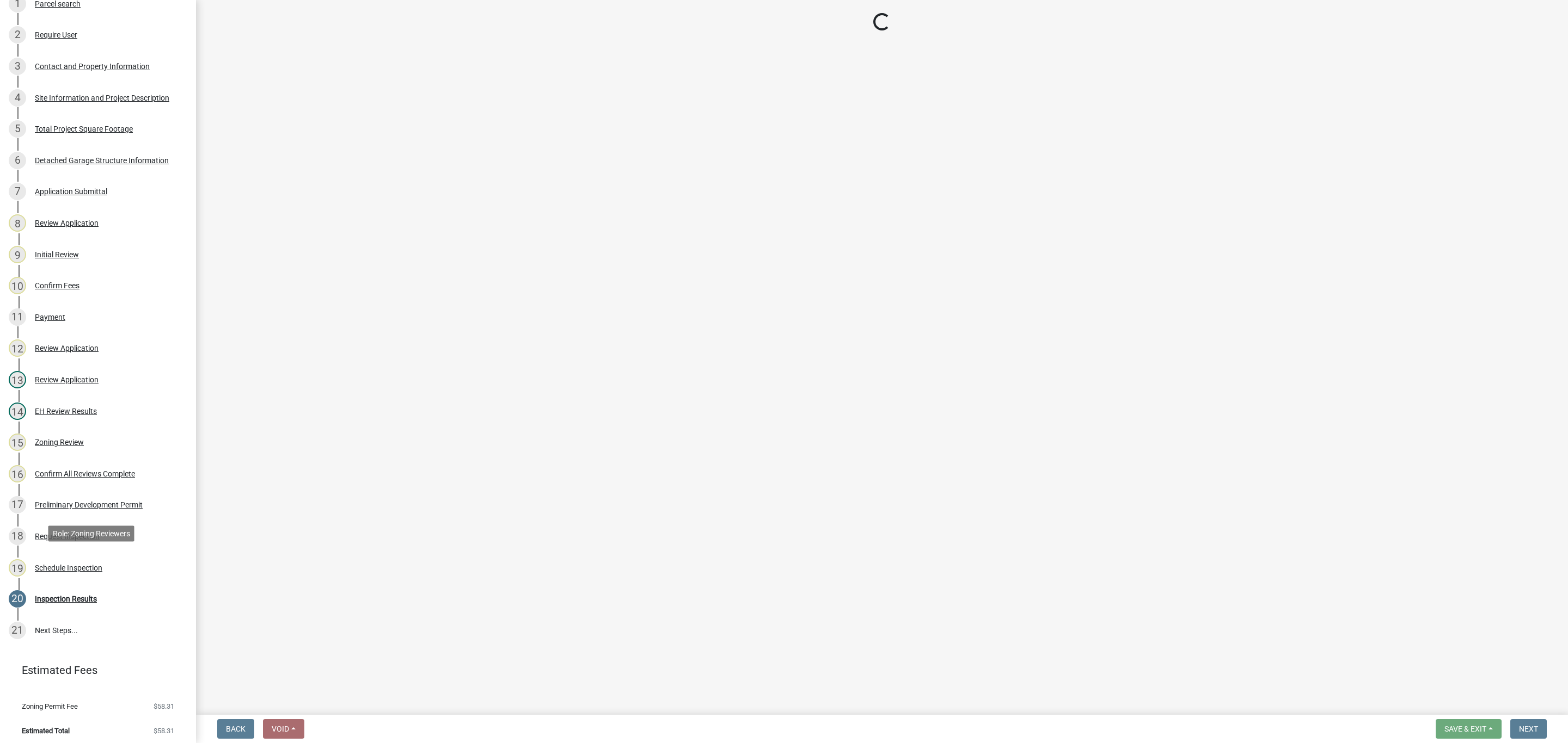
select select "fc7a1477-3abf-4d40-a9a7-6edf5f1c137f"
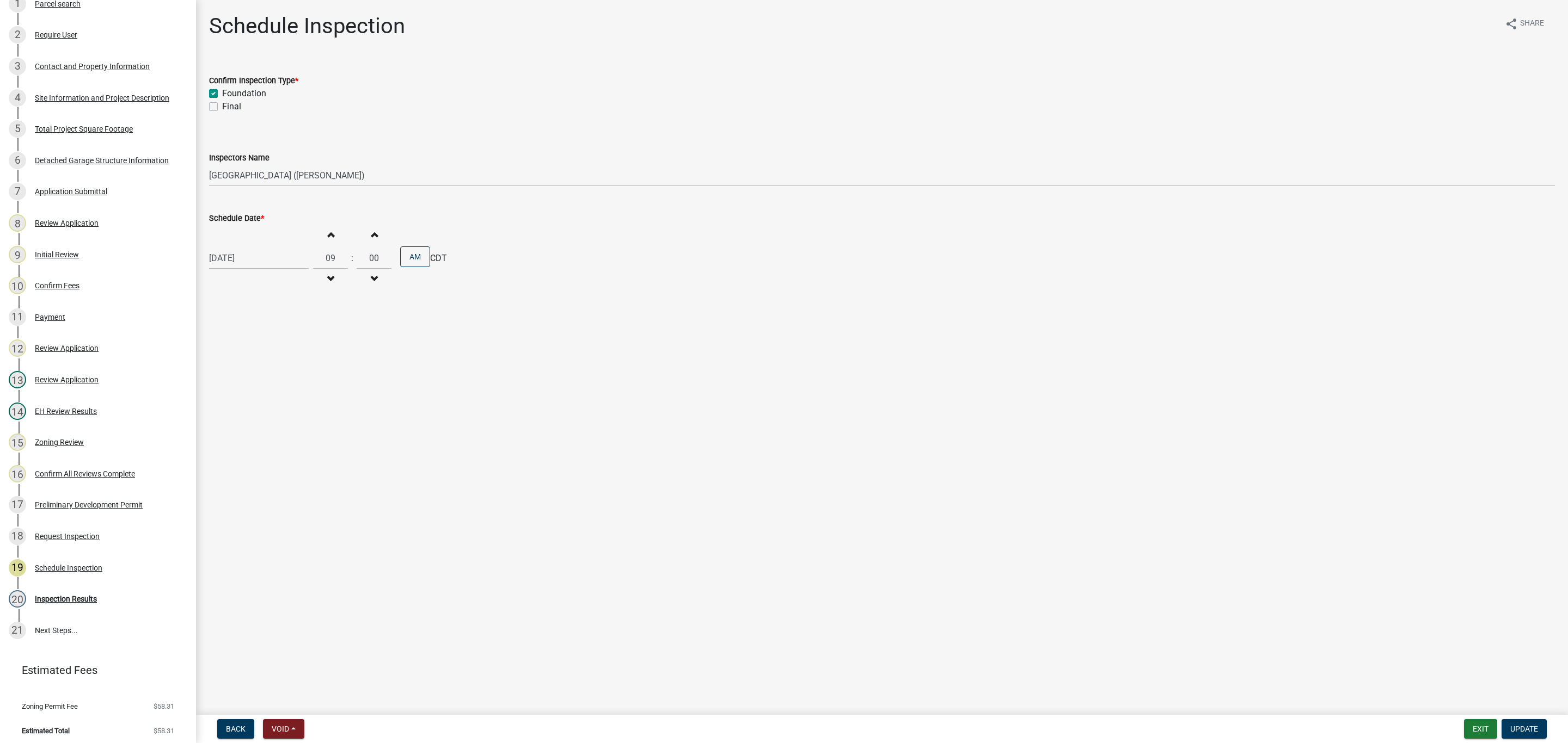
scroll to position [0, 0]
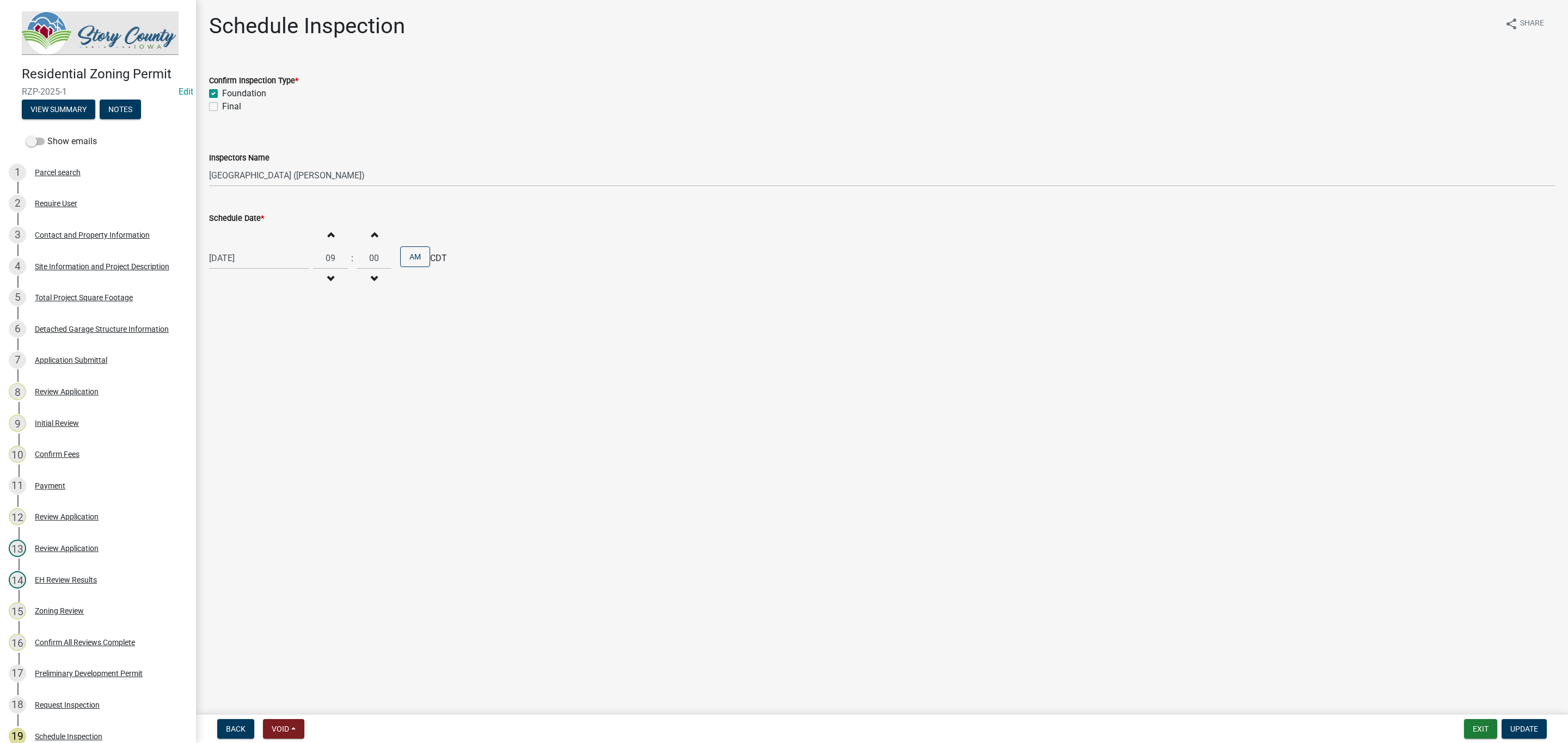
click at [38, 135] on label "Show emails" at bounding box center [61, 141] width 71 height 14
click at [48, 135] on input "Show emails" at bounding box center [48, 135] width 0 height 0
drag, startPoint x: 77, startPoint y: 87, endPoint x: 23, endPoint y: 90, distance: 54.1
click at [23, 90] on span "RZP-2025-1" at bounding box center [97, 91] width 152 height 10
drag, startPoint x: 20, startPoint y: 92, endPoint x: 88, endPoint y: 86, distance: 68.3
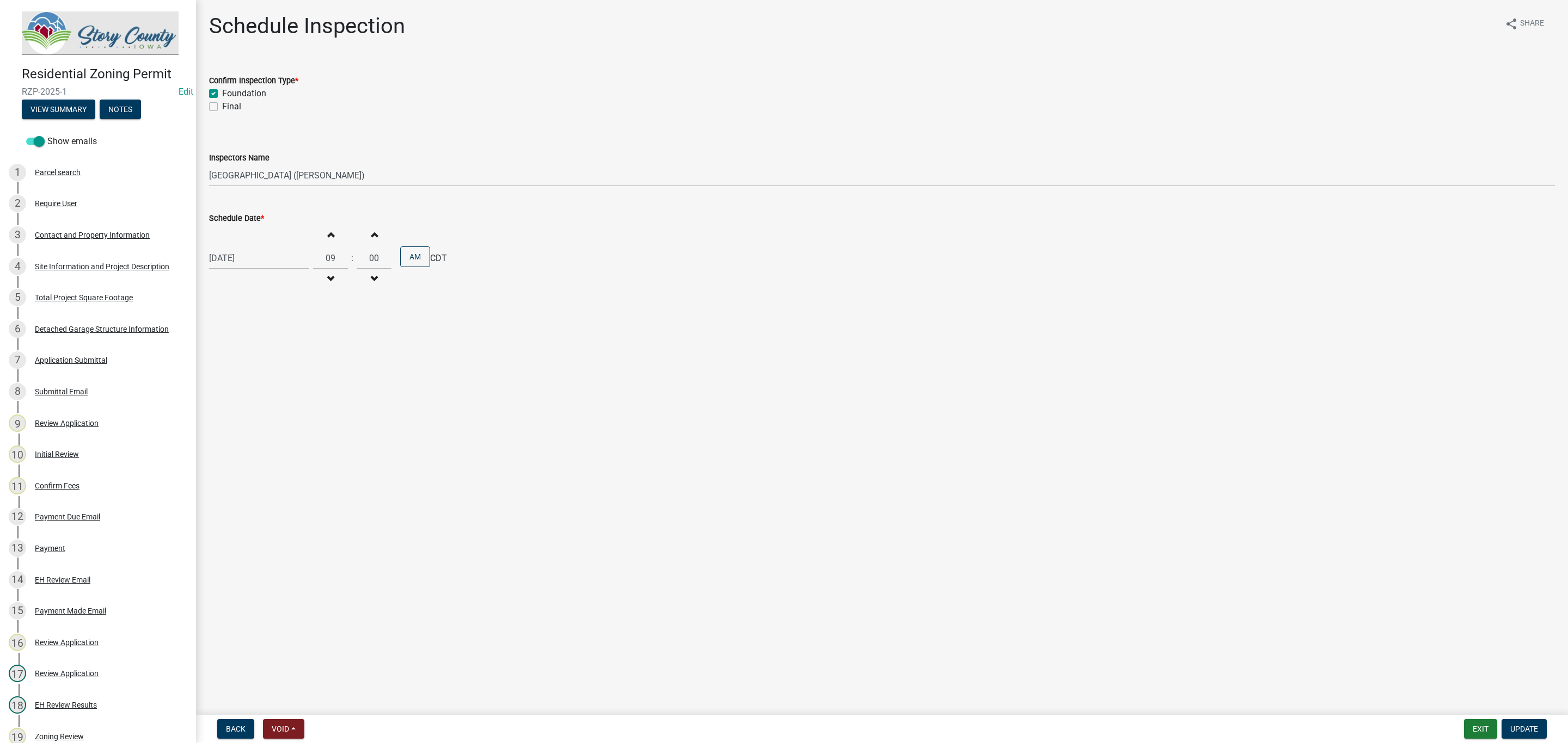
click at [88, 86] on span "RZP-2025-1" at bounding box center [97, 91] width 152 height 10
